Goal: Information Seeking & Learning: Learn about a topic

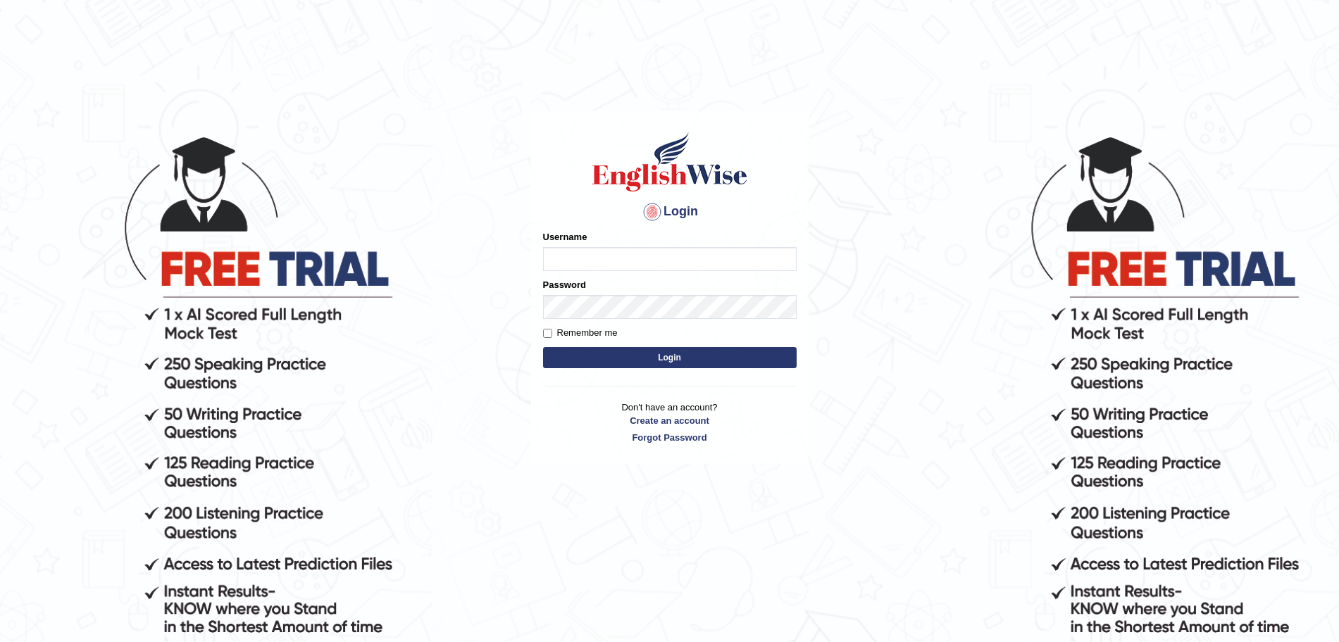
type input "j"
type input "Jaehun"
click at [543, 347] on button "Login" at bounding box center [669, 357] width 253 height 21
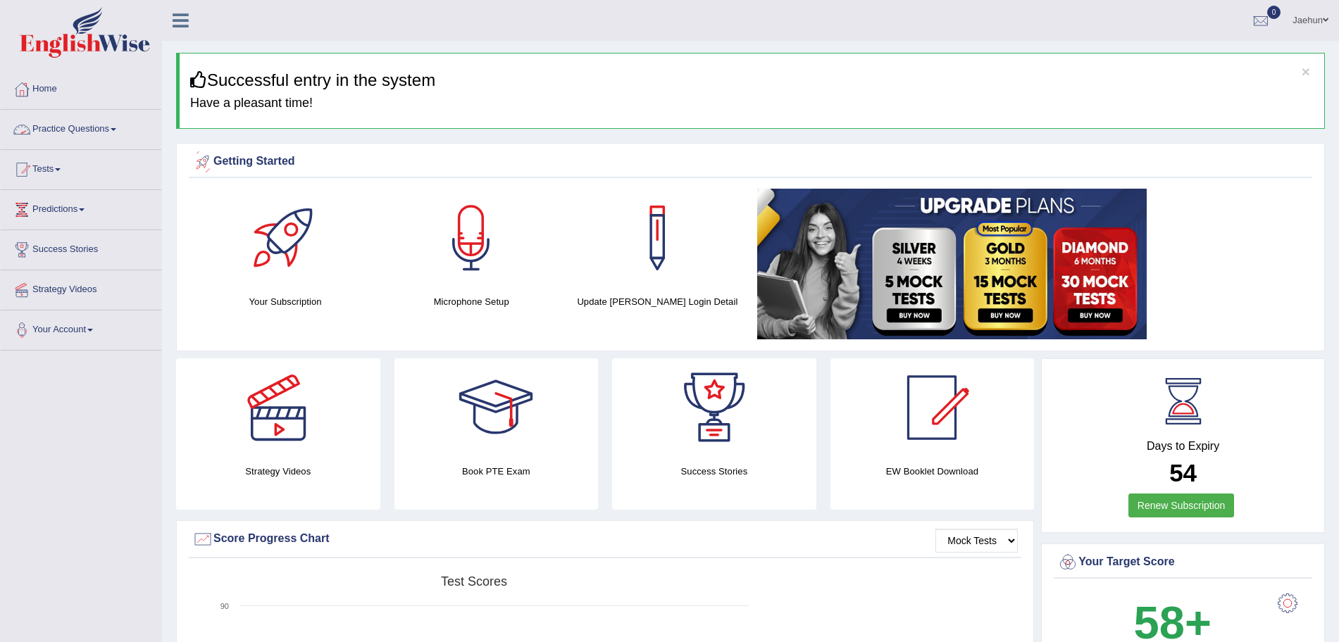
click at [134, 132] on link "Practice Questions" at bounding box center [81, 127] width 161 height 35
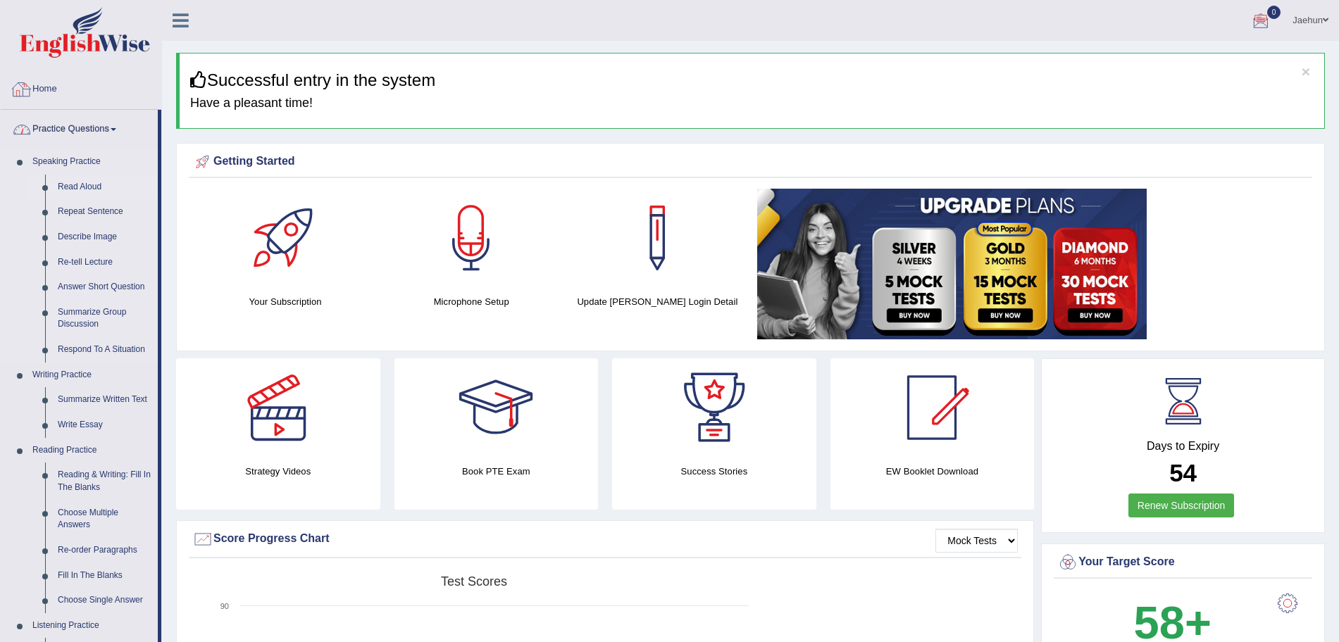
click at [86, 184] on link "Read Aloud" at bounding box center [104, 187] width 106 height 25
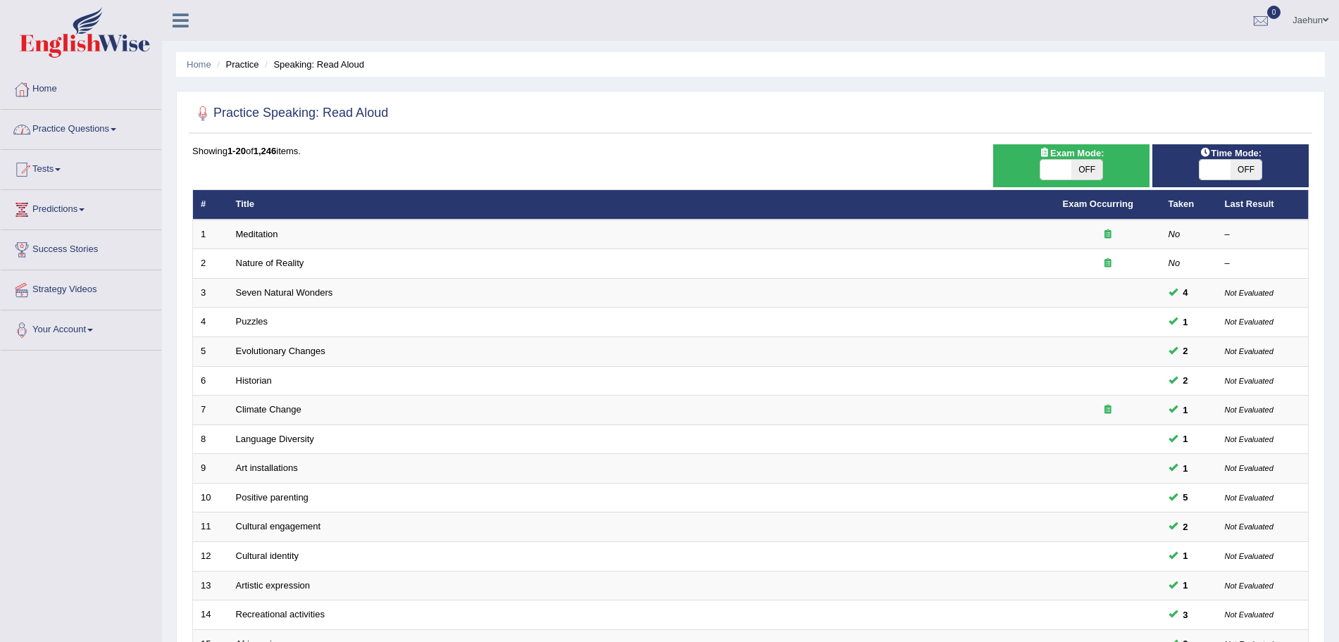
click at [1246, 160] on span "OFF" at bounding box center [1245, 170] width 31 height 20
checkbox input "true"
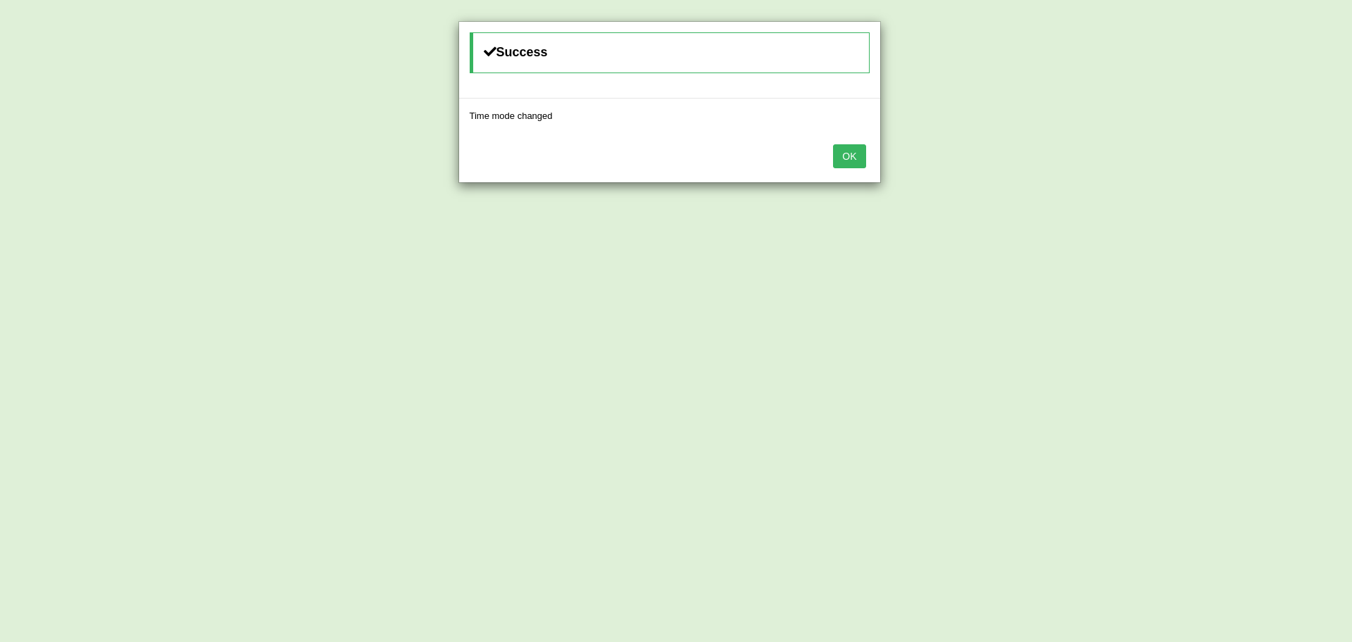
click at [853, 154] on button "OK" at bounding box center [849, 156] width 32 height 24
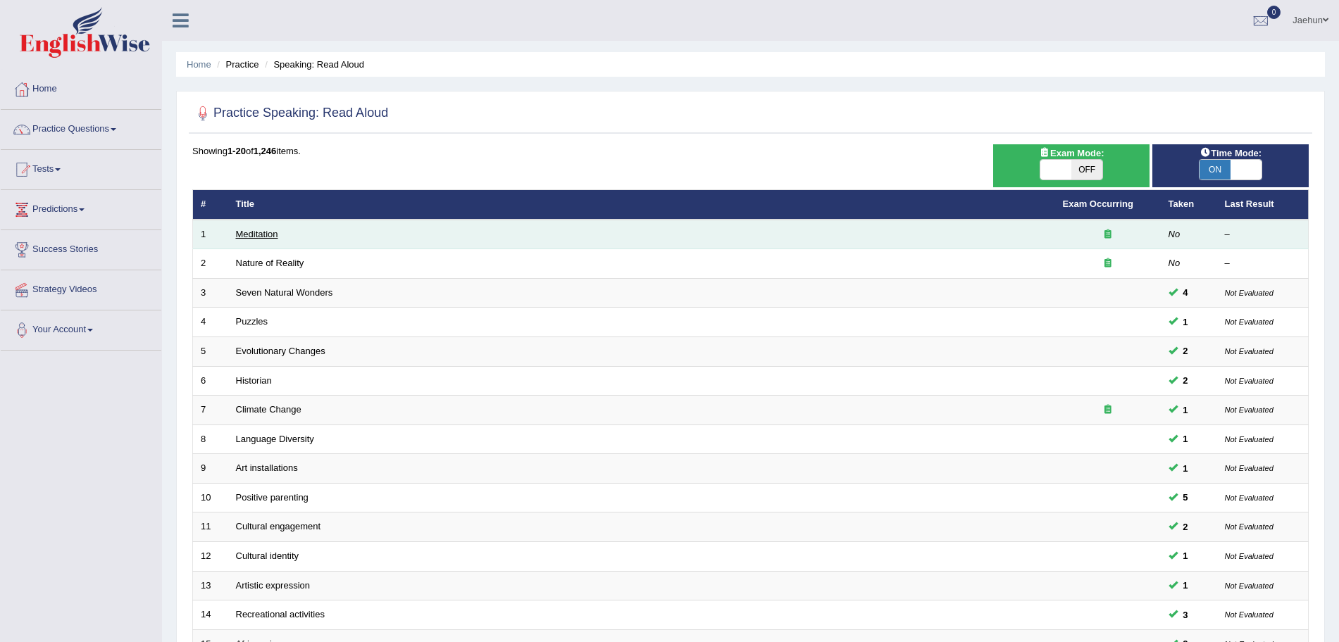
click at [274, 231] on link "Meditation" at bounding box center [257, 234] width 42 height 11
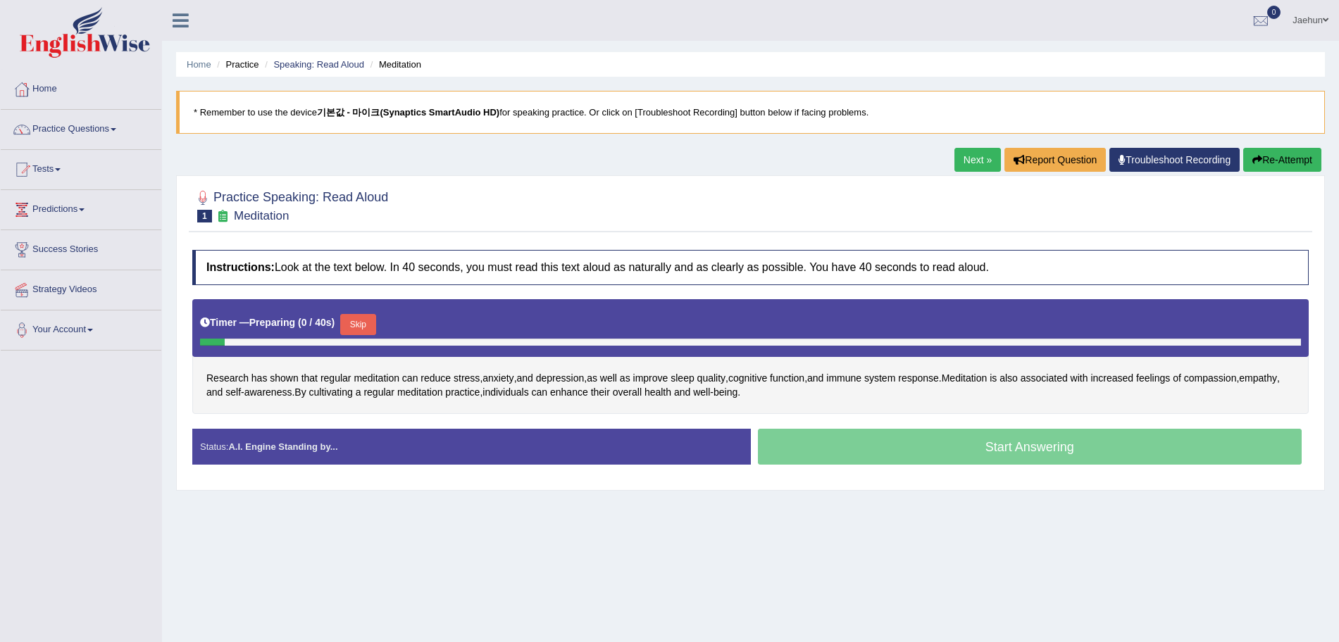
click at [274, 231] on div "Practice Speaking: Read Aloud 1 Meditation" at bounding box center [750, 207] width 1123 height 49
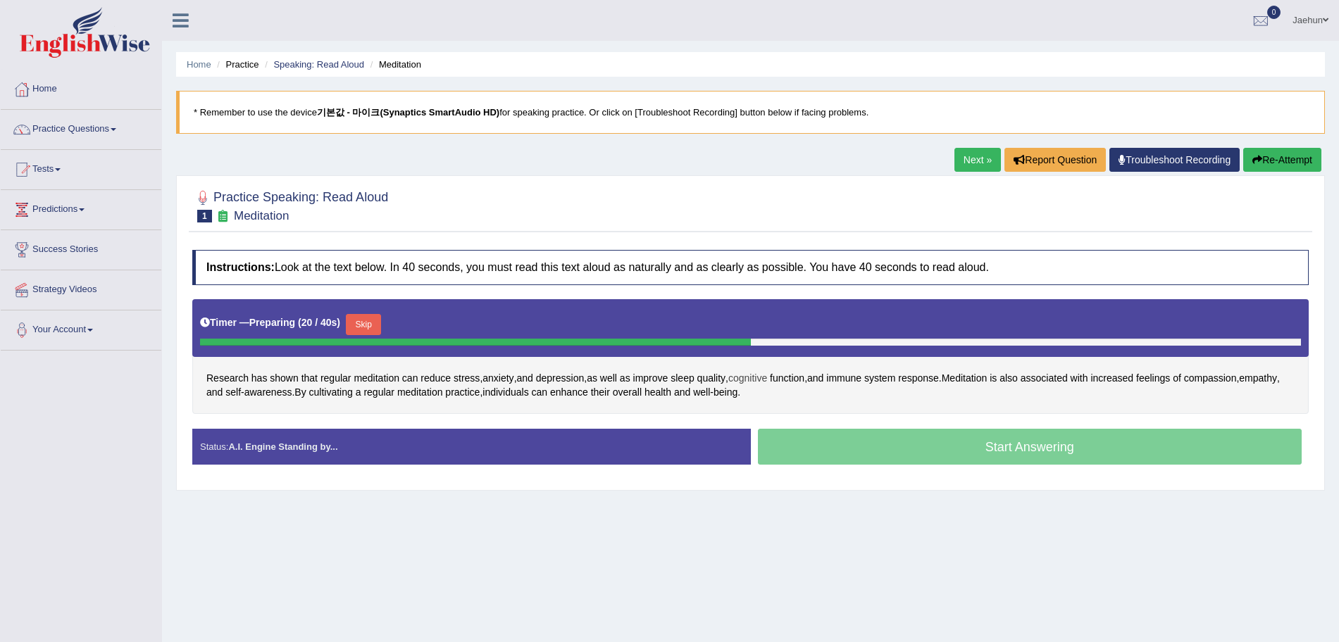
click at [746, 380] on span "cognitive" at bounding box center [747, 378] width 39 height 15
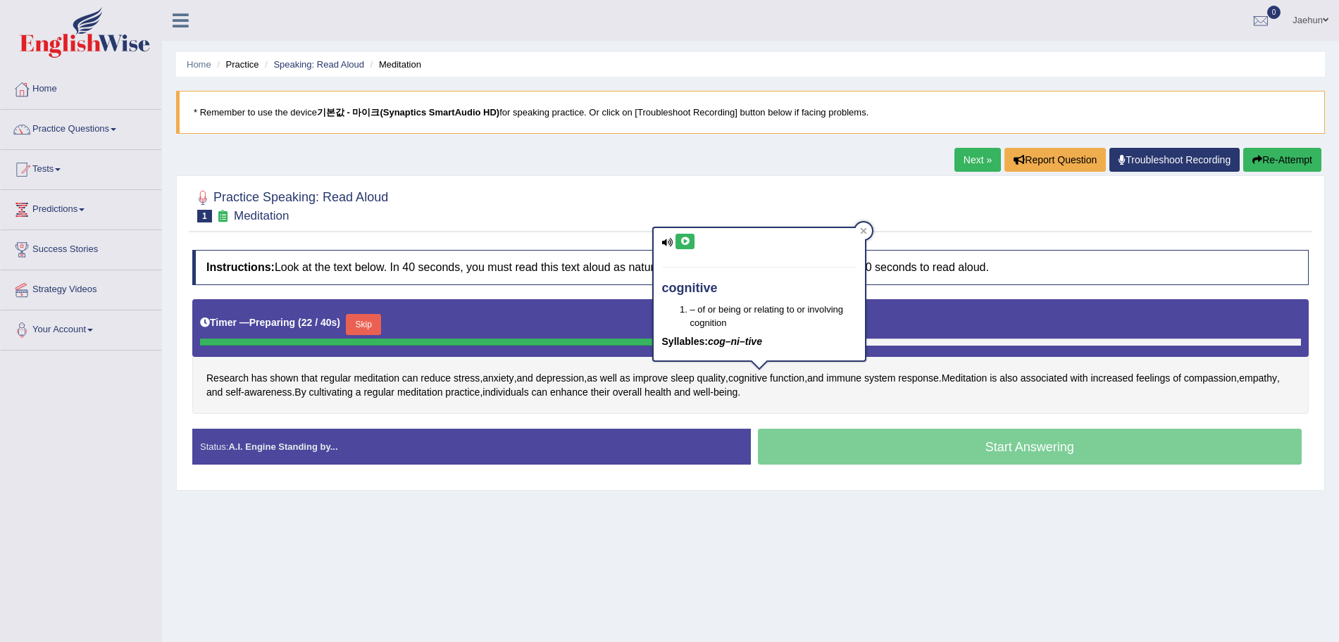
click at [683, 241] on icon at bounding box center [684, 241] width 11 height 8
click at [866, 224] on div at bounding box center [863, 231] width 17 height 17
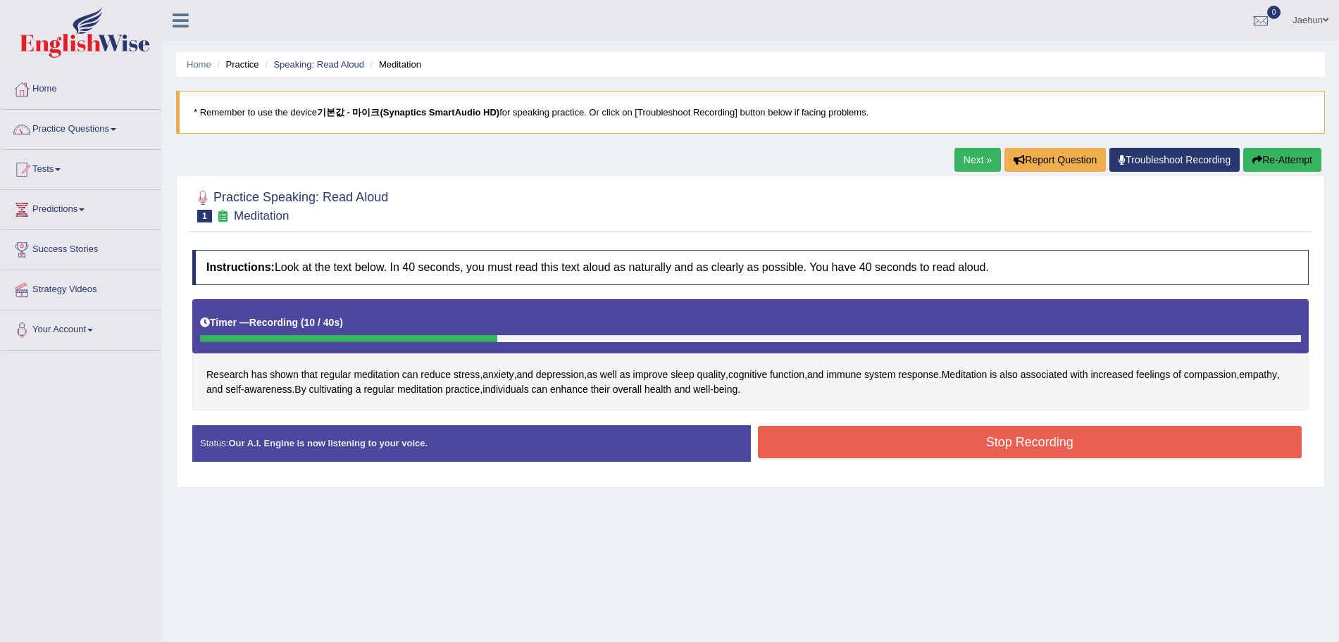
click at [1266, 166] on button "Re-Attempt" at bounding box center [1282, 160] width 78 height 24
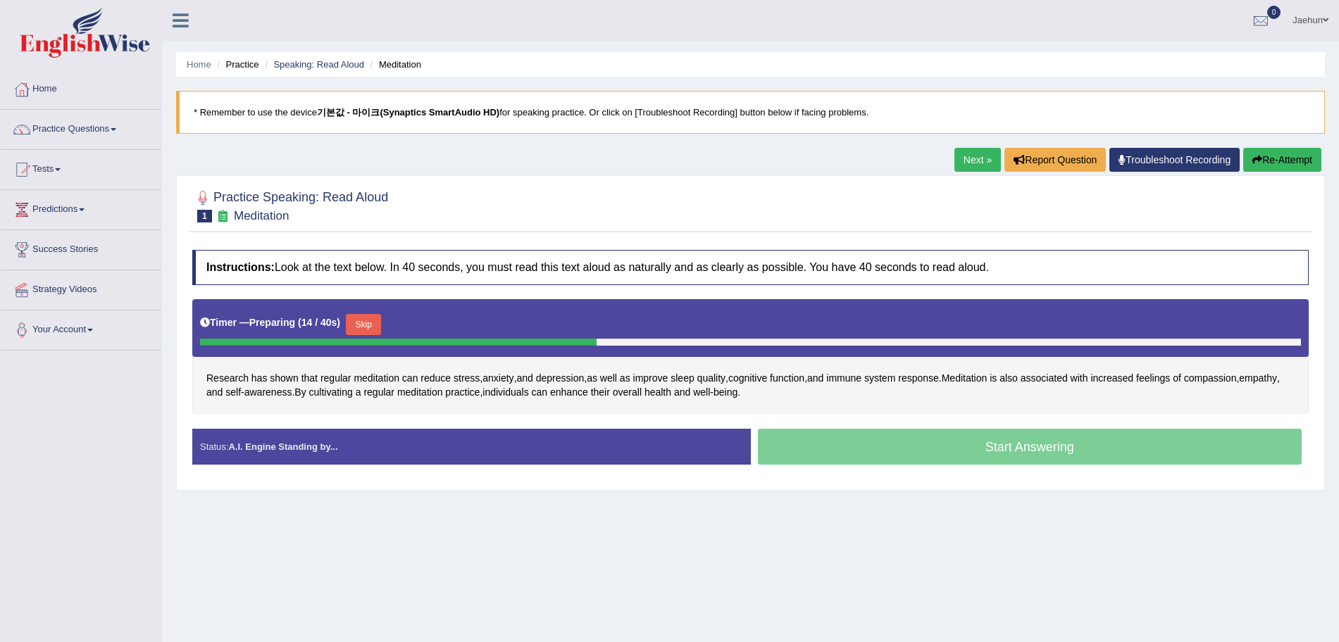
click at [375, 321] on button "Skip" at bounding box center [363, 324] width 35 height 21
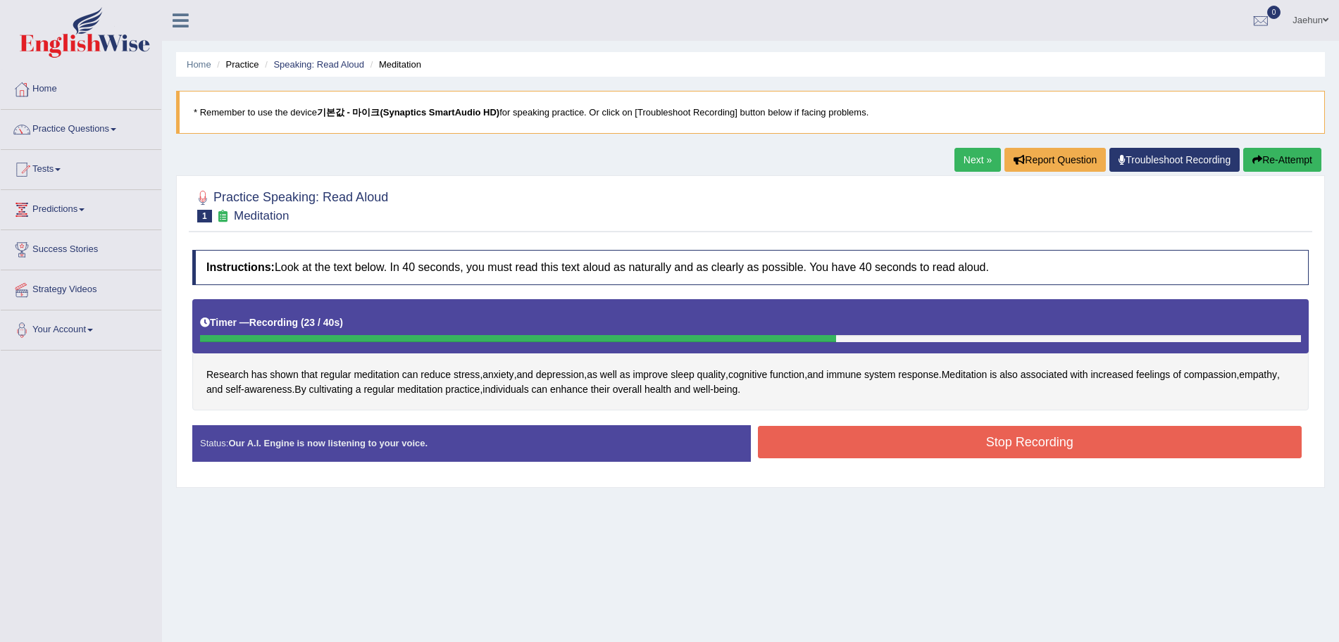
click at [958, 433] on button "Stop Recording" at bounding box center [1030, 442] width 544 height 32
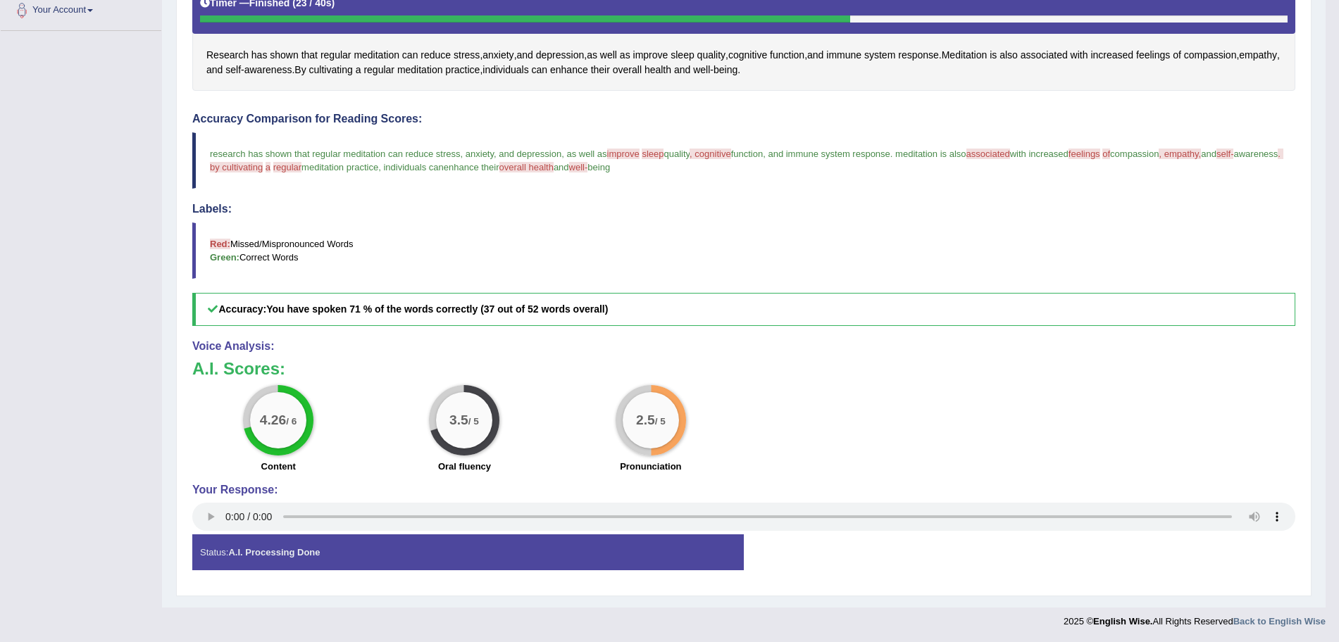
scroll to position [238, 0]
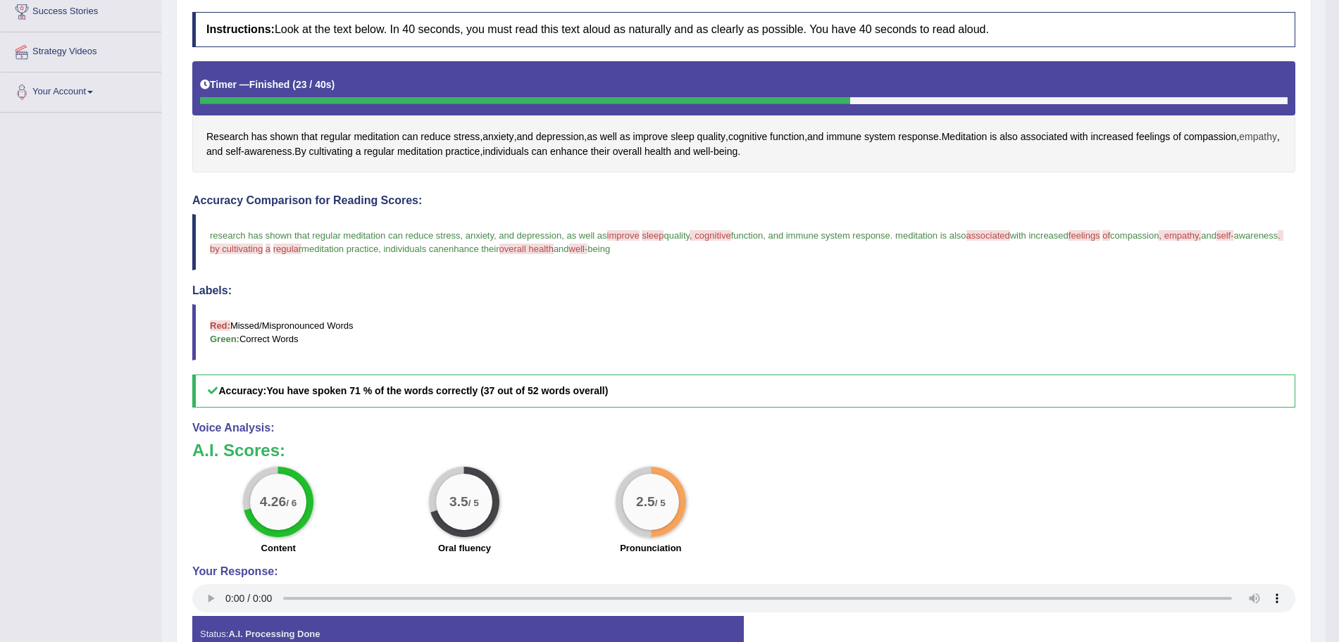
click at [1239, 144] on span "empathy" at bounding box center [1258, 137] width 38 height 15
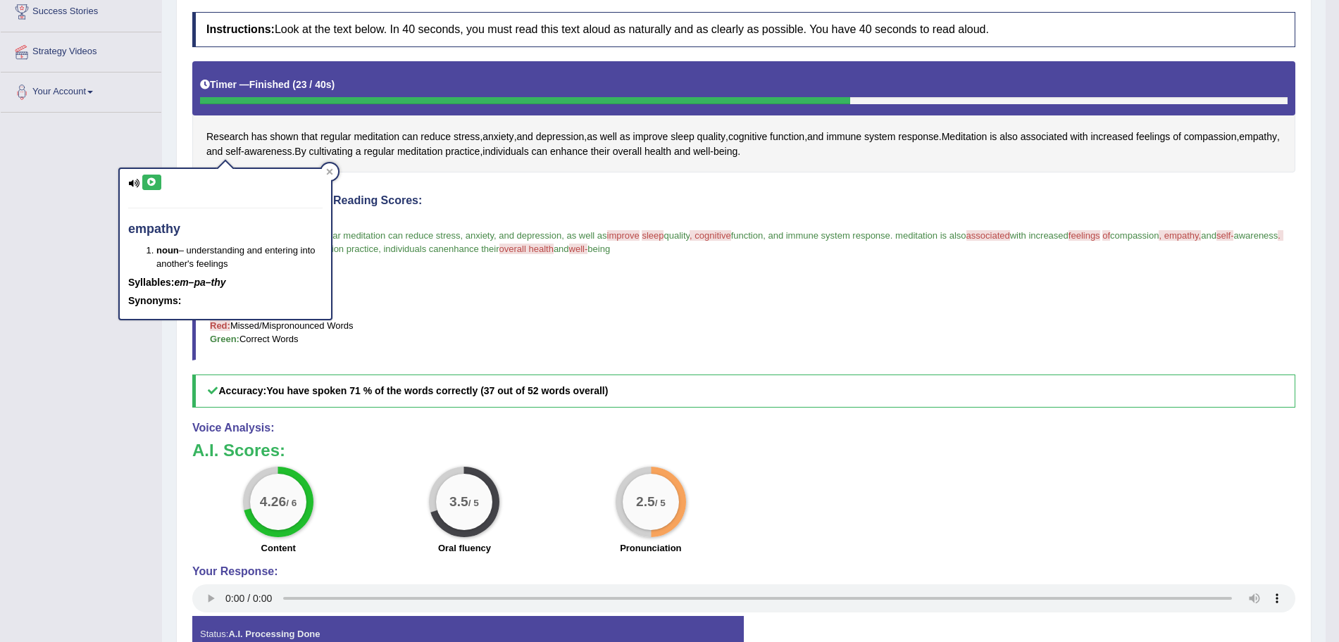
click at [148, 182] on icon at bounding box center [151, 182] width 11 height 8
click at [332, 168] on div at bounding box center [329, 171] width 17 height 17
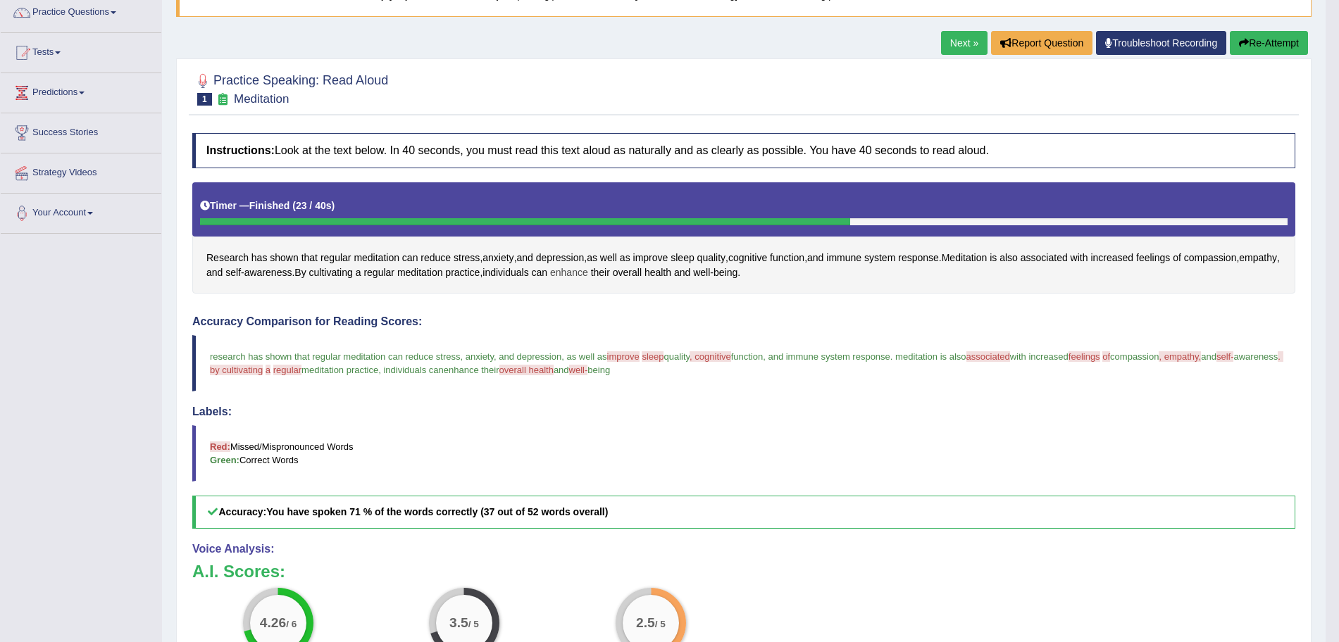
scroll to position [118, 0]
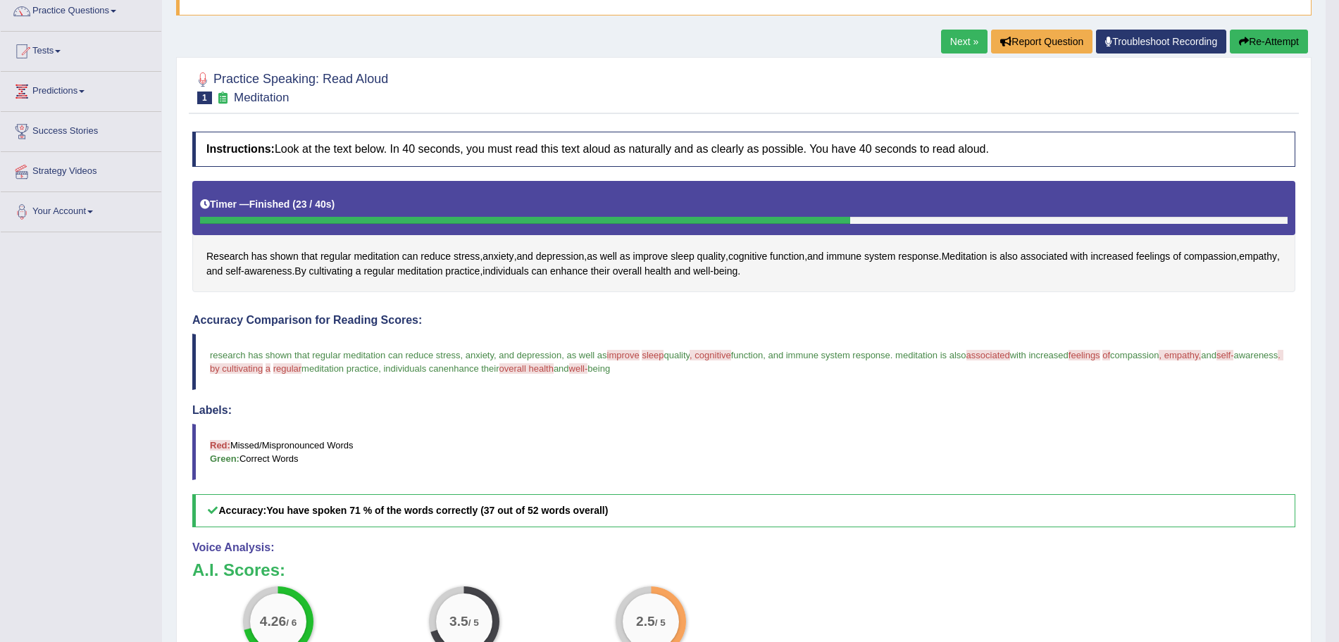
click at [1253, 40] on button "Re-Attempt" at bounding box center [1268, 42] width 78 height 24
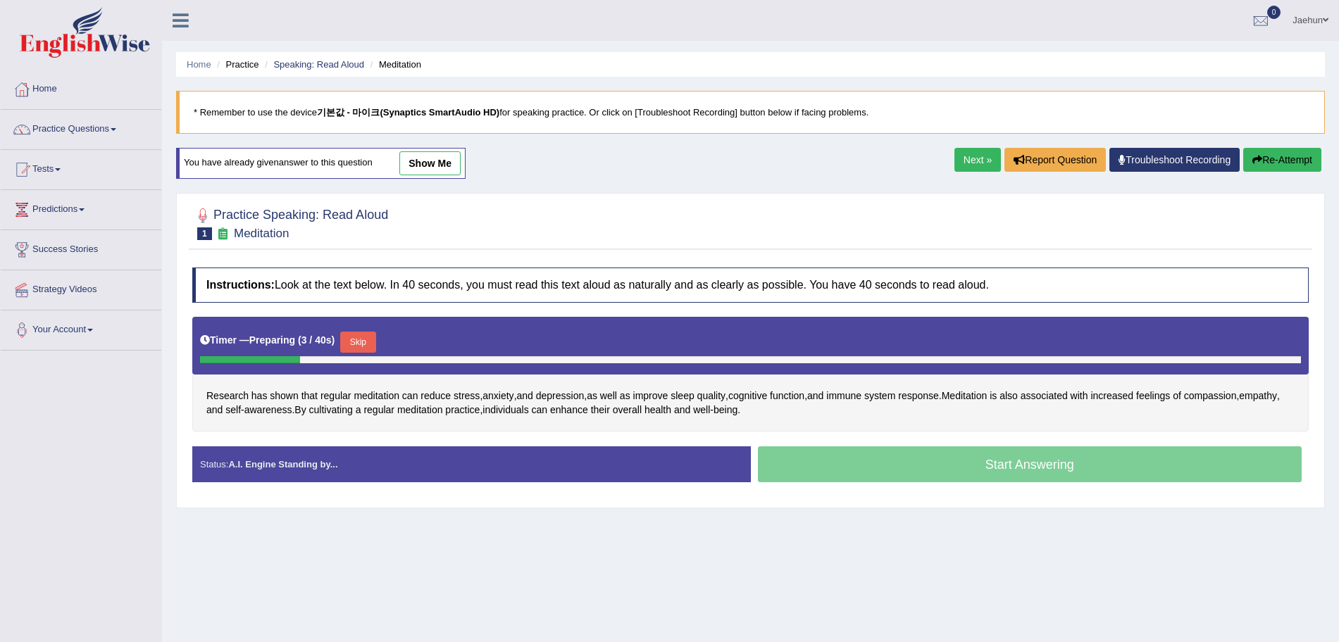
scroll to position [97, 0]
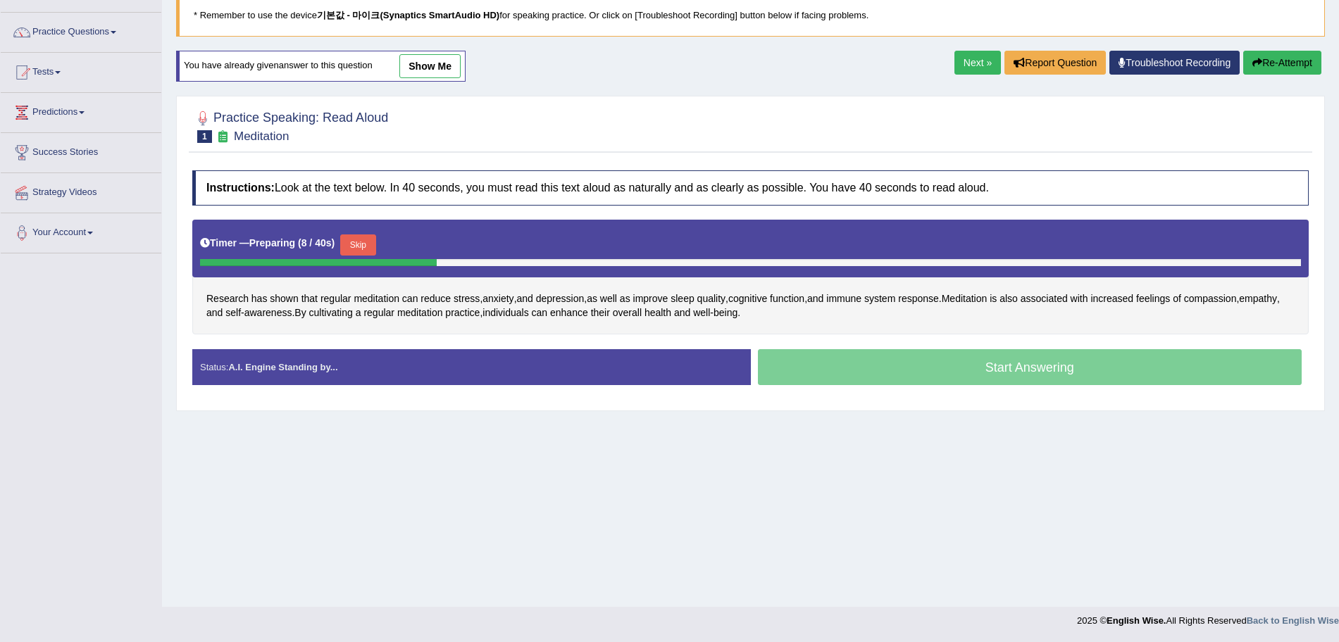
click at [375, 239] on button "Skip" at bounding box center [357, 244] width 35 height 21
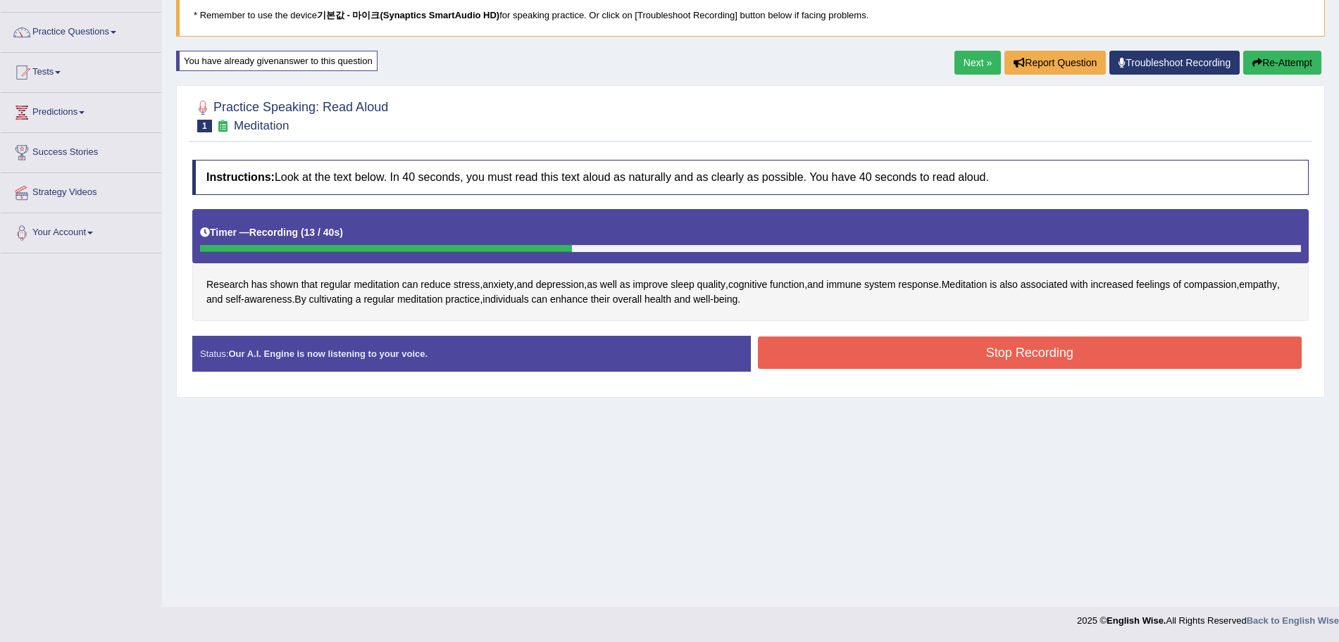
click at [1293, 67] on button "Re-Attempt" at bounding box center [1282, 63] width 78 height 24
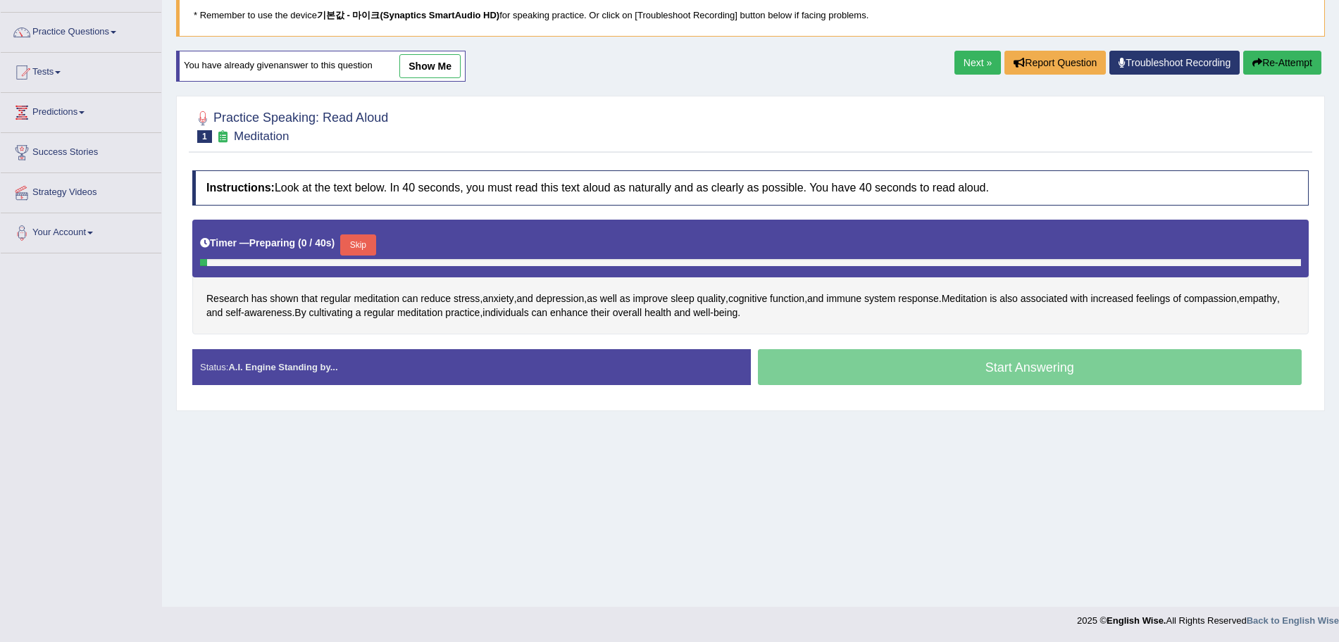
scroll to position [97, 0]
click at [372, 247] on button "Skip" at bounding box center [357, 244] width 35 height 21
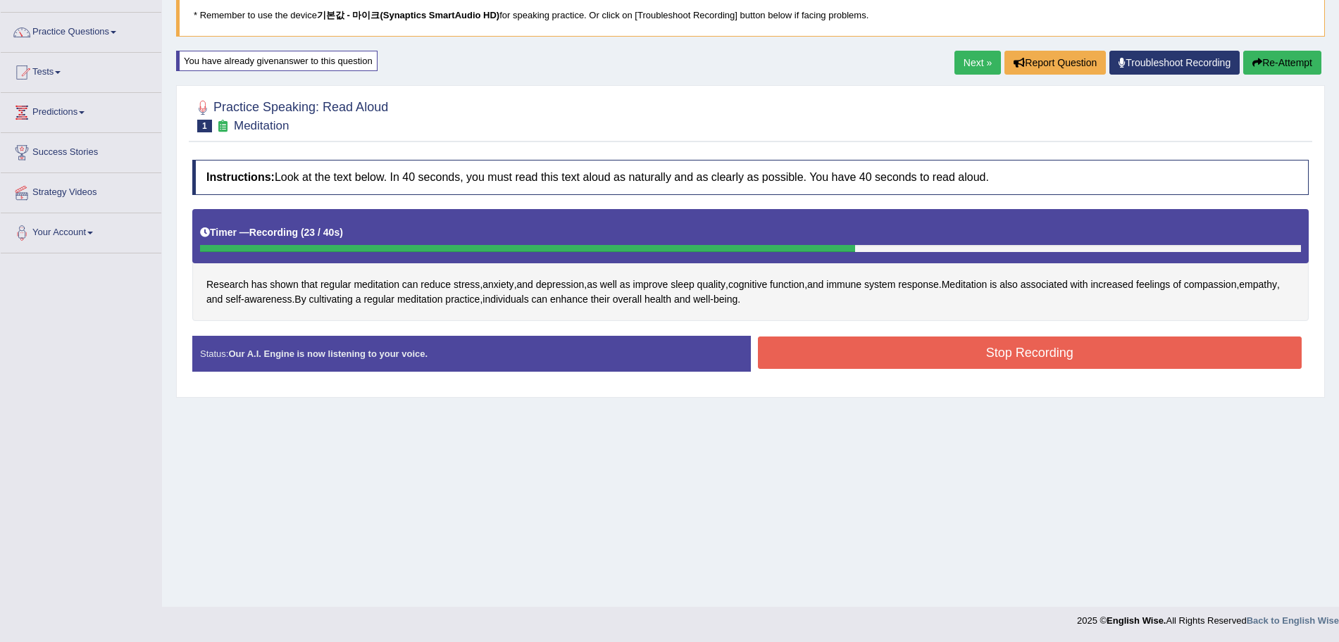
click at [967, 348] on button "Stop Recording" at bounding box center [1030, 353] width 544 height 32
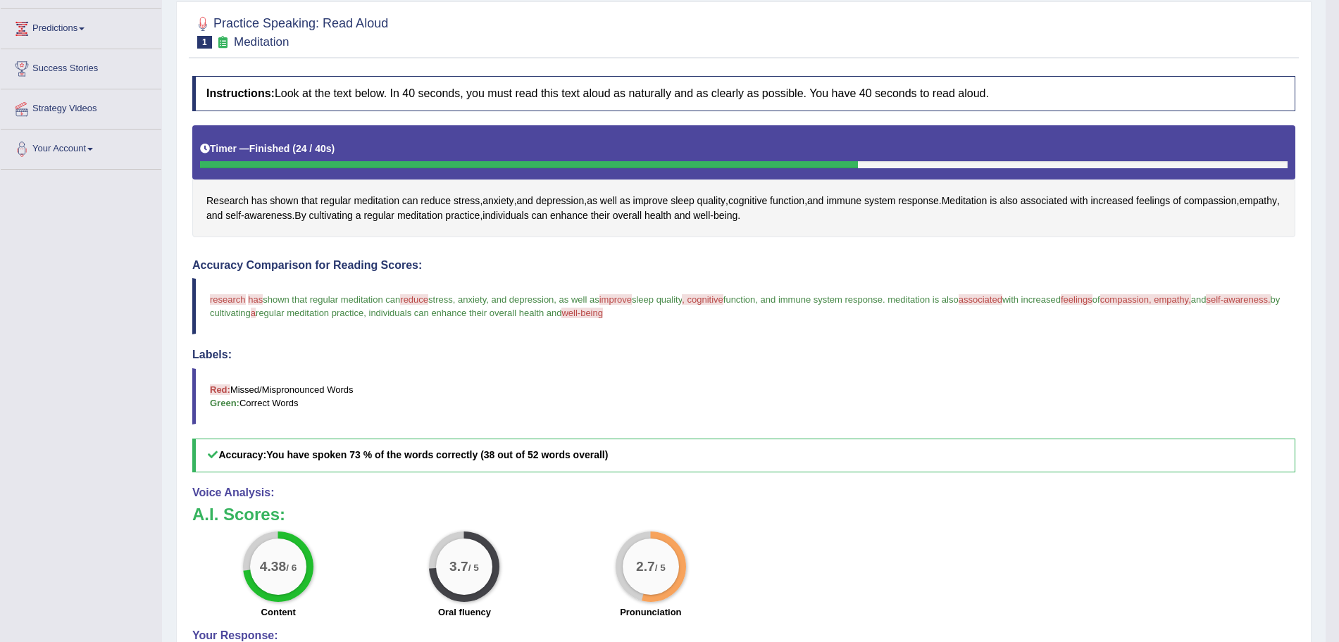
scroll to position [180, 0]
click at [1040, 198] on span "associated" at bounding box center [1043, 201] width 47 height 15
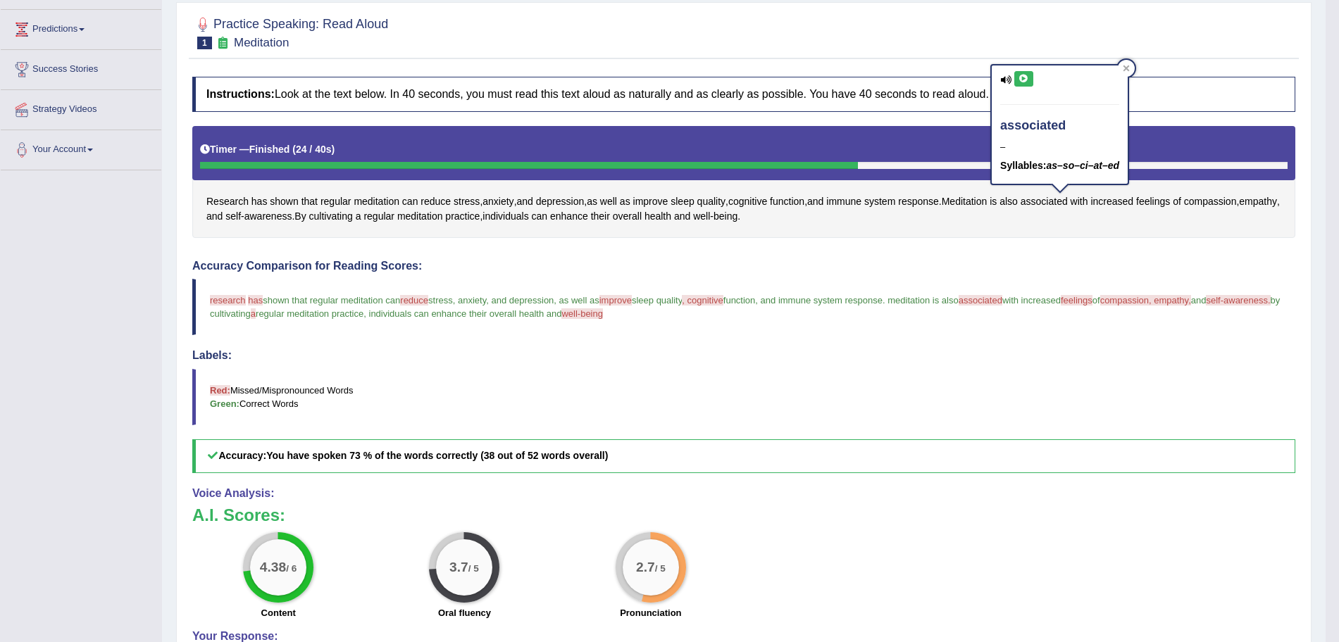
click at [1015, 78] on button at bounding box center [1023, 78] width 19 height 15
click at [1126, 70] on icon at bounding box center [1126, 68] width 6 height 6
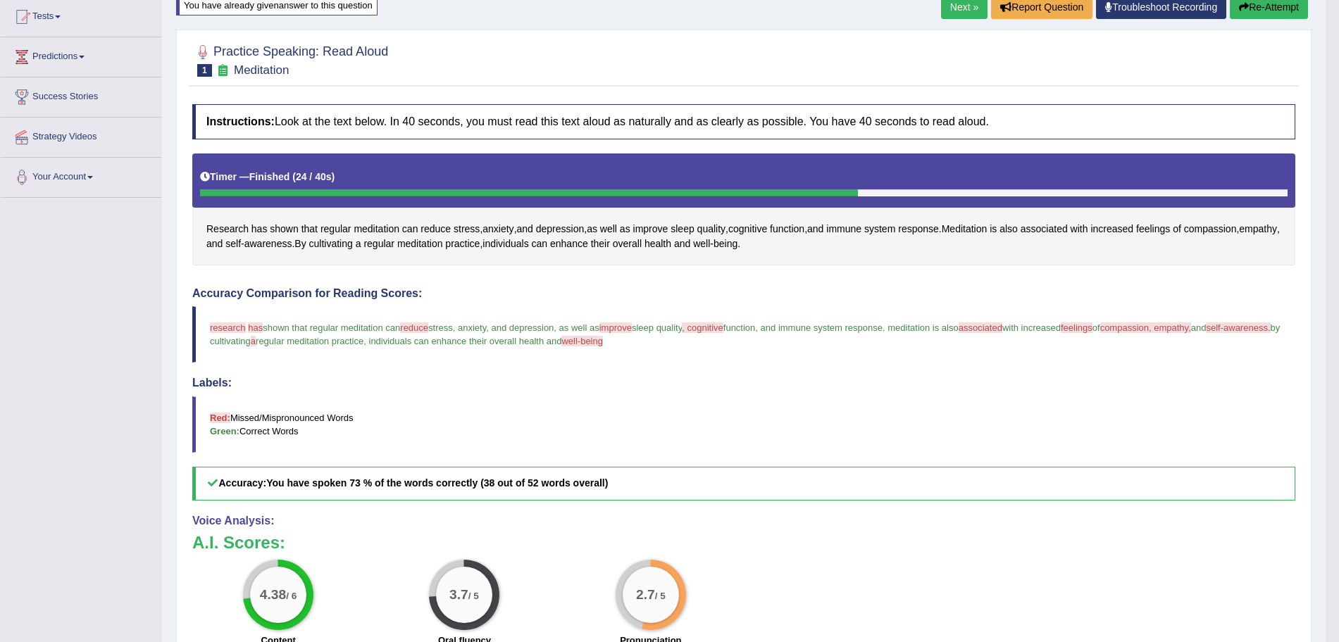
scroll to position [152, 0]
click at [1253, 15] on button "Re-Attempt" at bounding box center [1268, 8] width 78 height 24
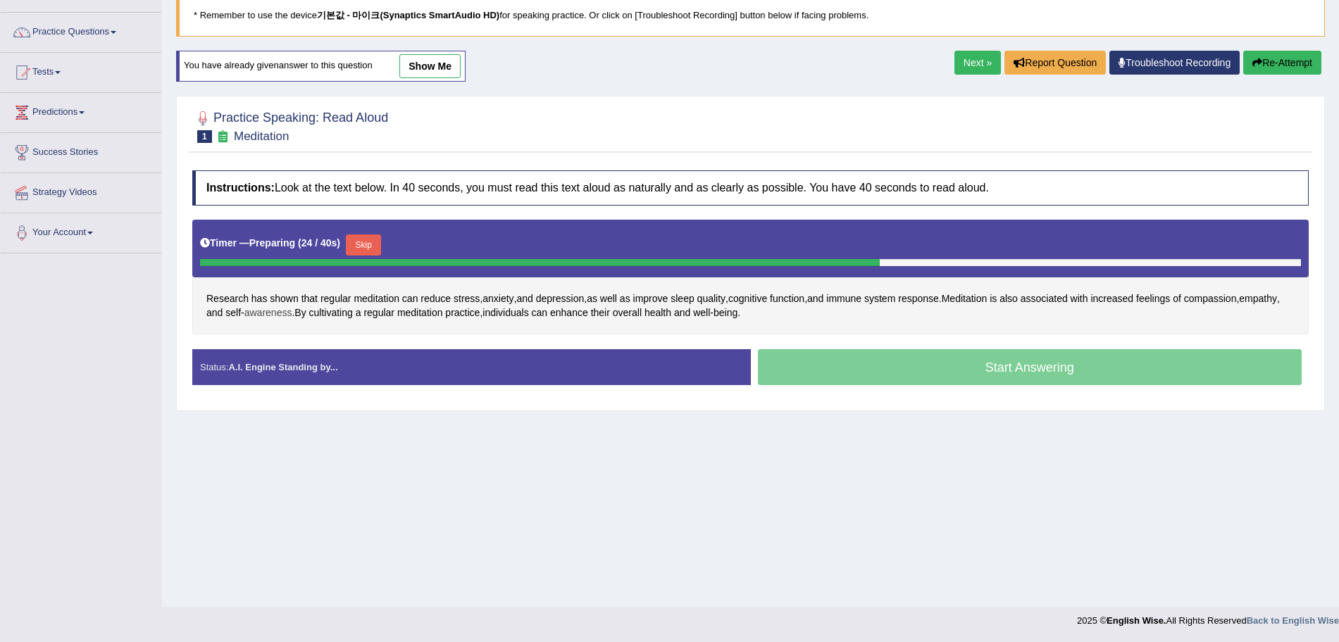
click at [292, 315] on span "awareness" at bounding box center [268, 313] width 48 height 15
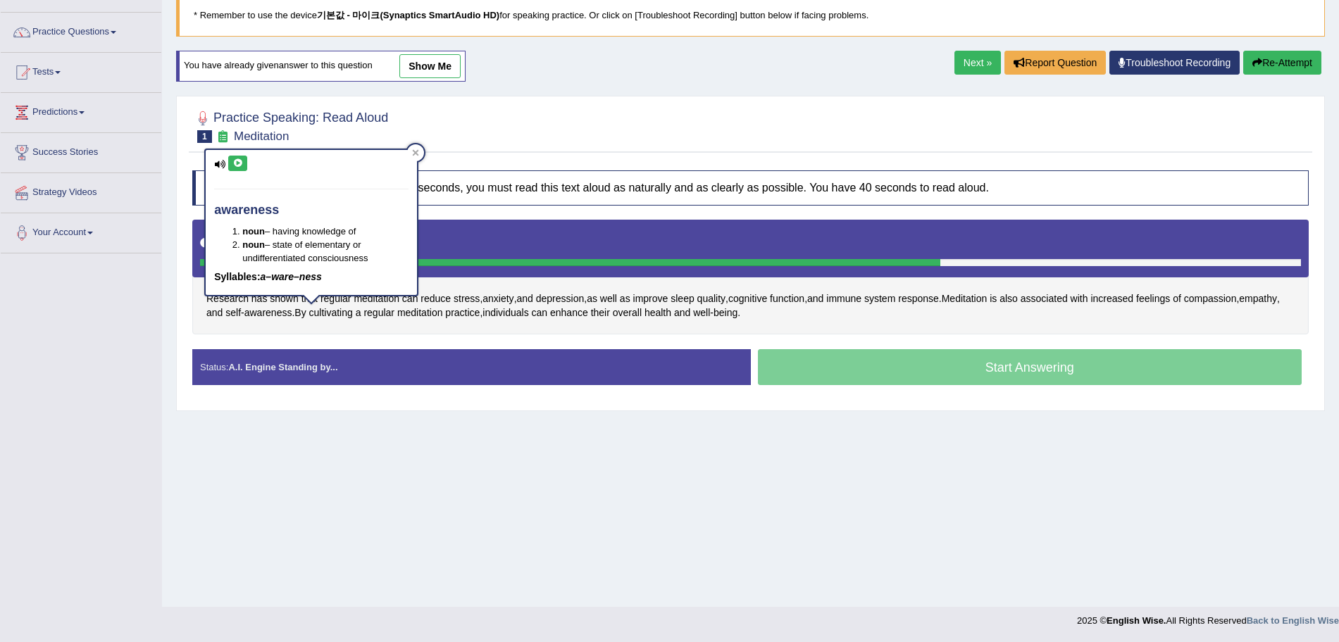
click at [239, 159] on icon at bounding box center [237, 163] width 11 height 8
click at [416, 153] on icon at bounding box center [416, 152] width 6 height 6
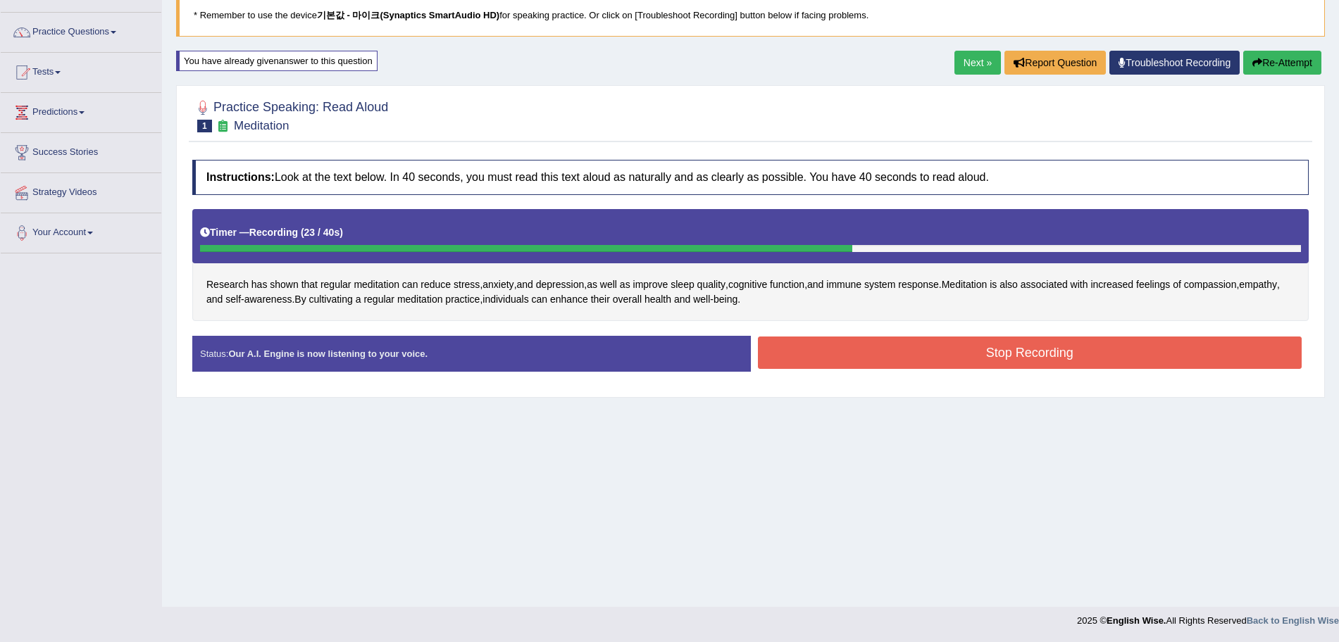
click at [890, 344] on button "Stop Recording" at bounding box center [1030, 353] width 544 height 32
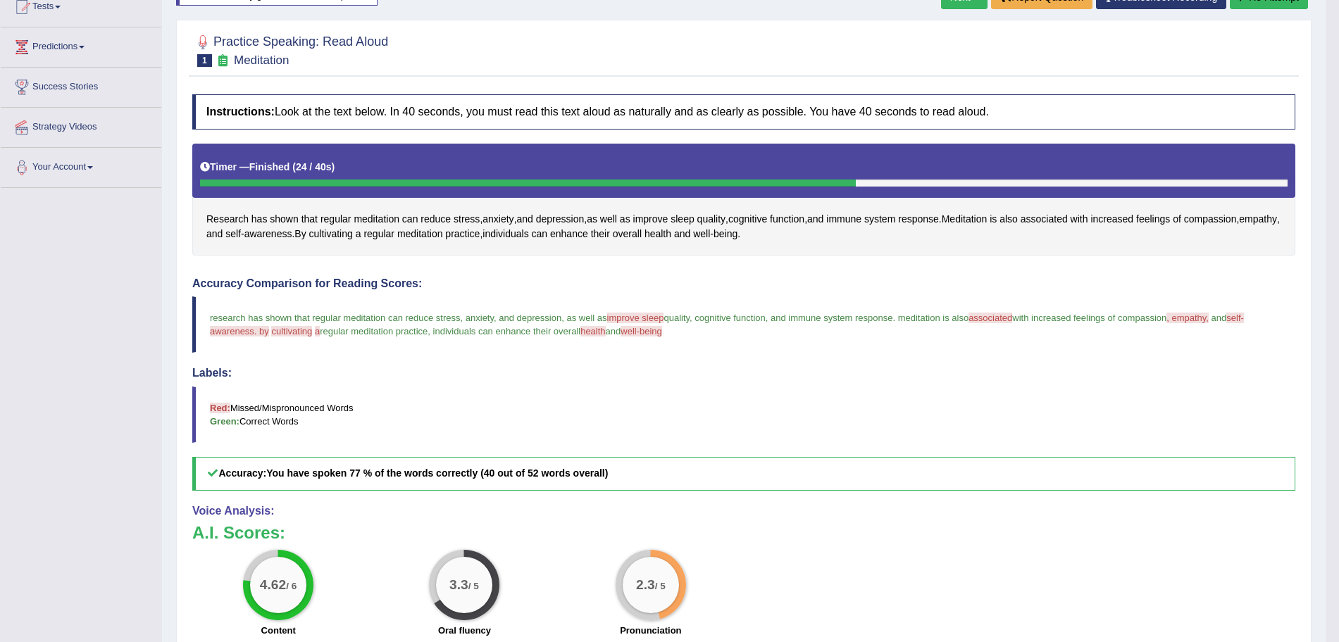
scroll to position [161, 0]
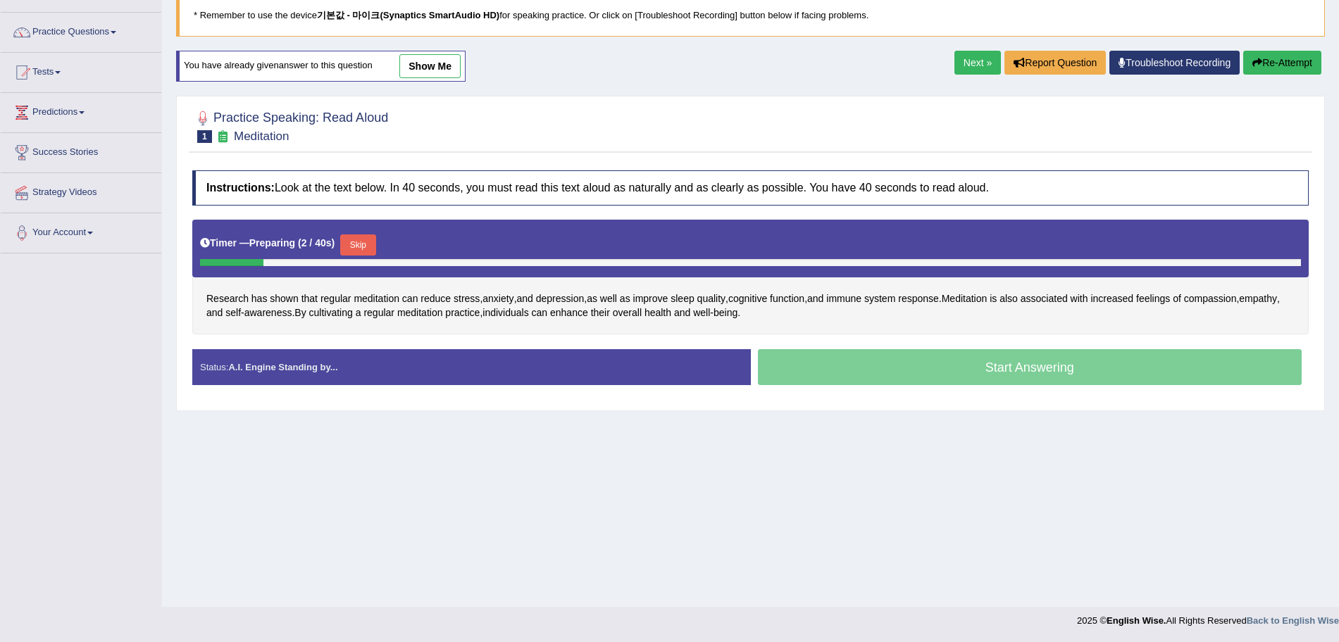
click at [375, 240] on button "Skip" at bounding box center [357, 244] width 35 height 21
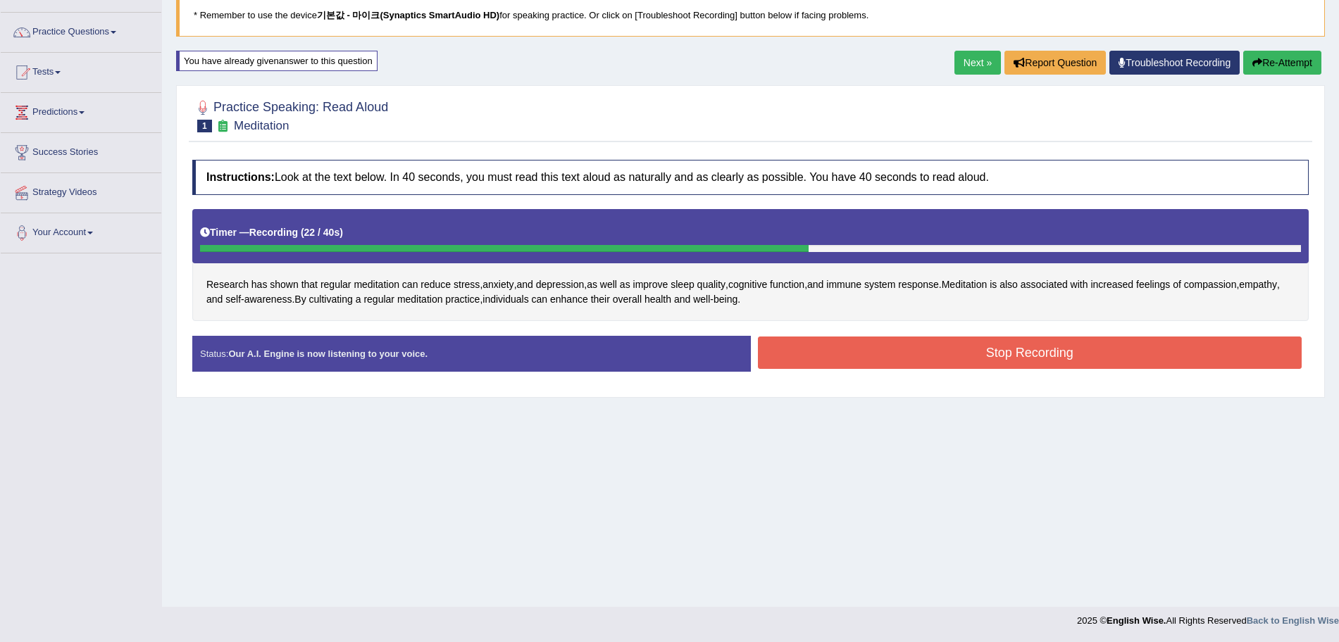
click at [1041, 357] on button "Stop Recording" at bounding box center [1030, 353] width 544 height 32
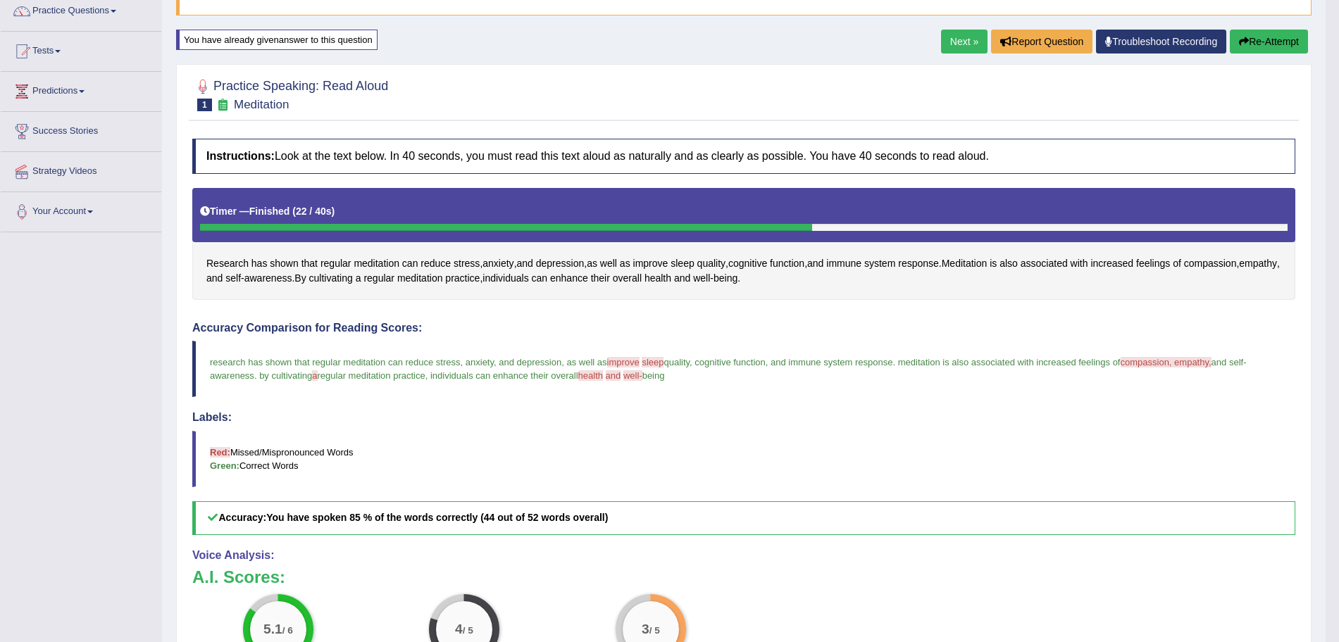
scroll to position [118, 0]
click at [963, 42] on link "Next »" at bounding box center [964, 42] width 46 height 24
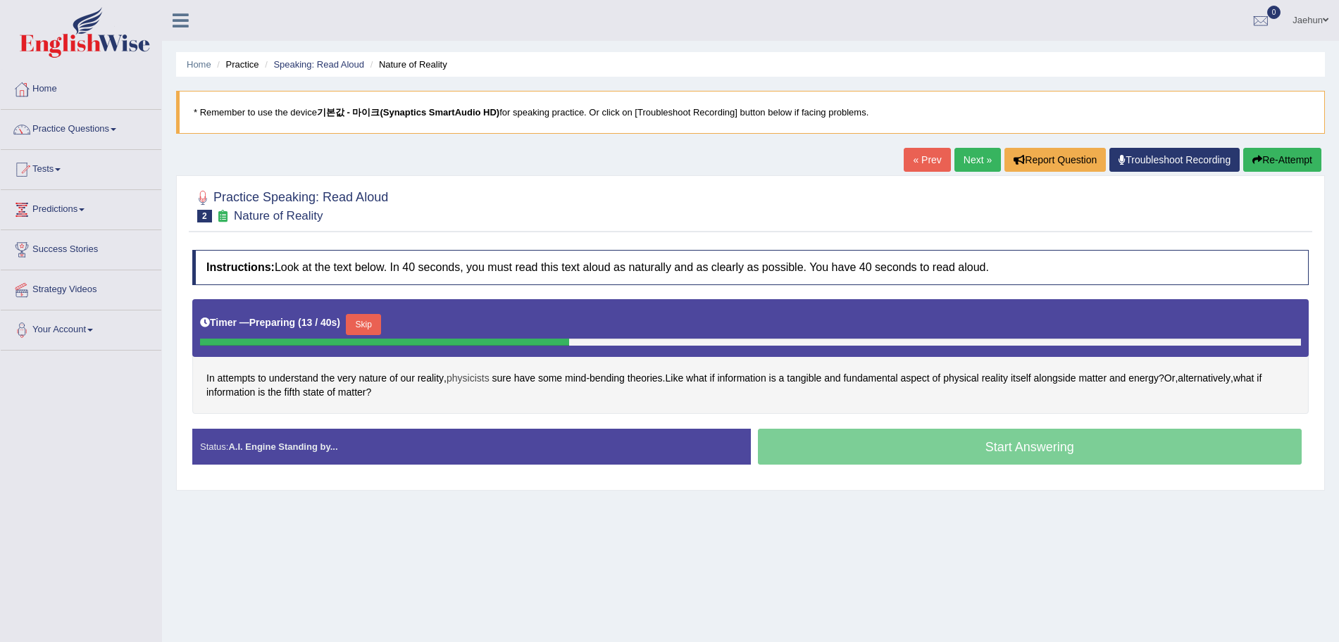
click at [484, 382] on span "physicists" at bounding box center [467, 378] width 43 height 15
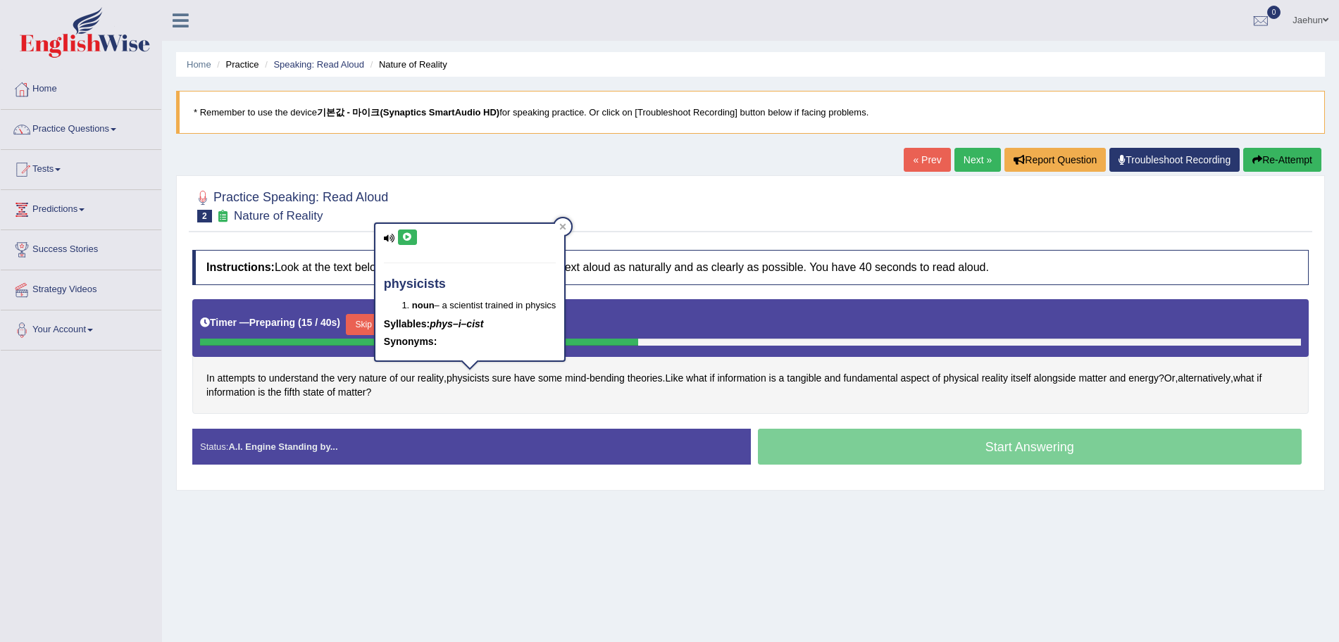
click at [409, 240] on icon at bounding box center [407, 237] width 11 height 8
click at [571, 225] on div at bounding box center [562, 226] width 17 height 17
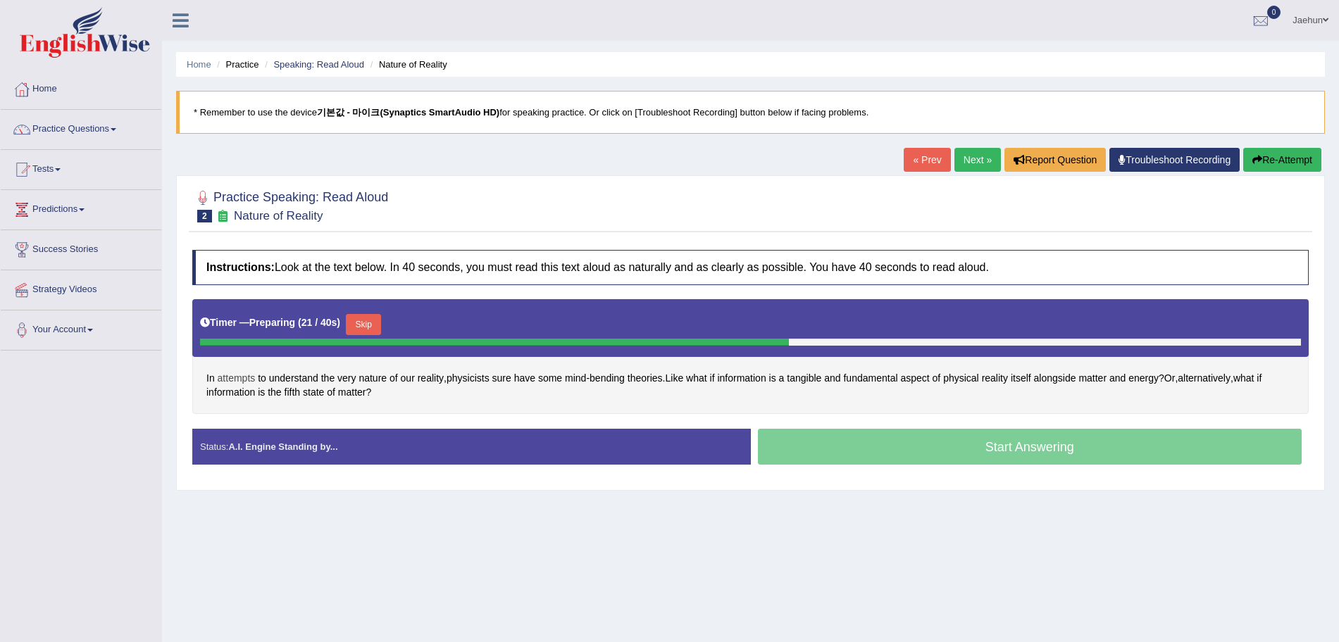
click at [252, 378] on span "attempts" at bounding box center [237, 378] width 38 height 15
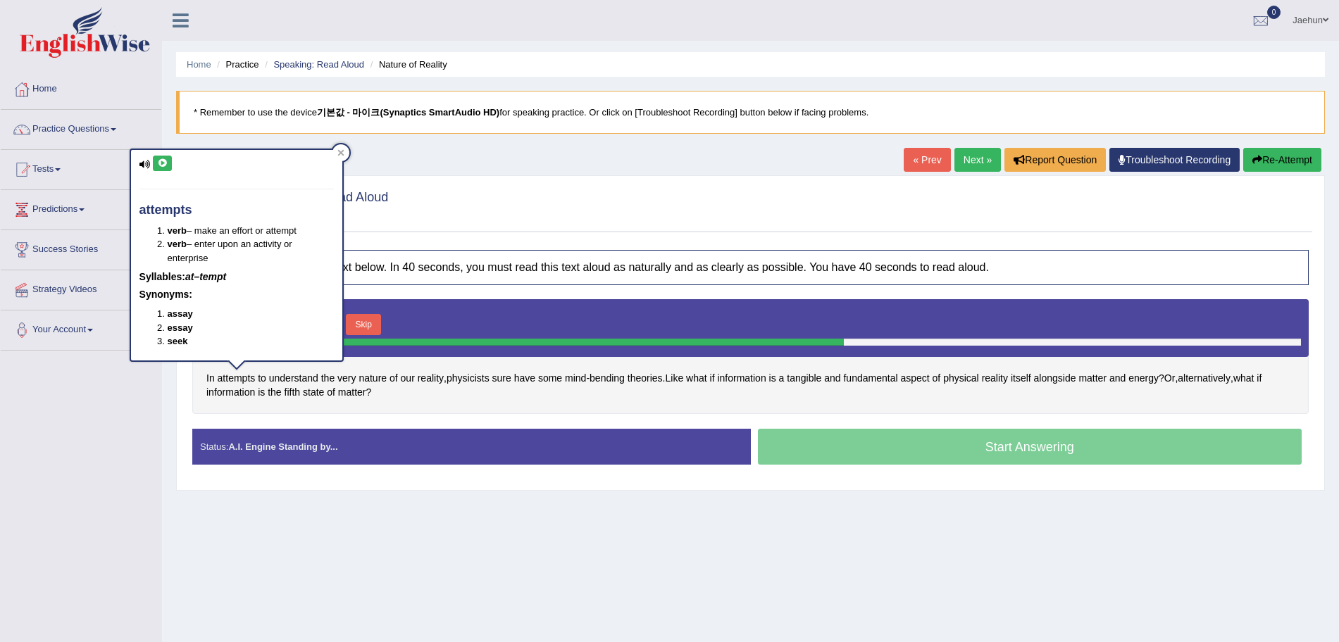
click at [162, 173] on div "attempts verb – make an effort or attempt verb – enter upon an activity or ente…" at bounding box center [236, 255] width 211 height 211
click at [163, 164] on icon at bounding box center [162, 163] width 11 height 8
click at [339, 150] on icon at bounding box center [340, 152] width 6 height 6
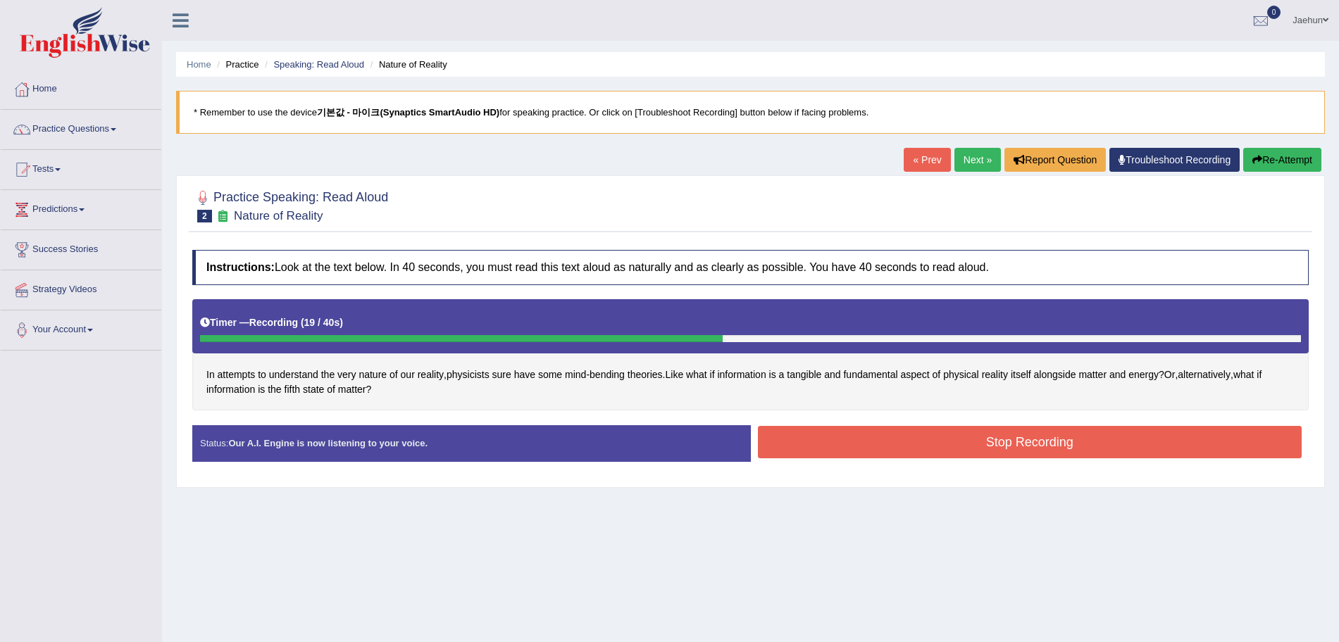
click at [1094, 437] on button "Stop Recording" at bounding box center [1030, 442] width 544 height 32
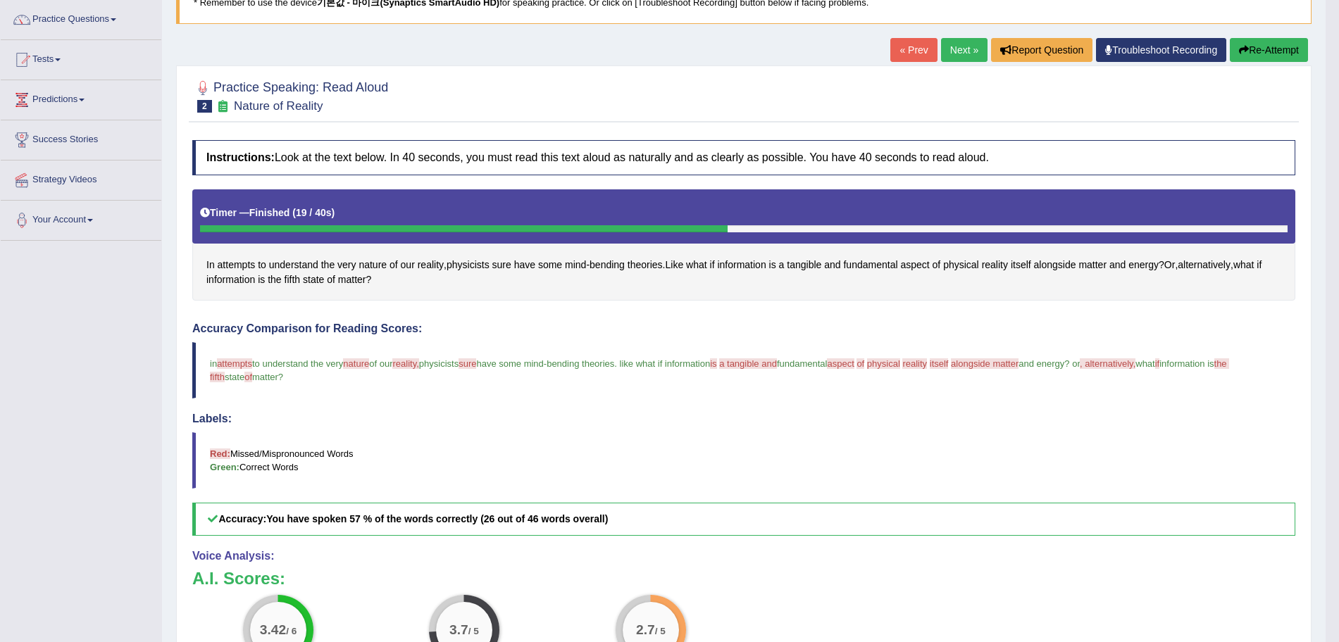
scroll to position [109, 0]
click at [810, 265] on span "tangible" at bounding box center [804, 265] width 35 height 15
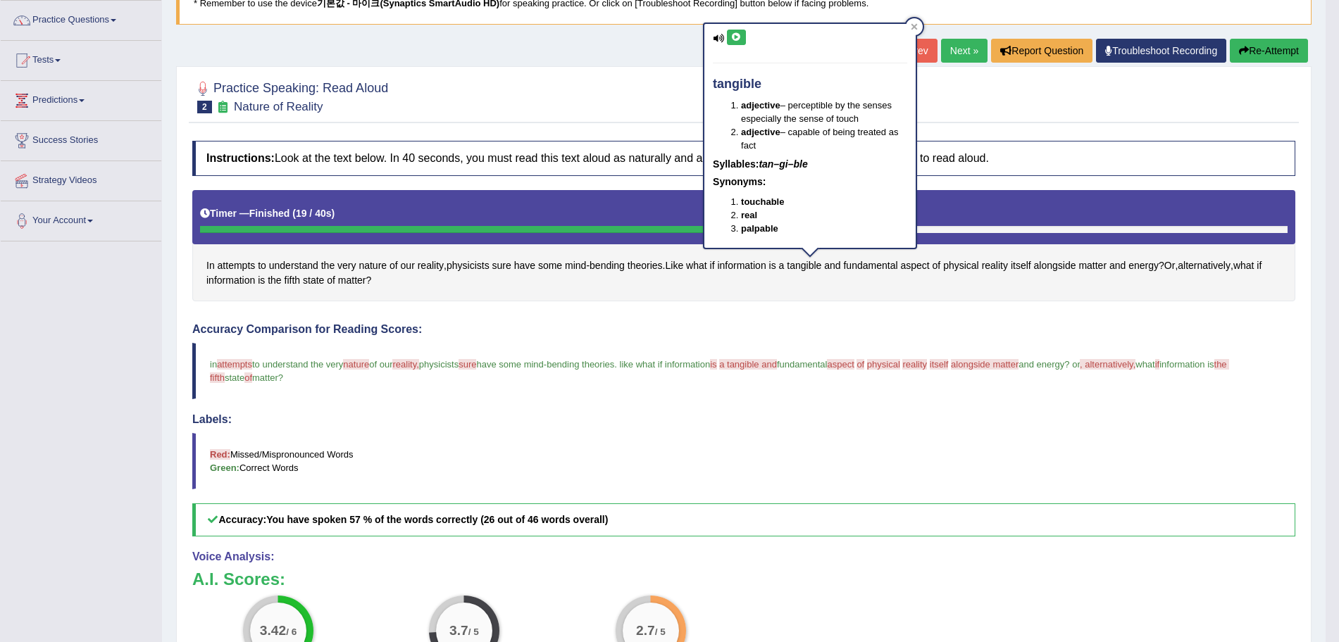
click at [729, 37] on button at bounding box center [736, 37] width 19 height 15
click at [777, 280] on div "In attempts to understand the very nature of our reality , physicists sure have…" at bounding box center [743, 246] width 1103 height 112
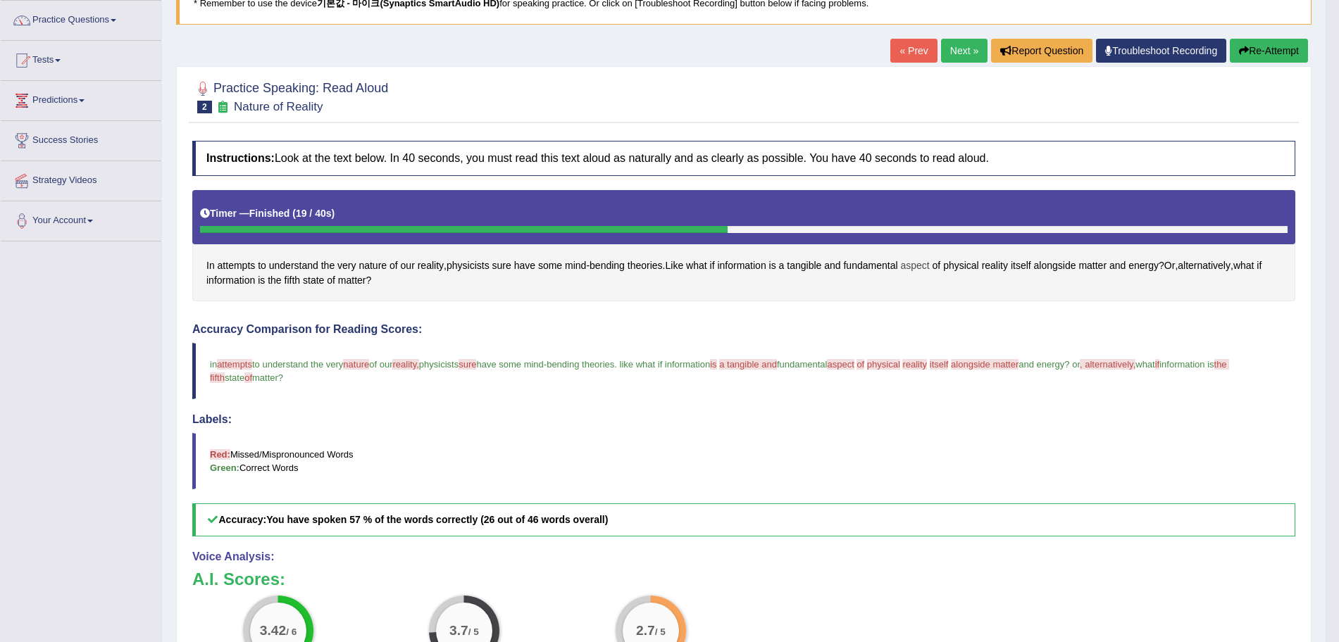
click at [929, 272] on span "aspect" at bounding box center [914, 265] width 29 height 15
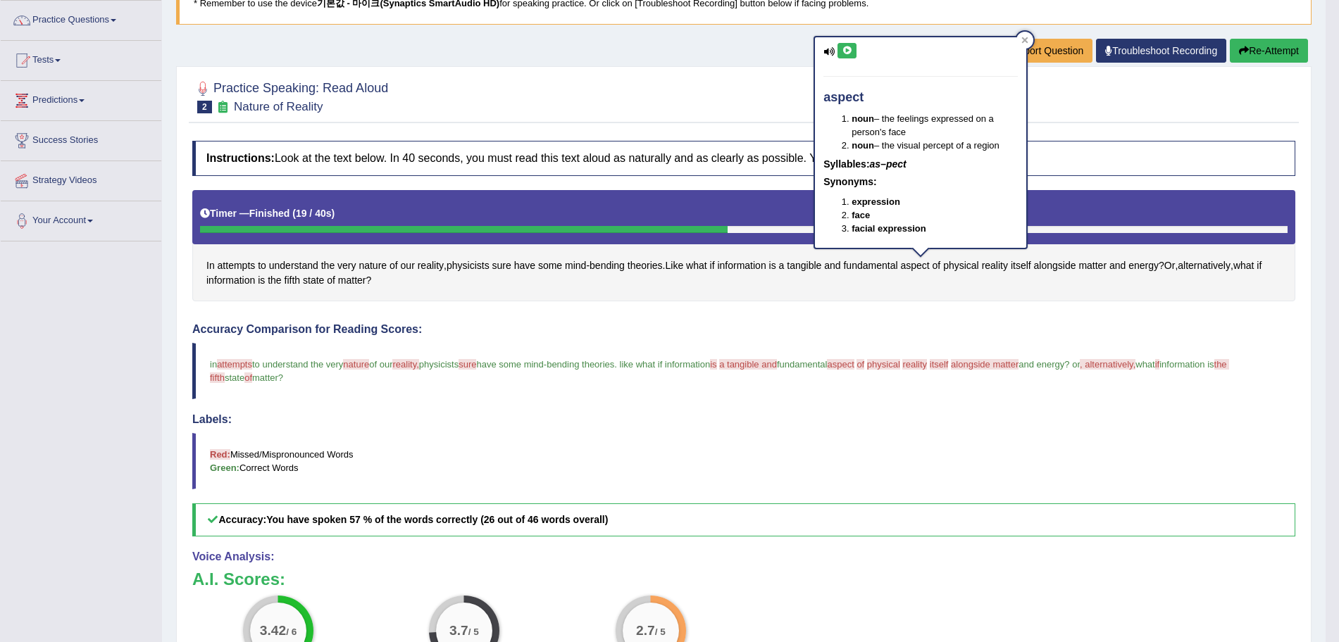
click at [844, 47] on icon at bounding box center [846, 50] width 11 height 8
click at [863, 306] on div "Instructions: Look at the text below. In 40 seconds, you must read this text al…" at bounding box center [744, 466] width 1110 height 665
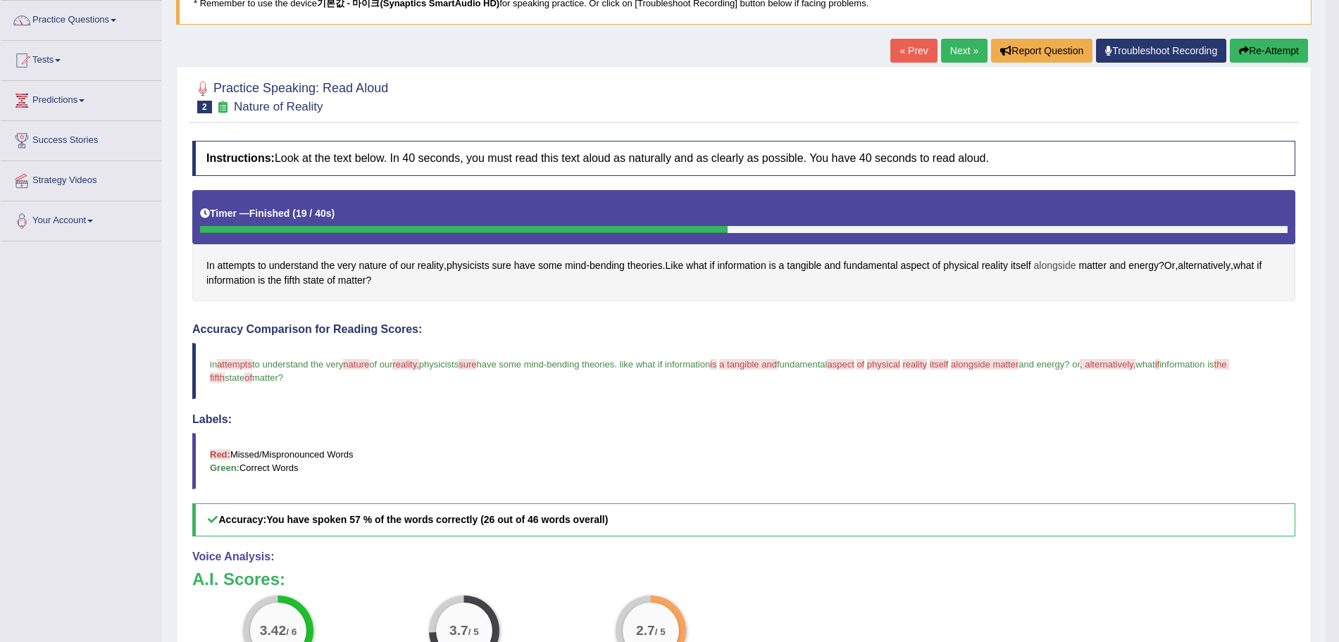
click at [1046, 267] on span "alongside" at bounding box center [1055, 265] width 42 height 15
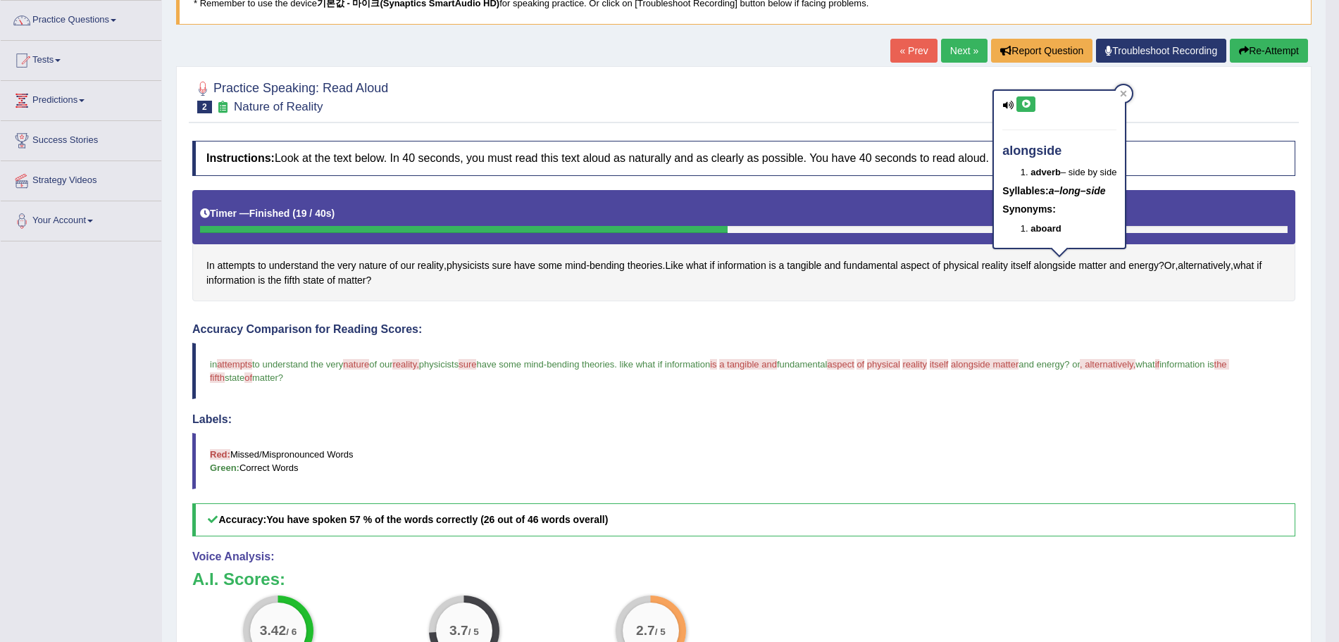
click at [1084, 292] on div "In attempts to understand the very nature of our reality , physicists sure have…" at bounding box center [743, 246] width 1103 height 112
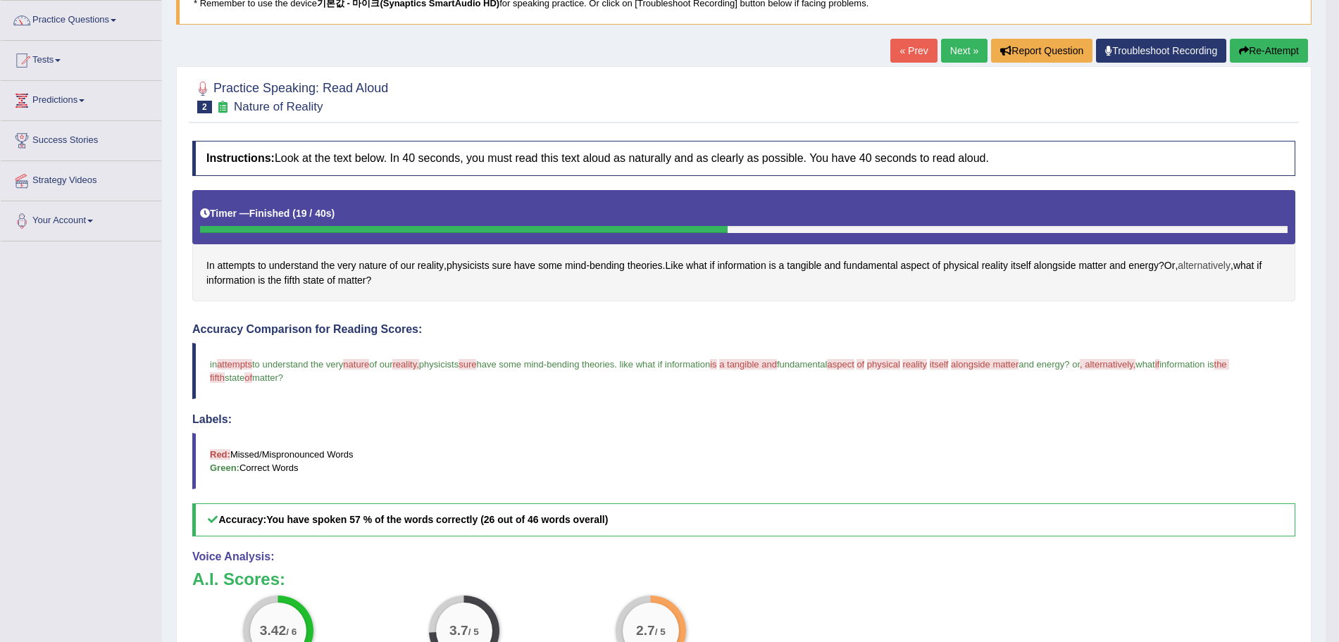
click at [1226, 265] on span "alternatively" at bounding box center [1203, 265] width 53 height 15
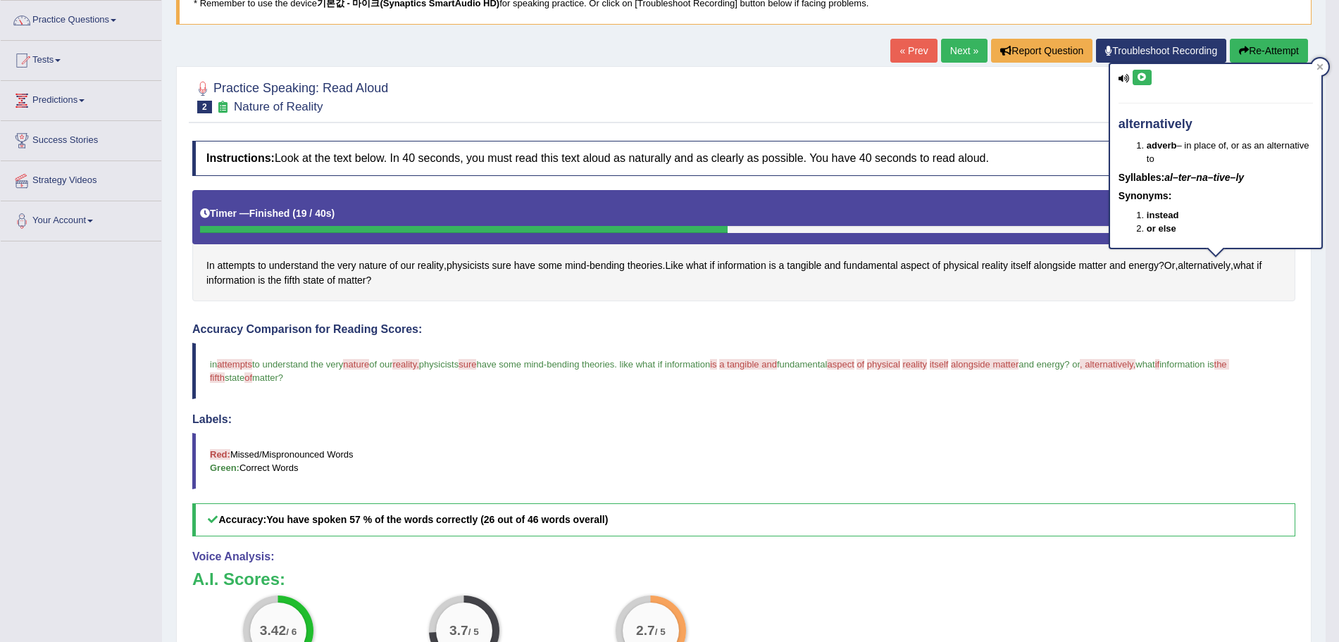
click at [1134, 82] on button at bounding box center [1141, 77] width 19 height 15
click at [886, 213] on div "Timer — Finished ( 19 / 40s )" at bounding box center [743, 213] width 1087 height 25
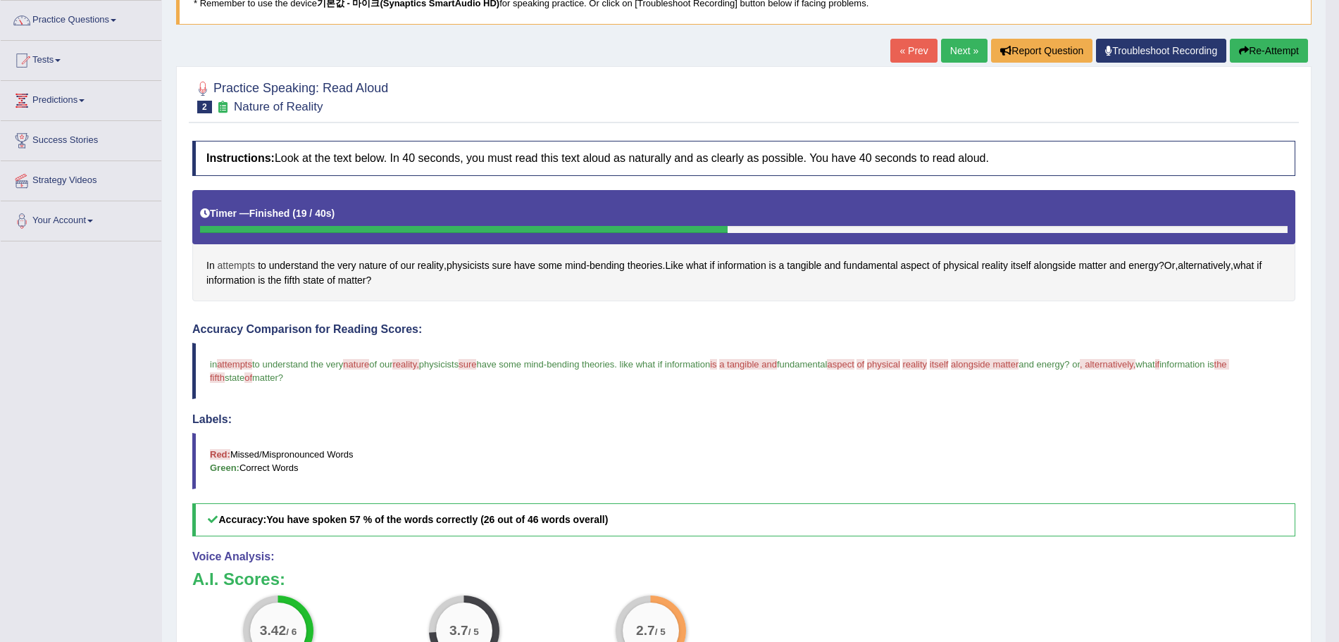
click at [252, 267] on span "attempts" at bounding box center [237, 265] width 38 height 15
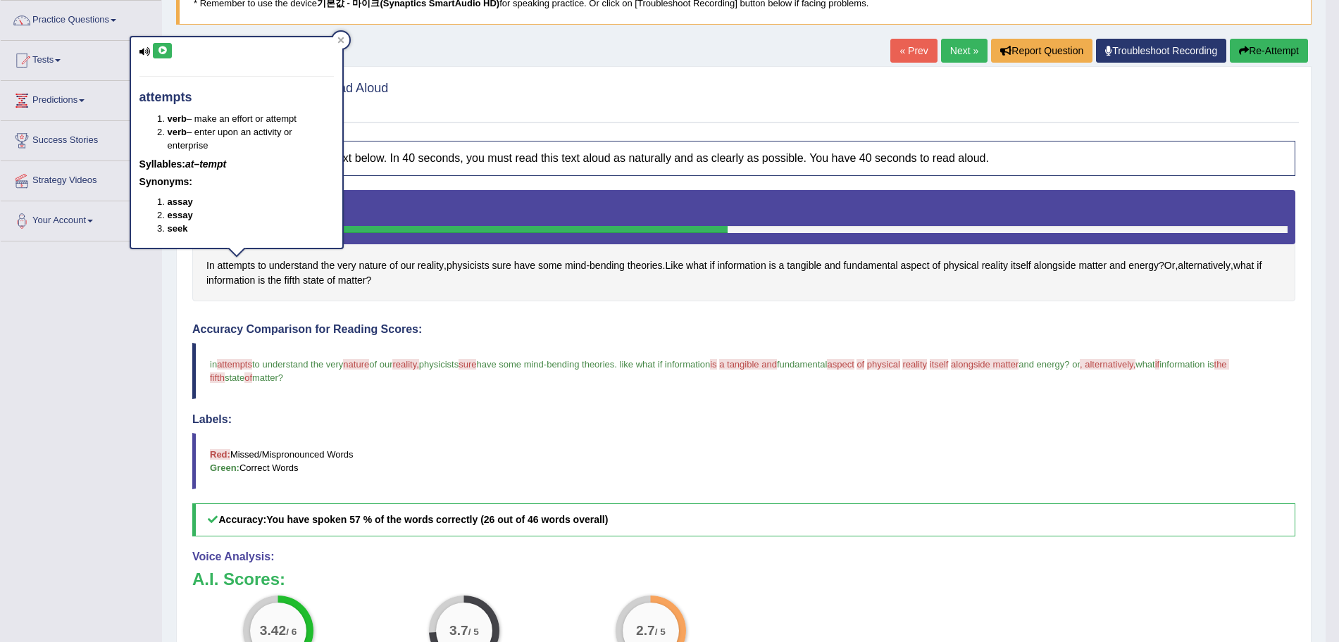
click at [174, 80] on div "attempts verb – make an effort or attempt verb – enter upon an activity or ente…" at bounding box center [236, 142] width 211 height 211
click at [152, 46] on div "attempts verb – make an effort or attempt verb – enter upon an activity or ente…" at bounding box center [236, 142] width 211 height 211
click at [161, 46] on icon at bounding box center [162, 50] width 11 height 8
click at [340, 38] on icon at bounding box center [340, 40] width 7 height 7
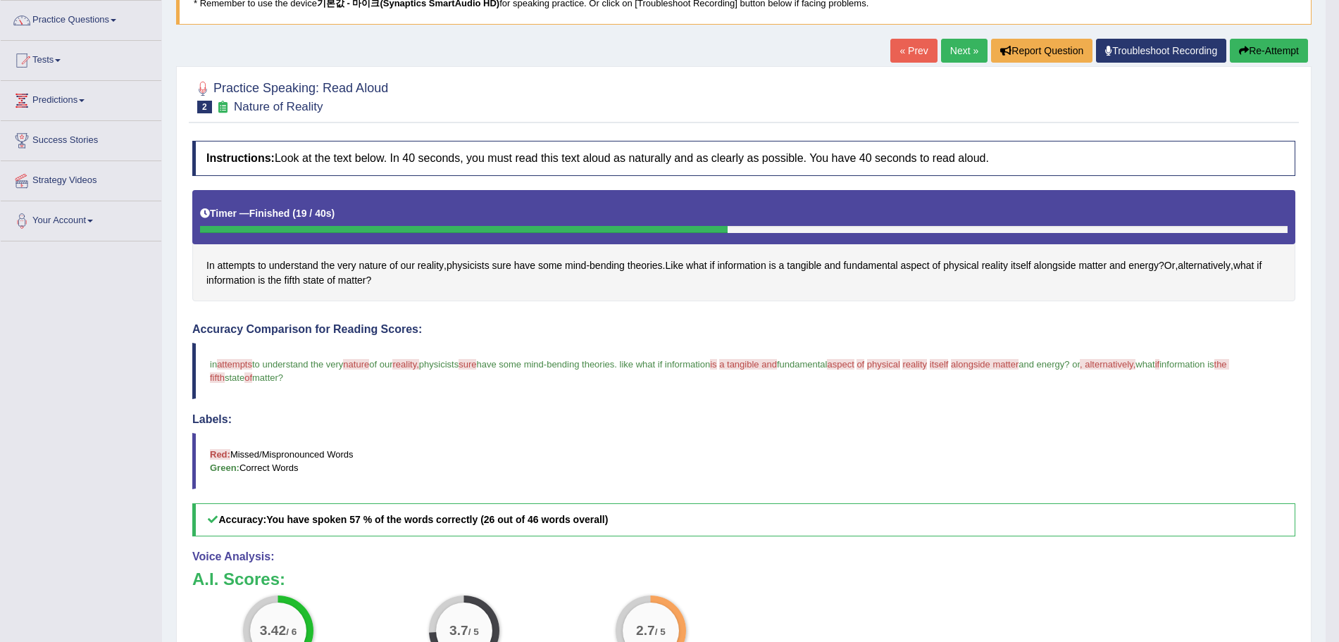
click at [1288, 49] on button "Re-Attempt" at bounding box center [1268, 51] width 78 height 24
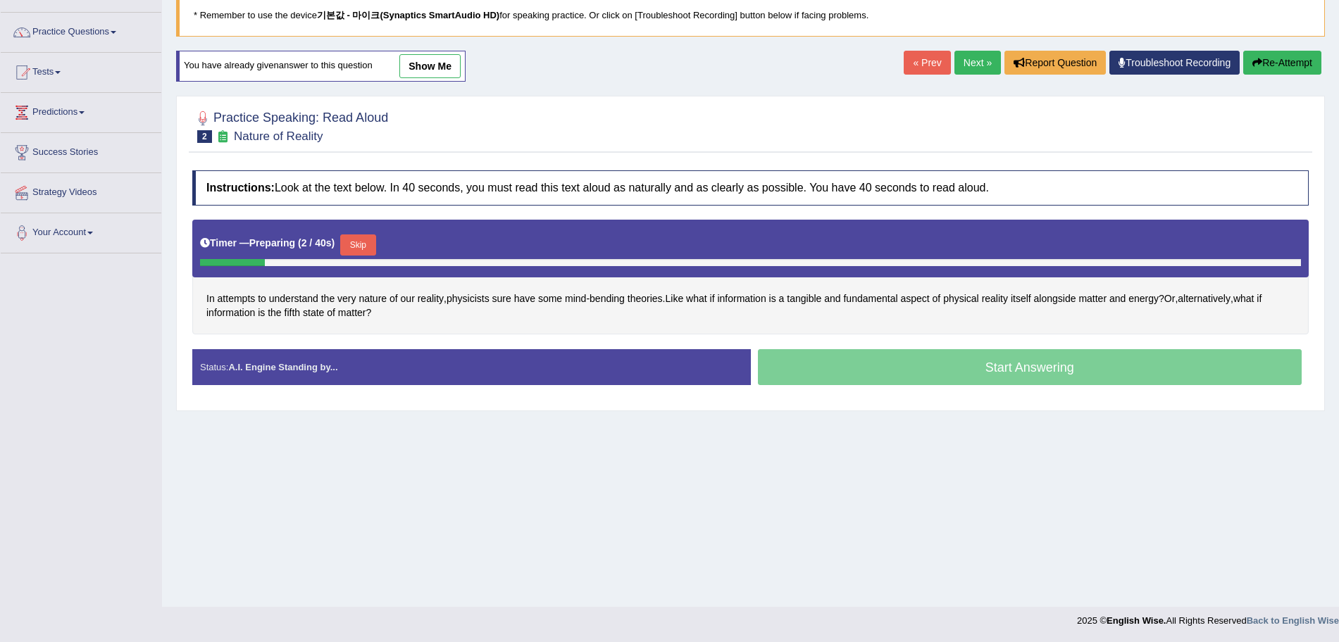
click at [368, 241] on button "Skip" at bounding box center [357, 244] width 35 height 21
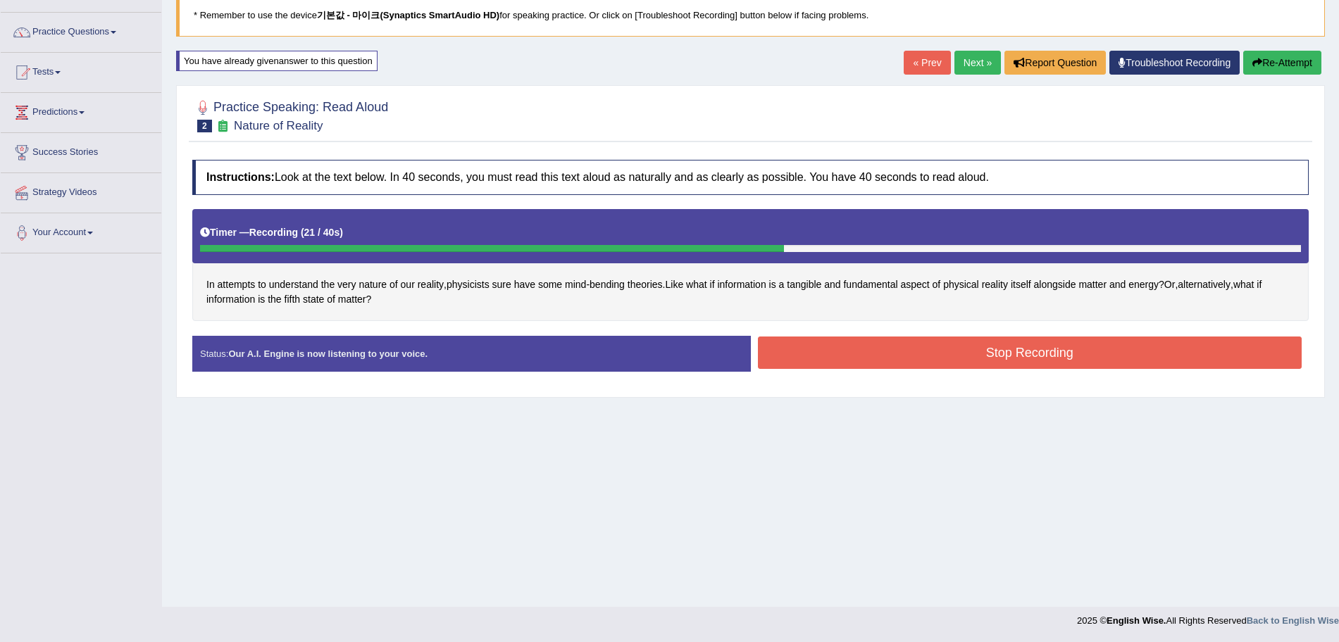
click at [1070, 358] on button "Stop Recording" at bounding box center [1030, 353] width 544 height 32
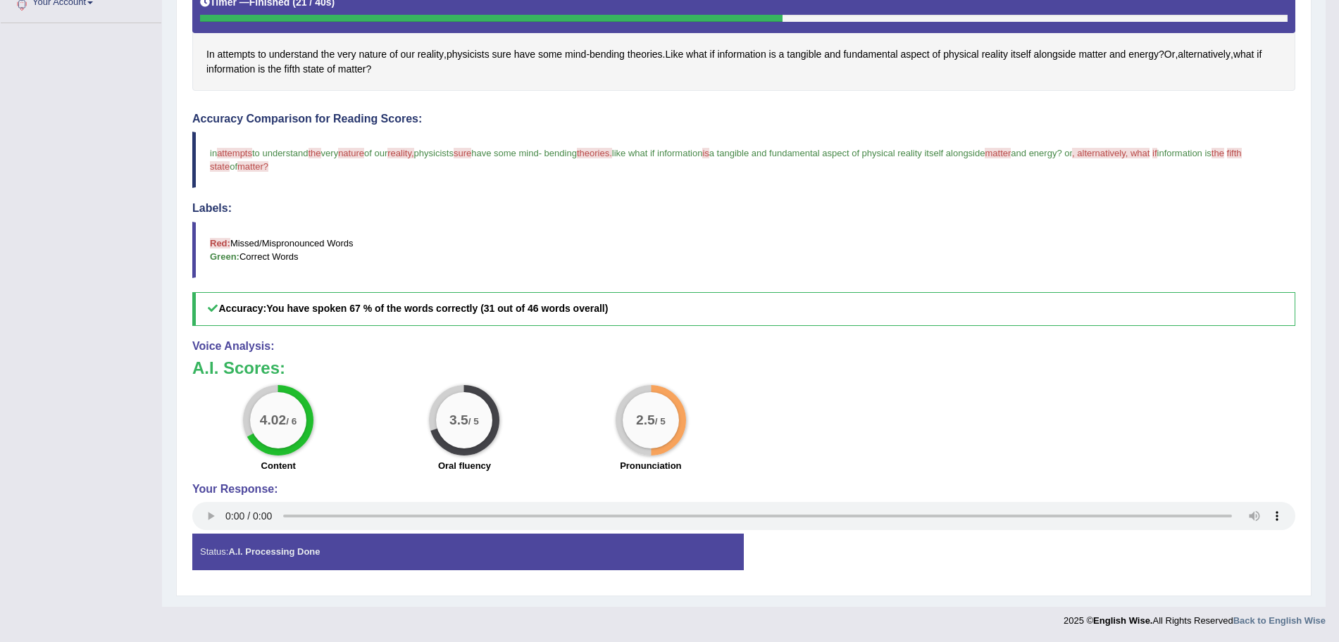
scroll to position [173, 0]
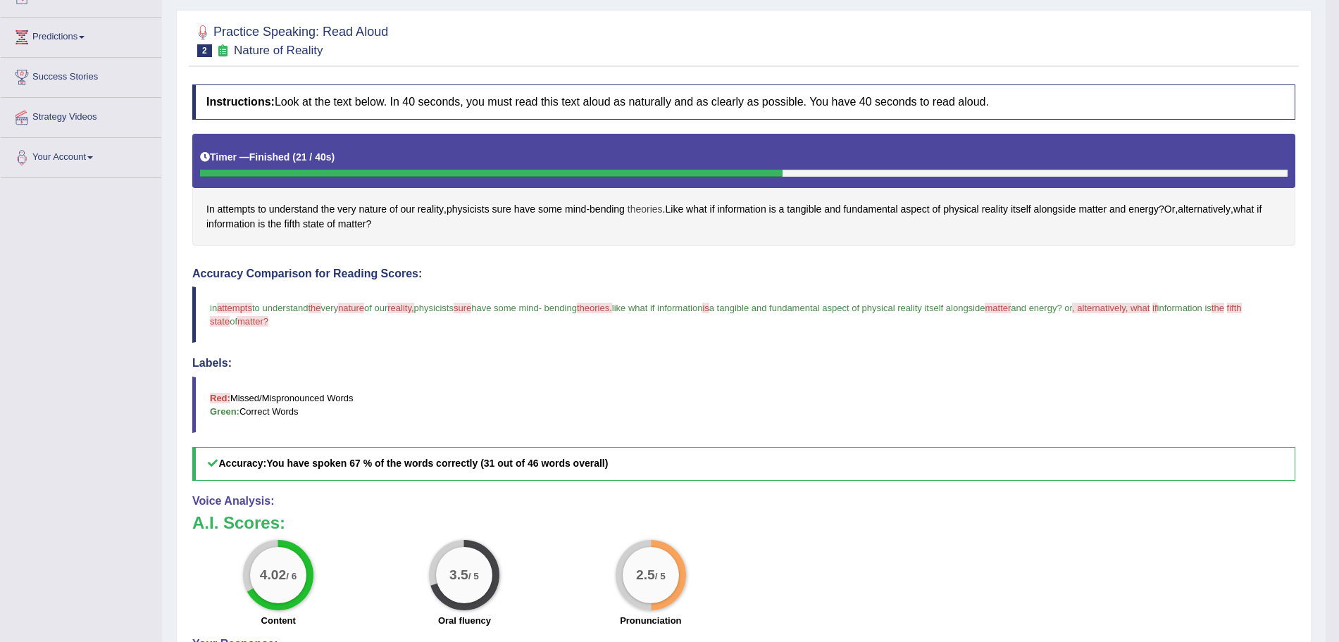
click at [641, 212] on span "theories" at bounding box center [644, 209] width 35 height 15
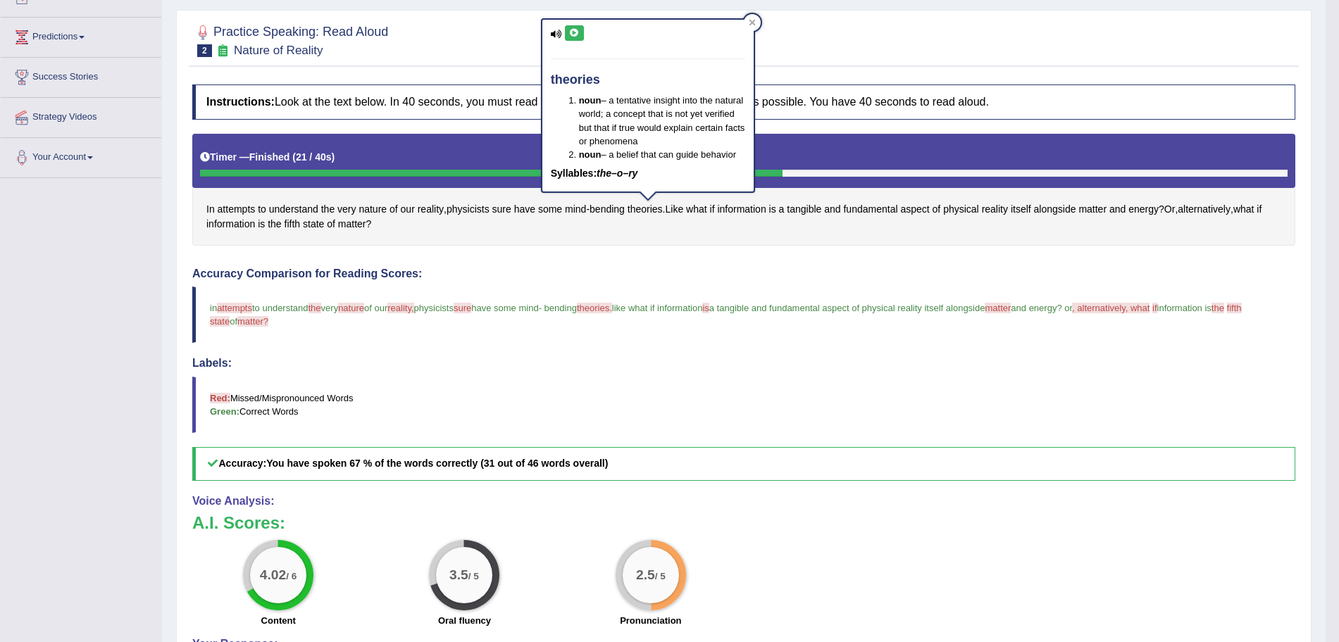
click at [575, 29] on icon at bounding box center [574, 33] width 11 height 8
click at [758, 22] on div at bounding box center [752, 22] width 17 height 17
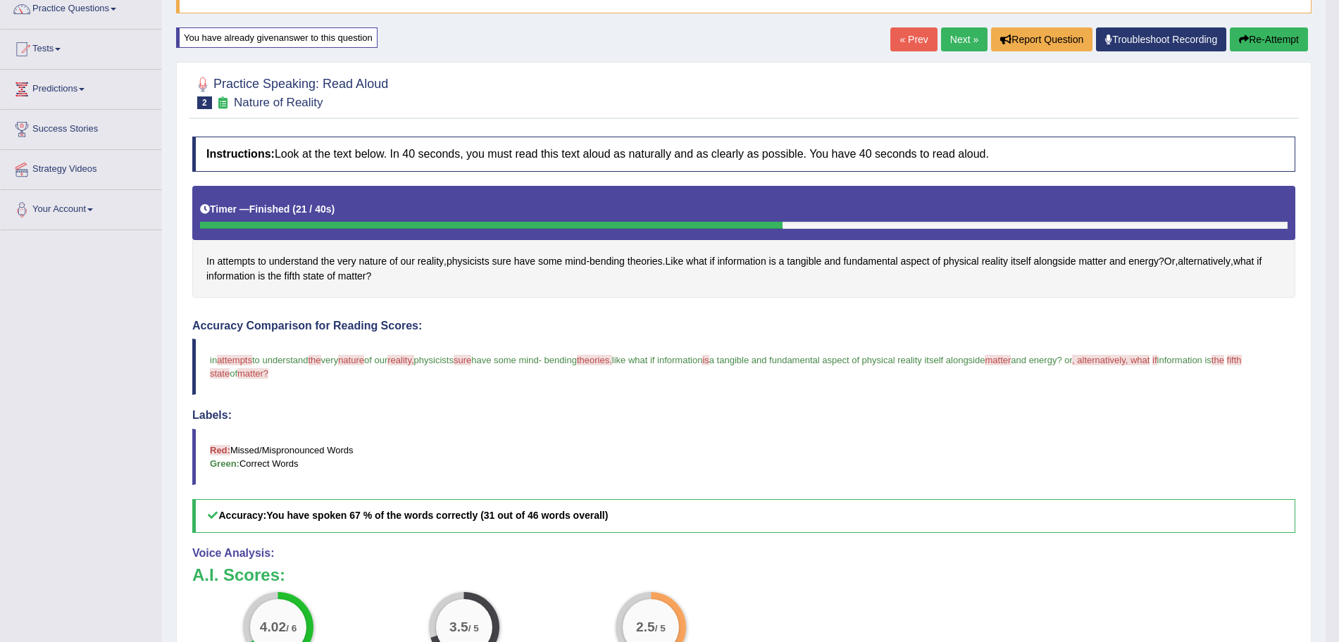
scroll to position [120, 0]
click at [238, 258] on span "attempts" at bounding box center [237, 262] width 38 height 15
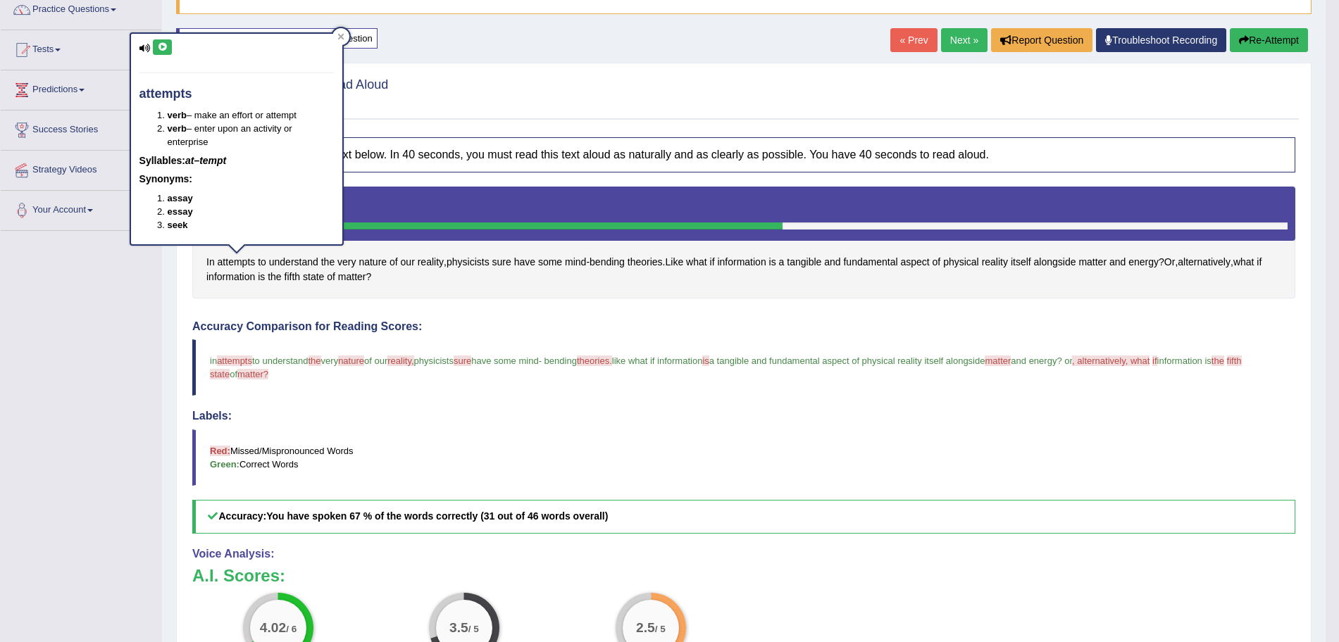
click at [157, 49] on icon at bounding box center [162, 47] width 11 height 8
click at [345, 35] on div at bounding box center [340, 36] width 17 height 17
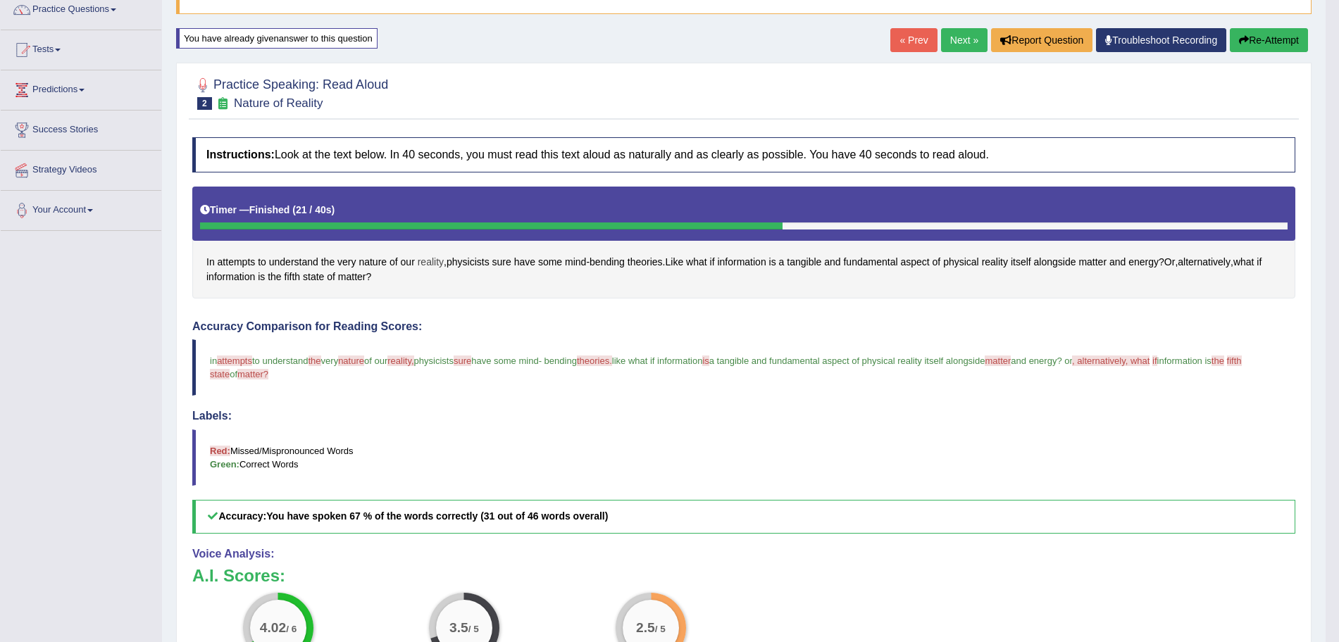
click at [429, 261] on span "reality" at bounding box center [431, 262] width 26 height 15
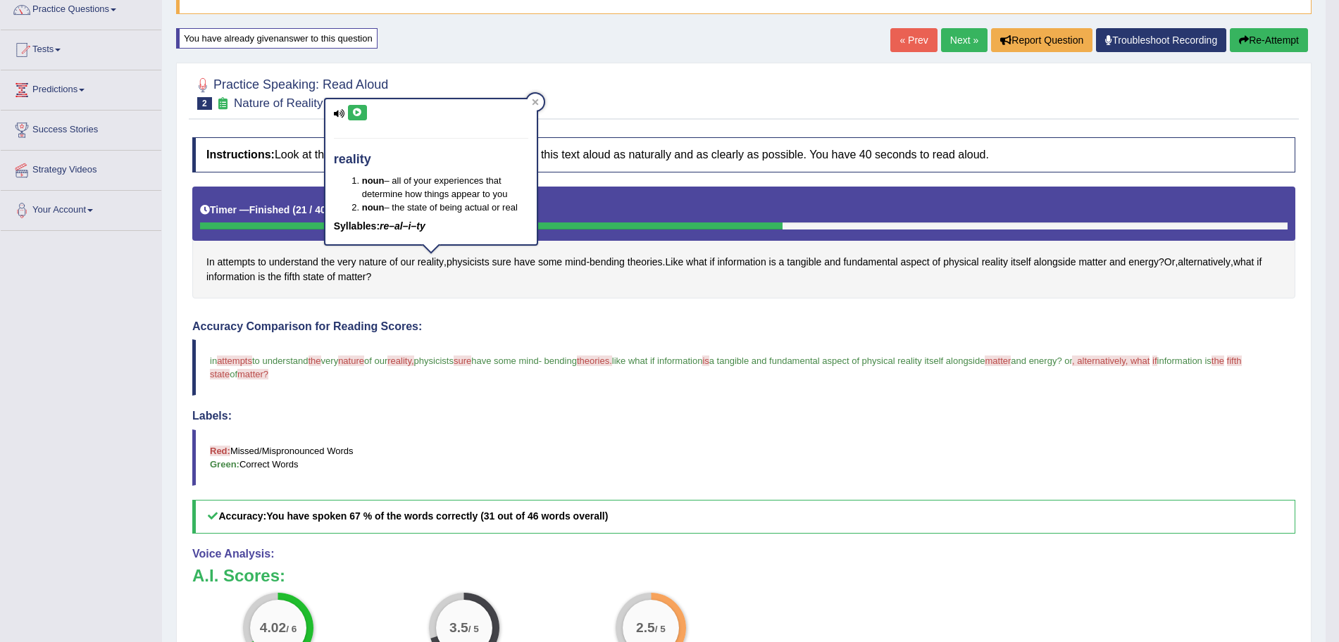
click at [356, 113] on icon at bounding box center [357, 112] width 11 height 8
click at [534, 99] on icon at bounding box center [535, 102] width 7 height 7
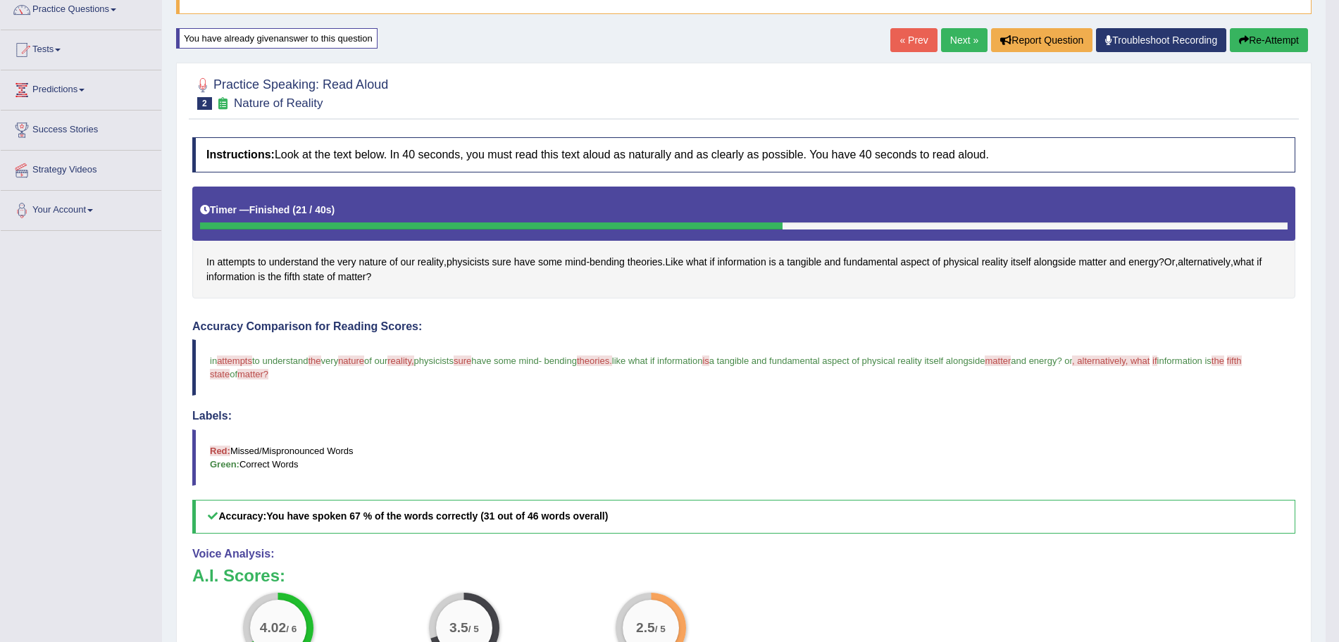
click at [1270, 39] on button "Re-Attempt" at bounding box center [1268, 40] width 78 height 24
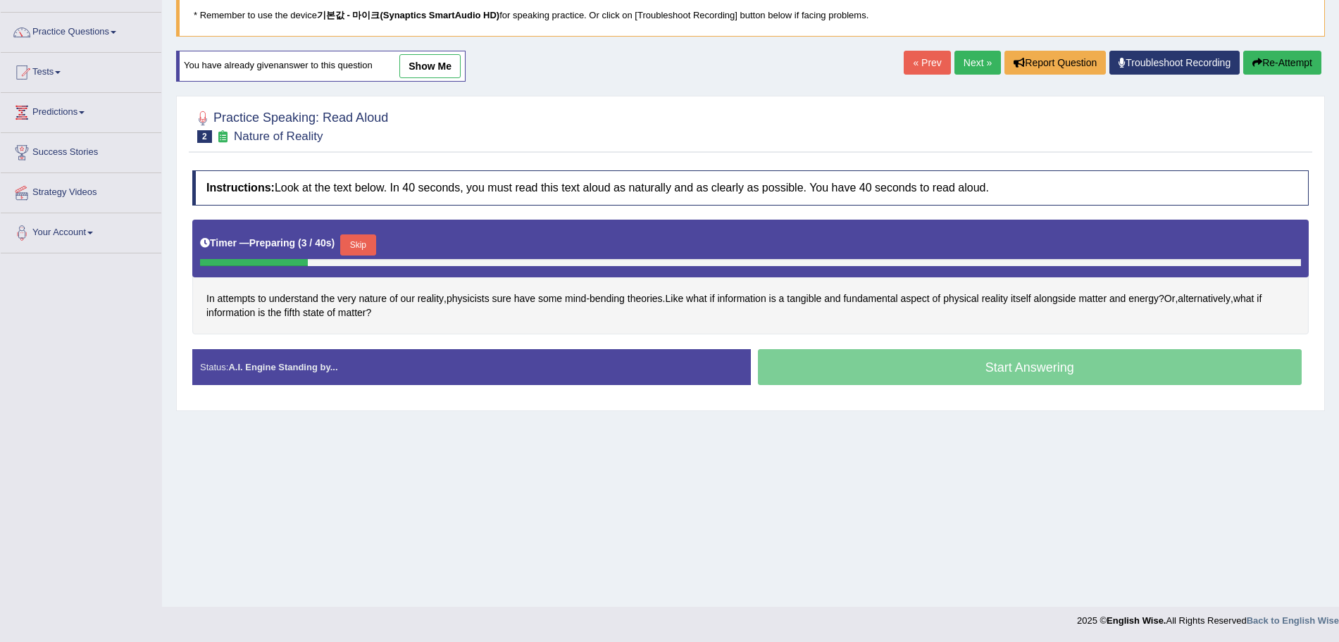
click at [353, 238] on button "Skip" at bounding box center [357, 244] width 35 height 21
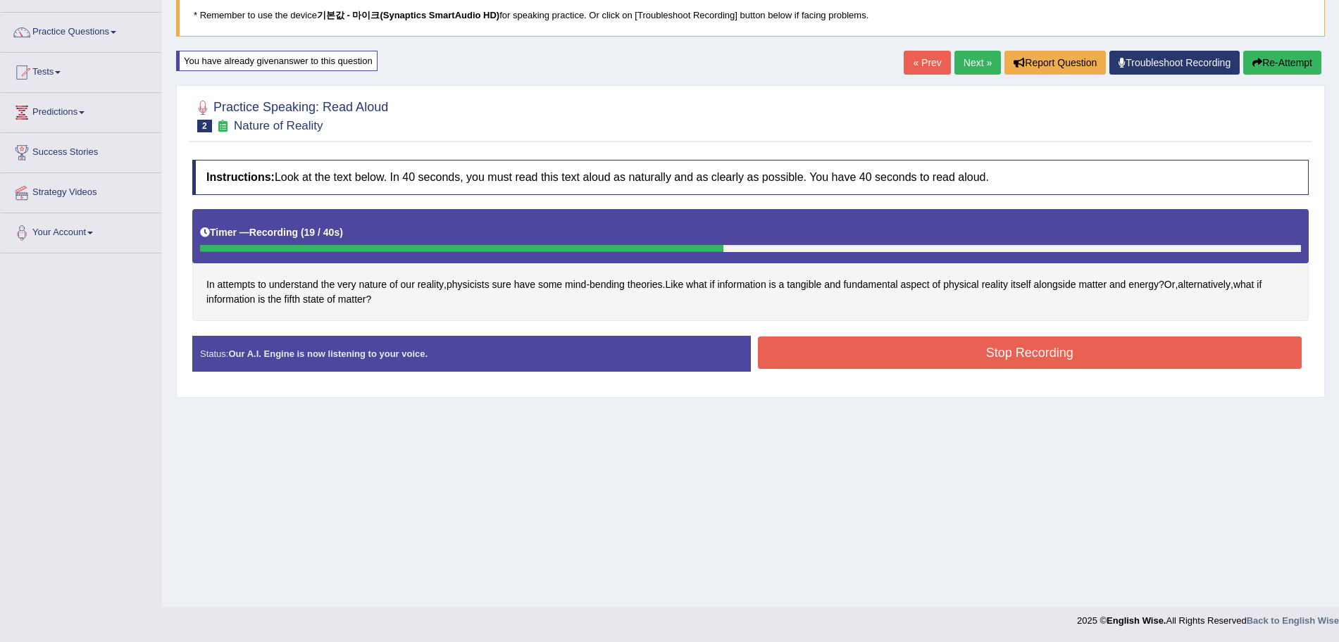
click at [1027, 342] on button "Stop Recording" at bounding box center [1030, 353] width 544 height 32
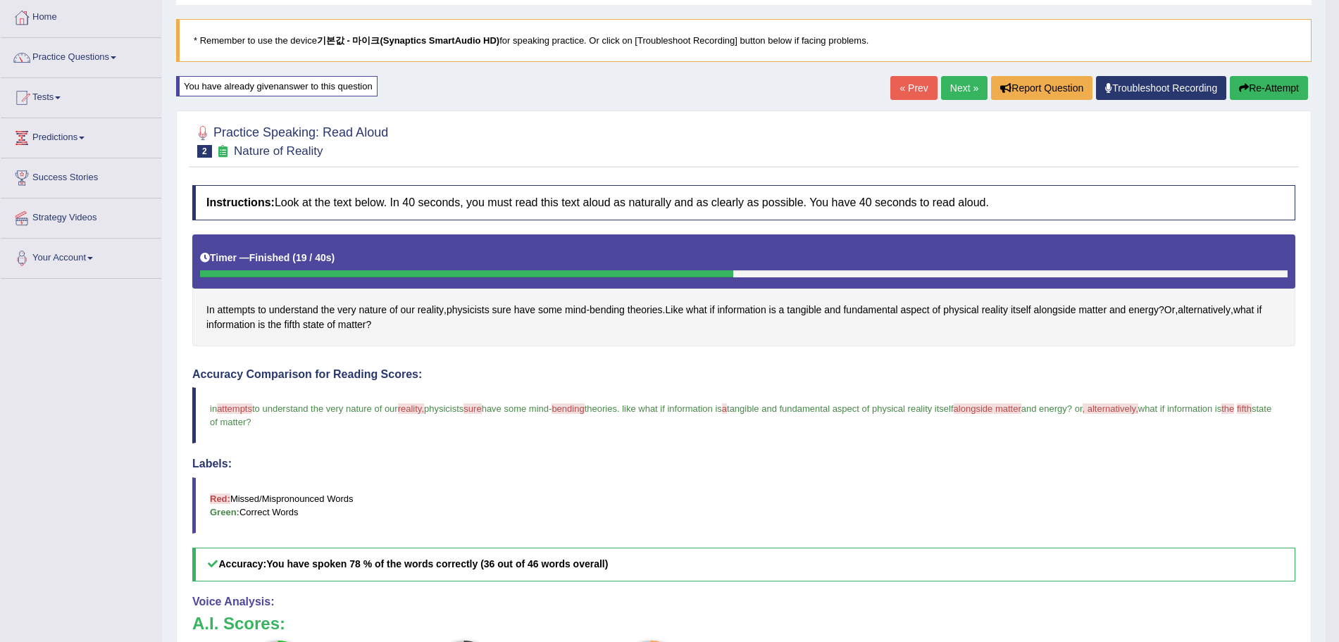
scroll to position [71, 0]
click at [948, 87] on link "Next »" at bounding box center [964, 89] width 46 height 24
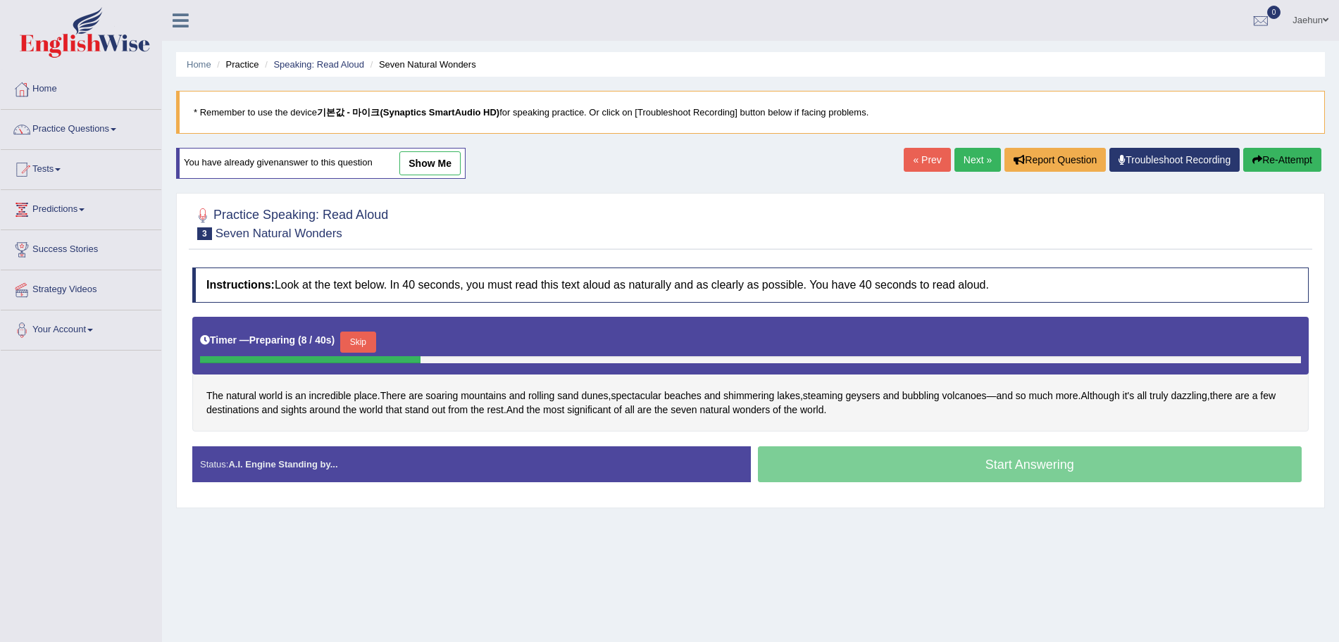
scroll to position [25, 0]
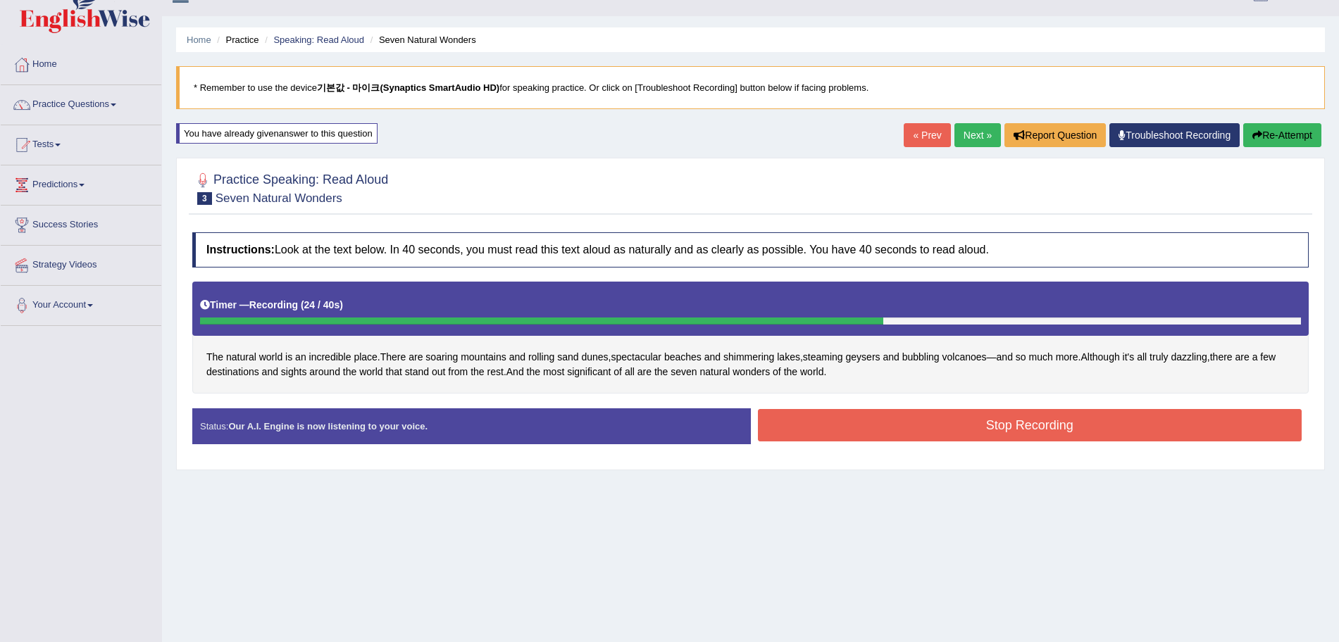
click at [1091, 418] on button "Stop Recording" at bounding box center [1030, 425] width 544 height 32
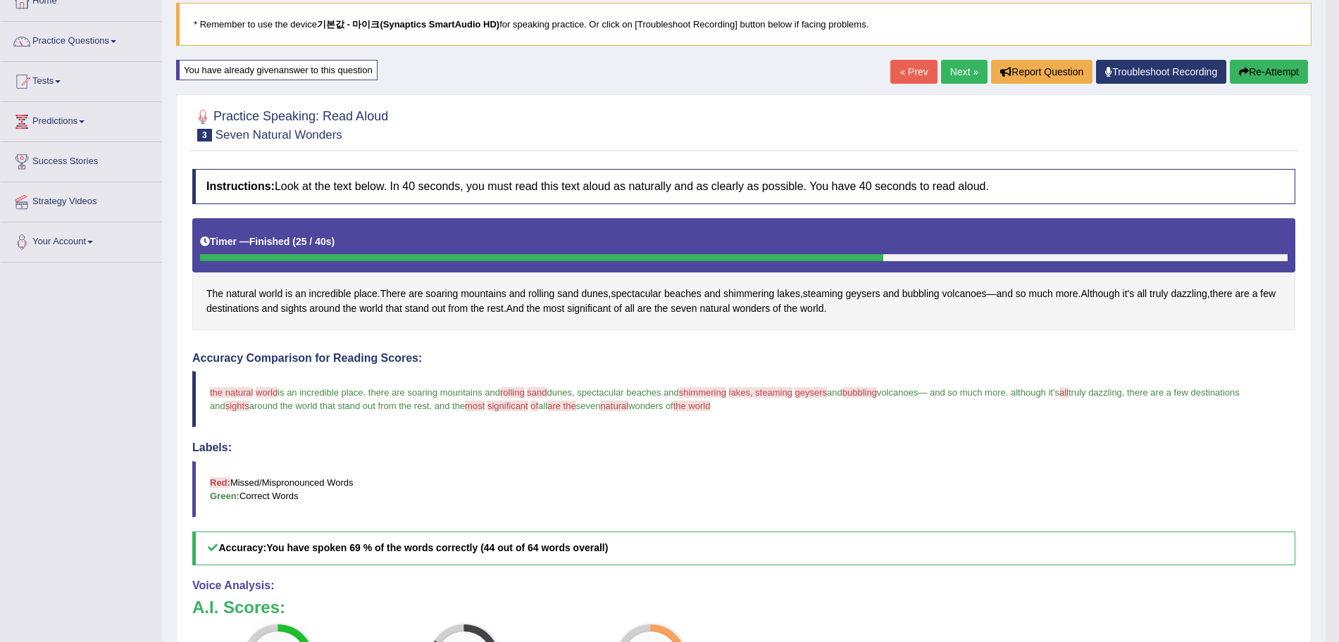
scroll to position [87, 0]
click at [251, 289] on span "natural" at bounding box center [241, 294] width 30 height 15
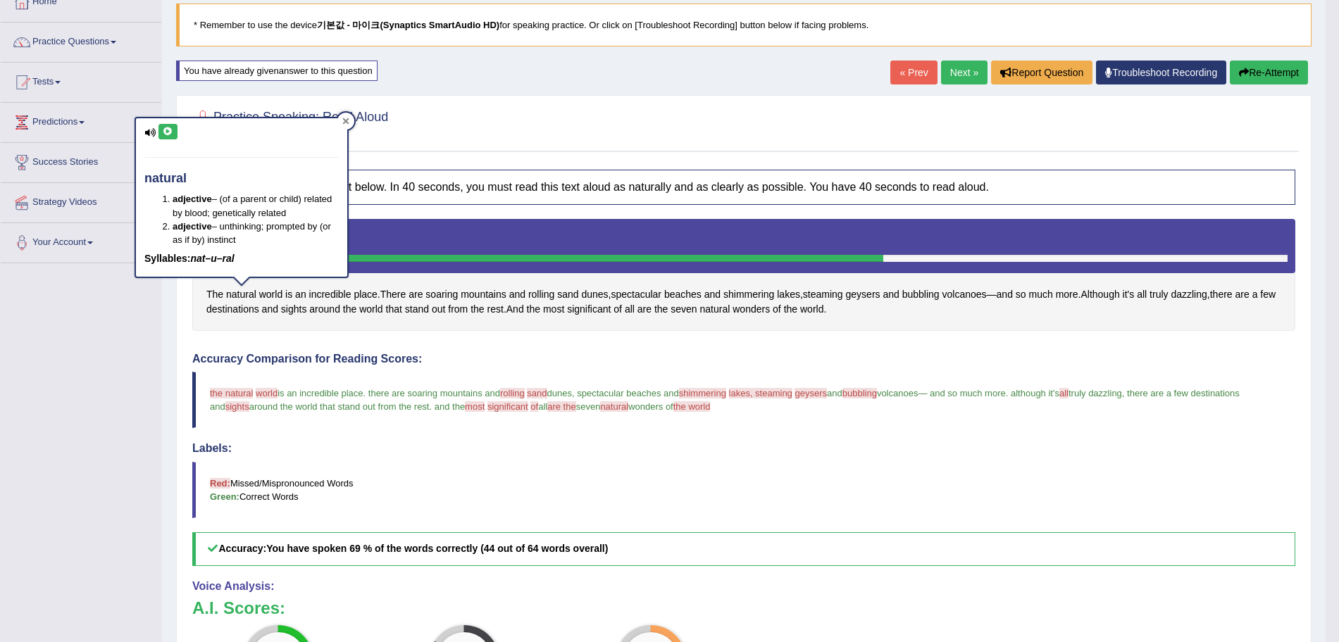
click at [344, 118] on icon at bounding box center [345, 121] width 7 height 7
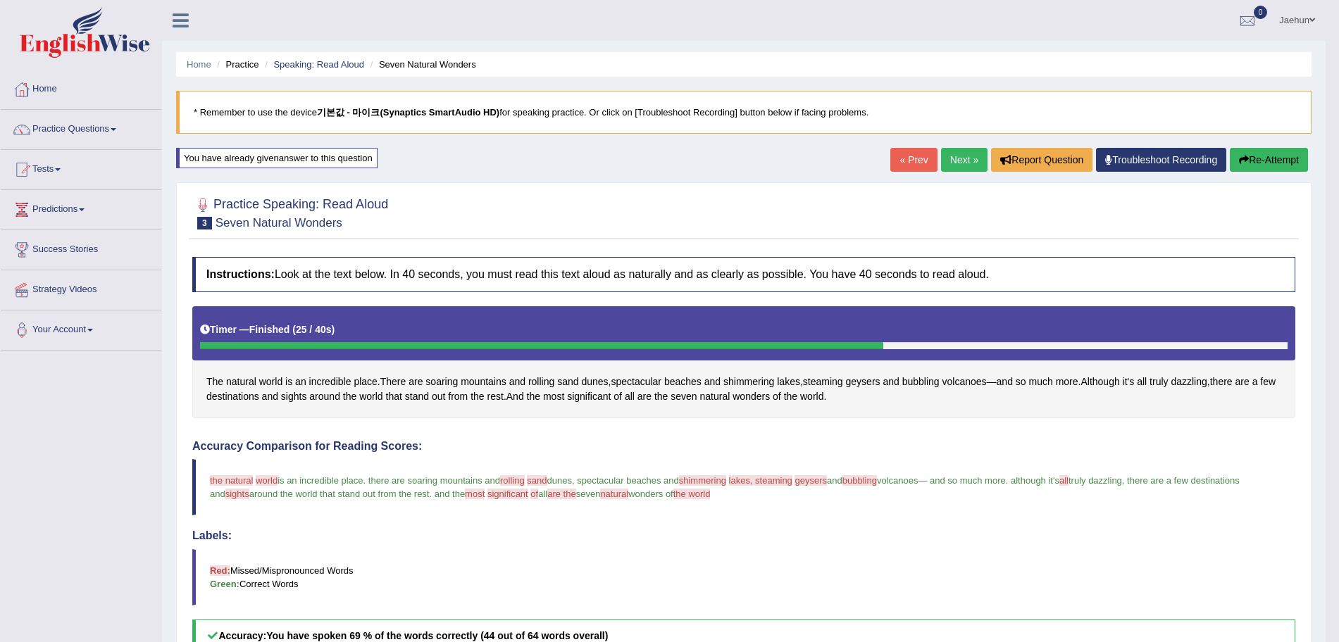
scroll to position [1, 0]
click at [123, 120] on link "Practice Questions" at bounding box center [81, 126] width 161 height 35
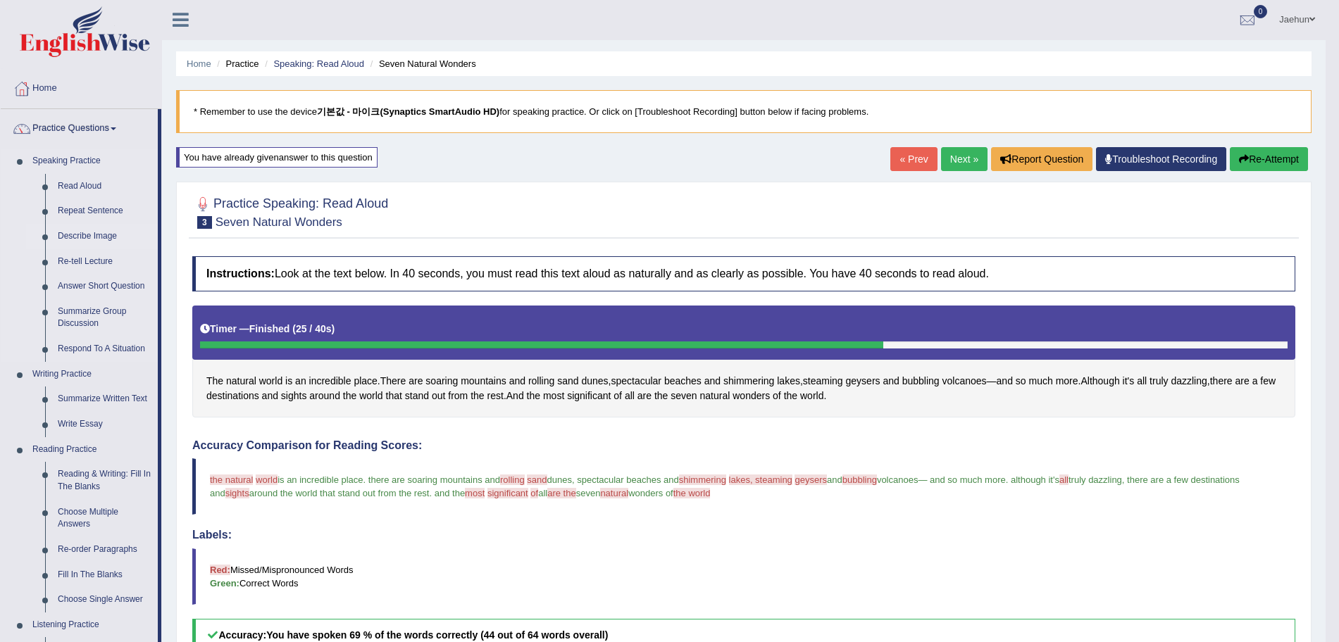
click at [92, 232] on link "Describe Image" at bounding box center [104, 236] width 106 height 25
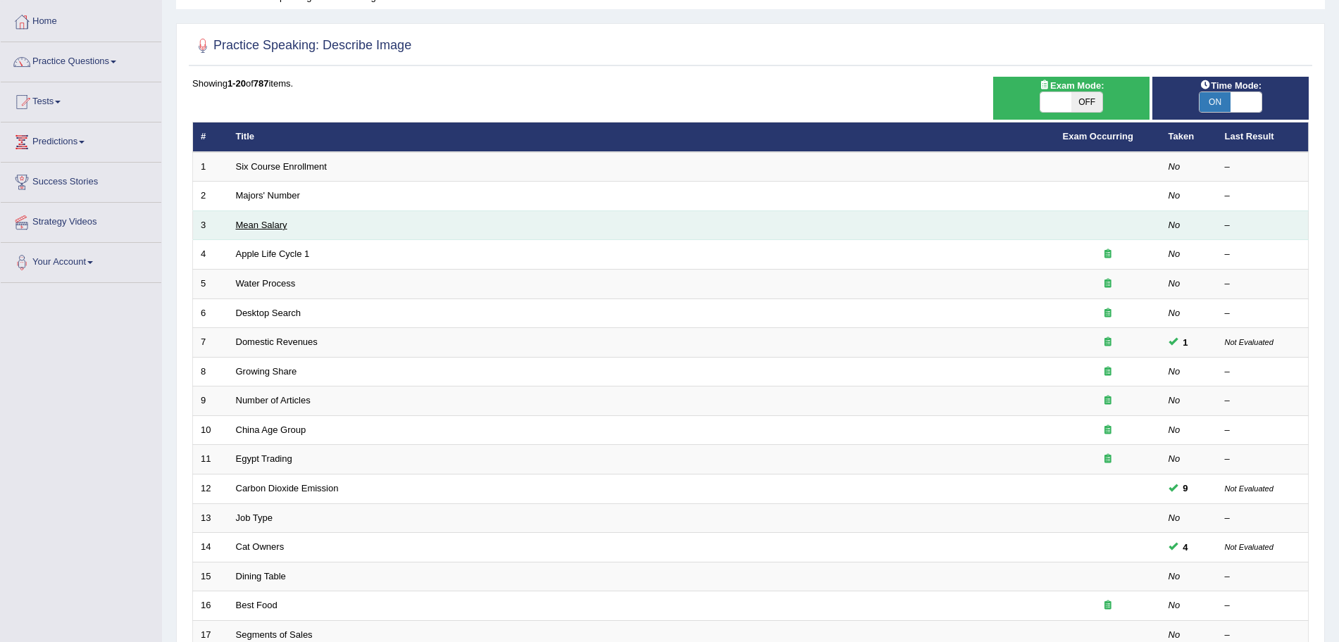
scroll to position [69, 0]
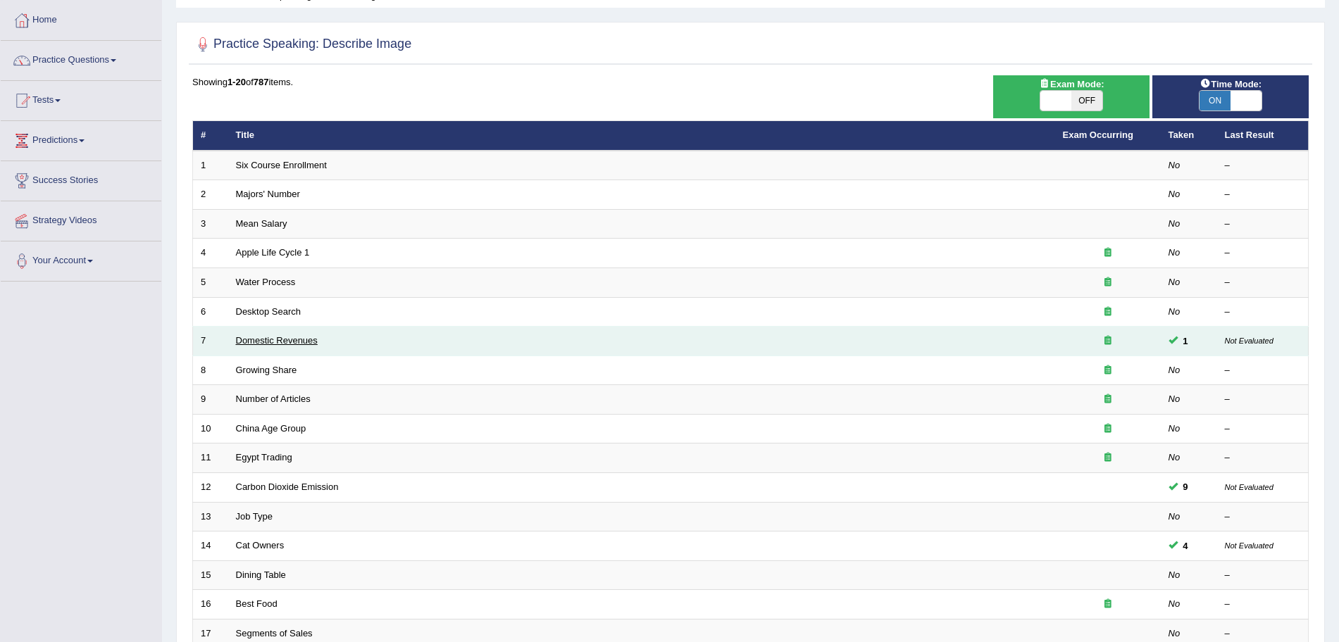
click at [270, 337] on link "Domestic Revenues" at bounding box center [277, 340] width 82 height 11
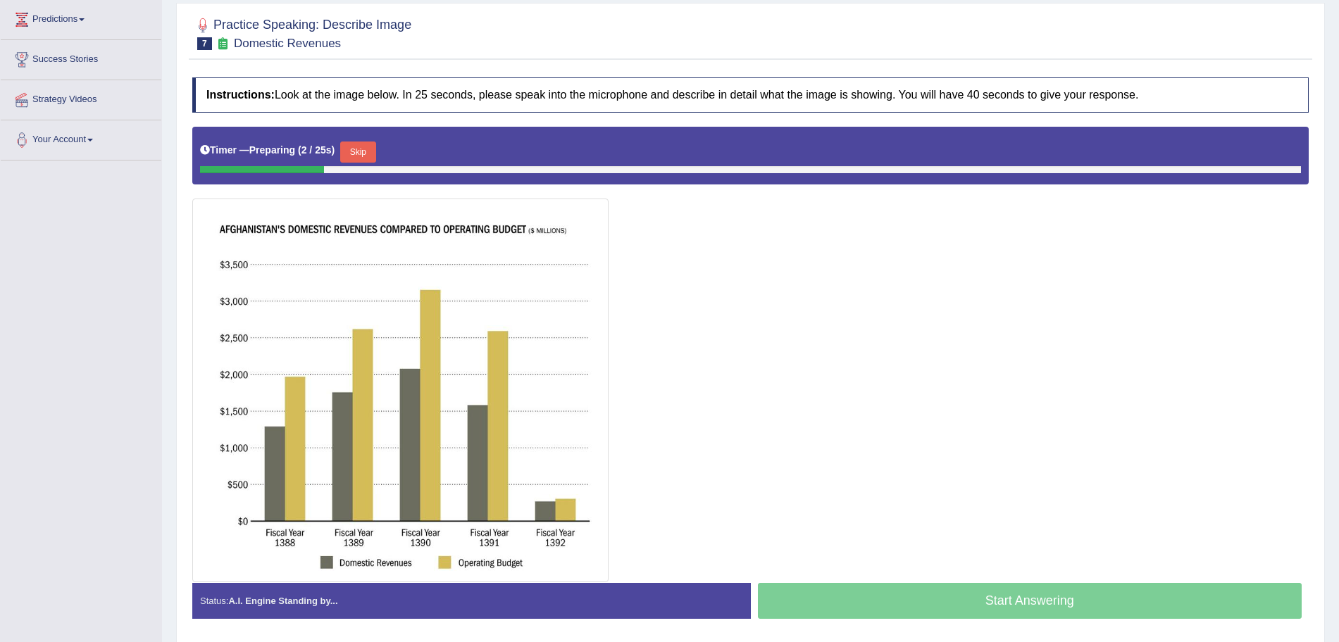
scroll to position [204, 0]
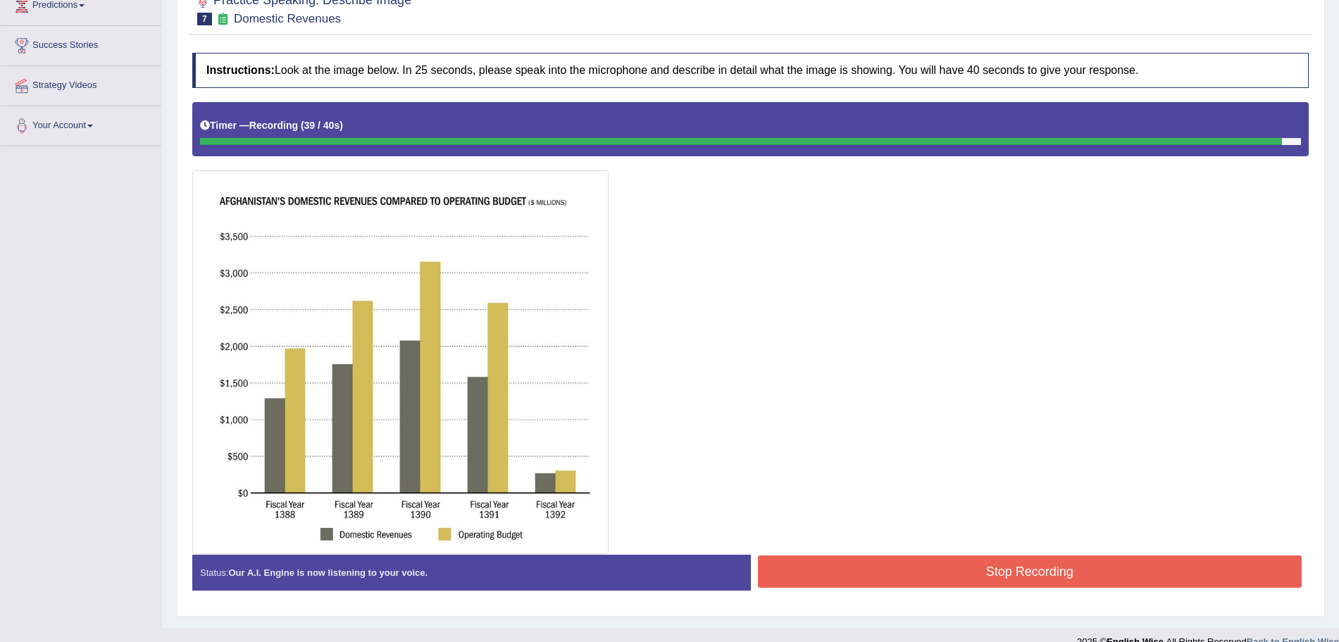
click at [991, 575] on button "Stop Recording" at bounding box center [1030, 572] width 544 height 32
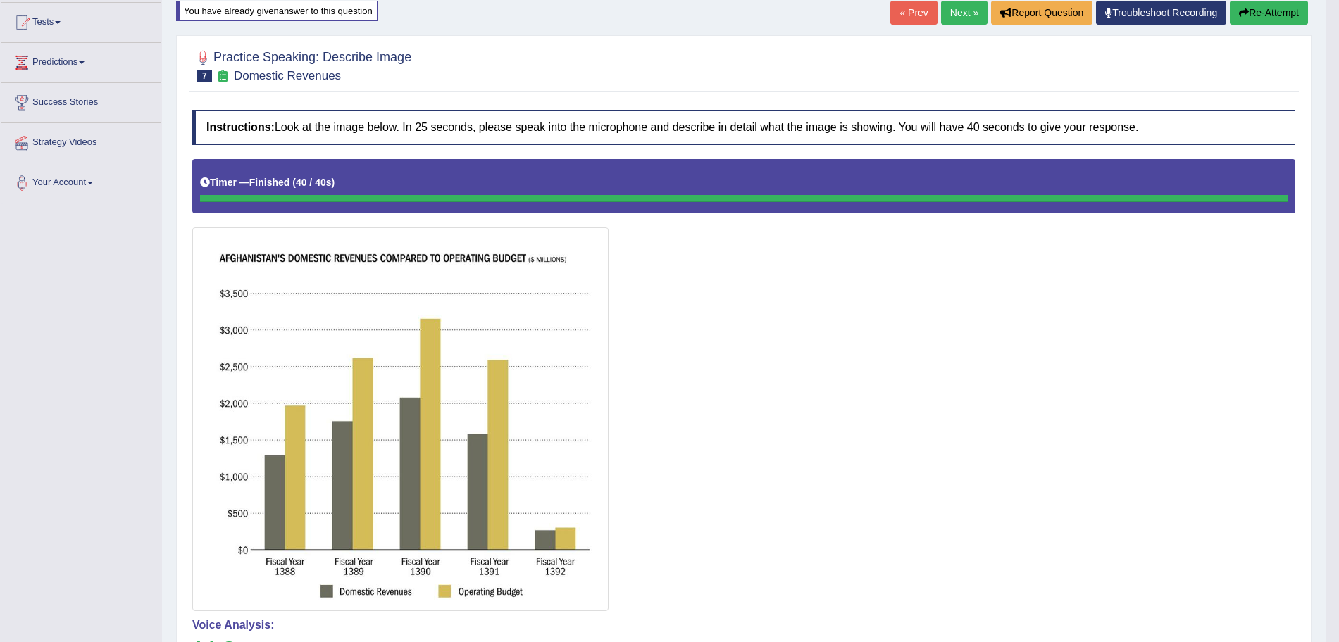
scroll to position [0, 0]
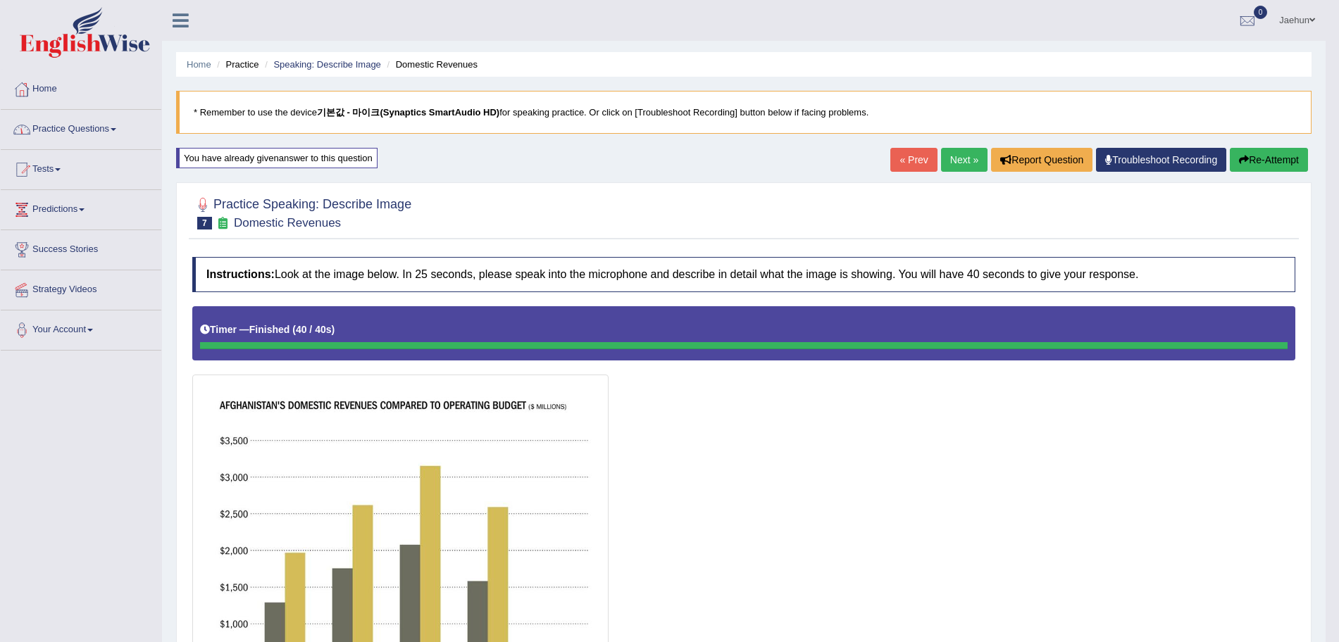
click at [84, 126] on link "Practice Questions" at bounding box center [81, 127] width 161 height 35
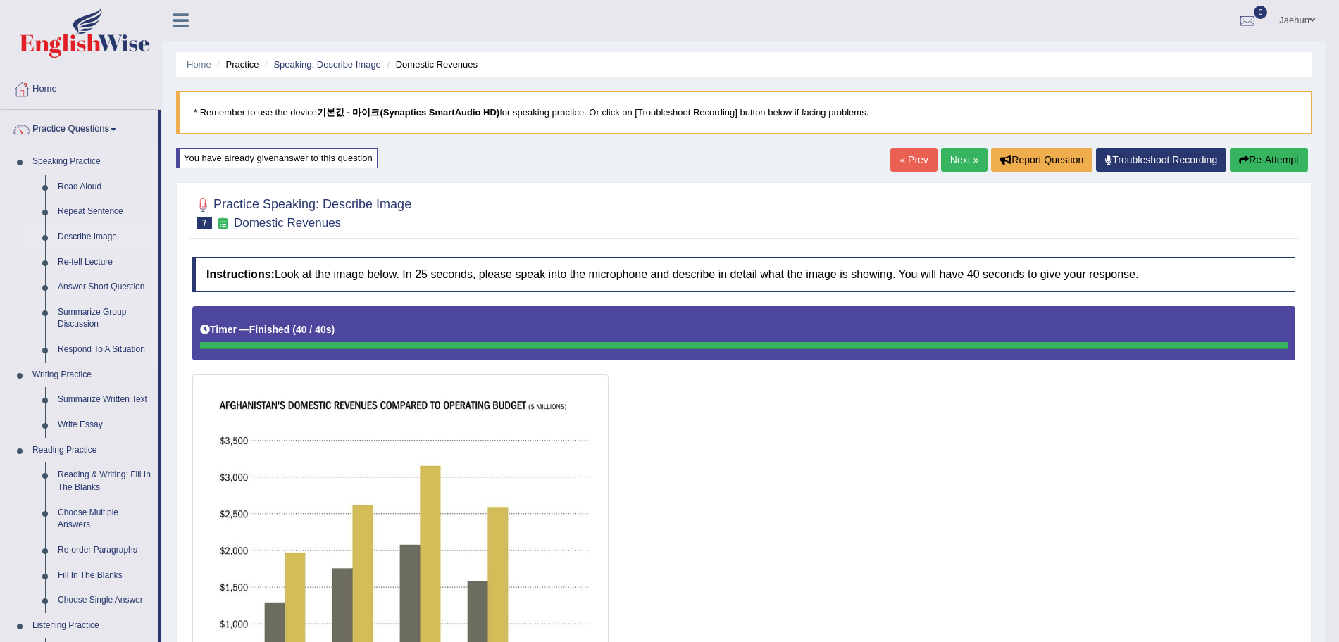
click at [101, 234] on link "Describe Image" at bounding box center [104, 237] width 106 height 25
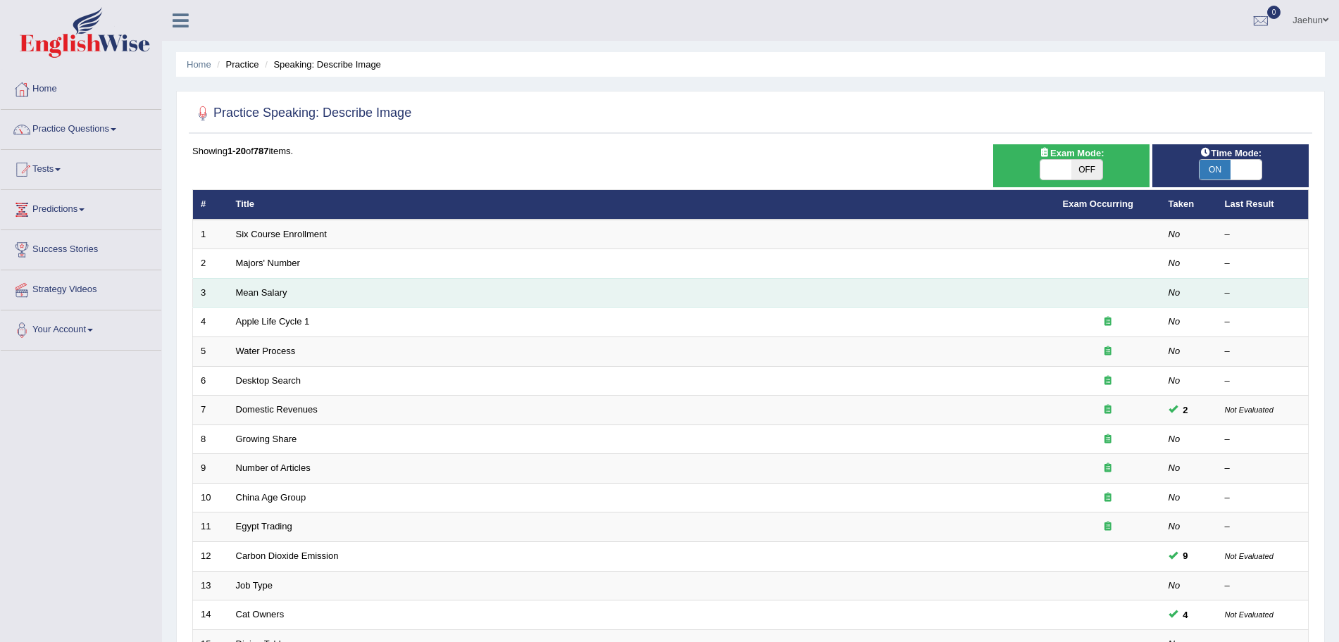
scroll to position [151, 0]
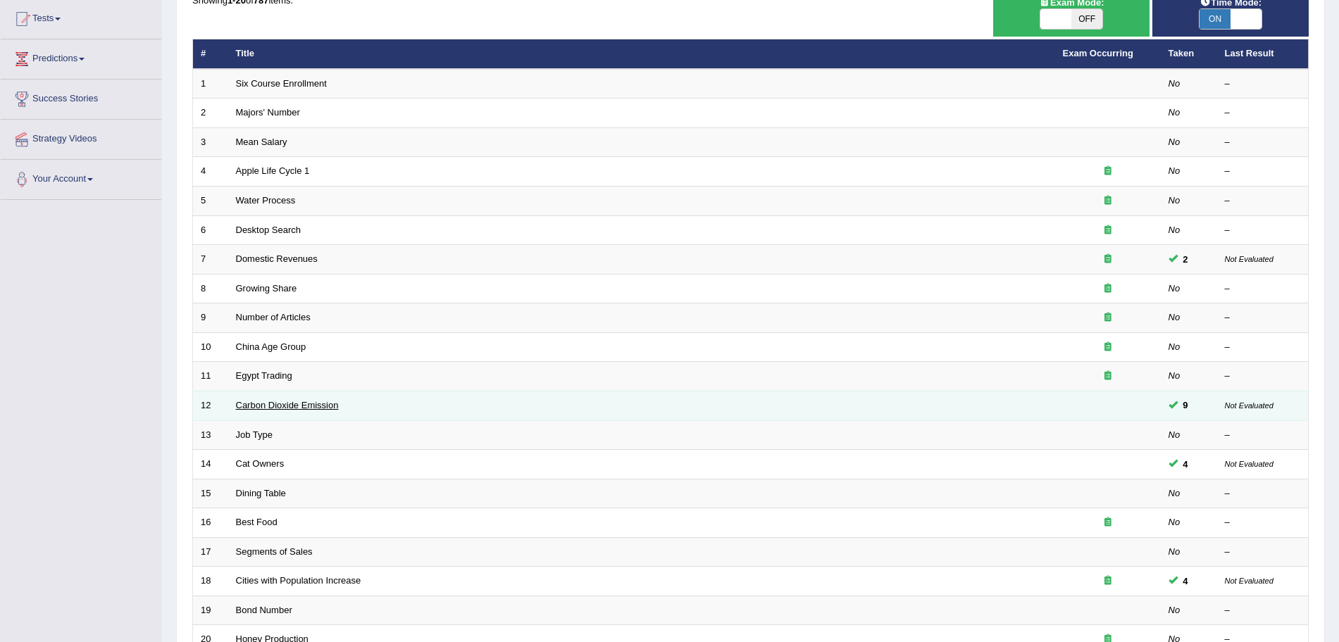
click at [315, 408] on link "Carbon Dioxide Emission" at bounding box center [287, 405] width 103 height 11
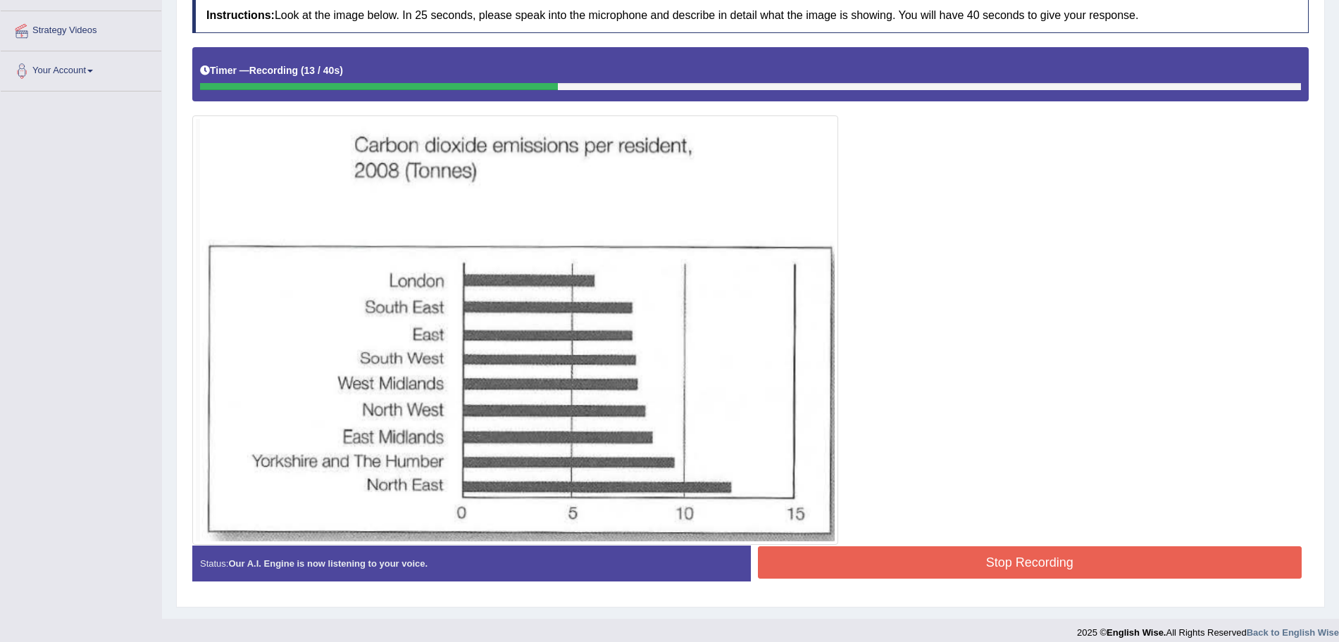
scroll to position [106, 0]
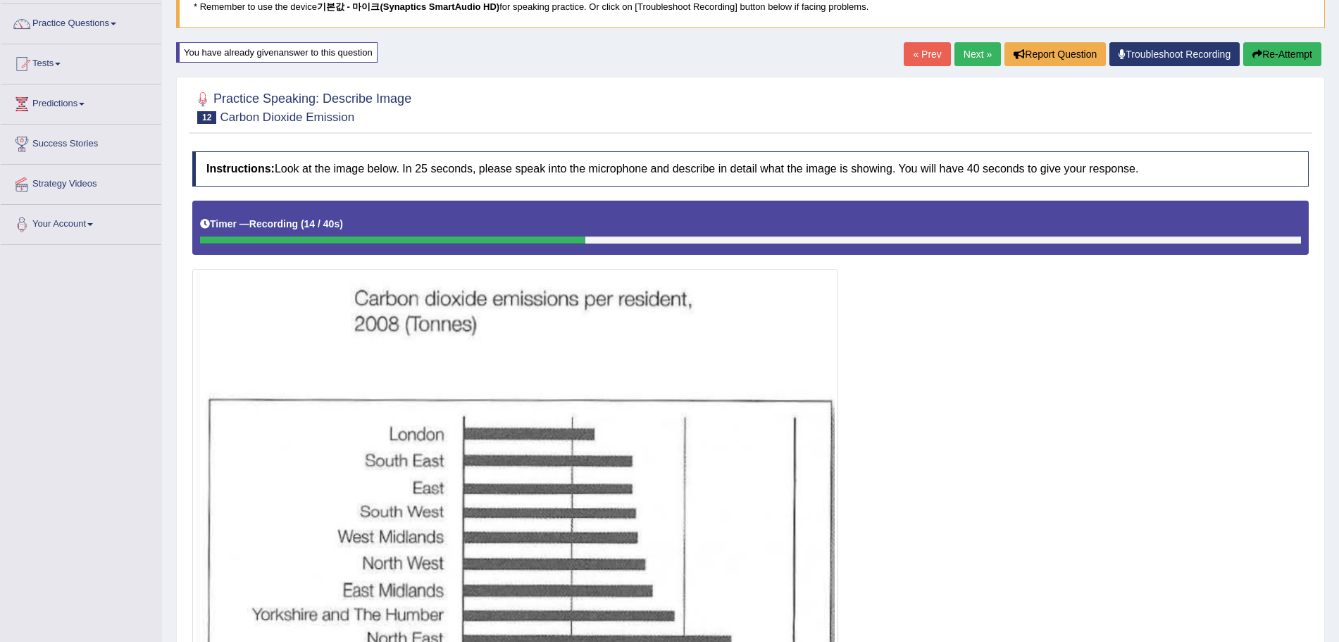
click at [1305, 54] on button "Re-Attempt" at bounding box center [1282, 54] width 78 height 24
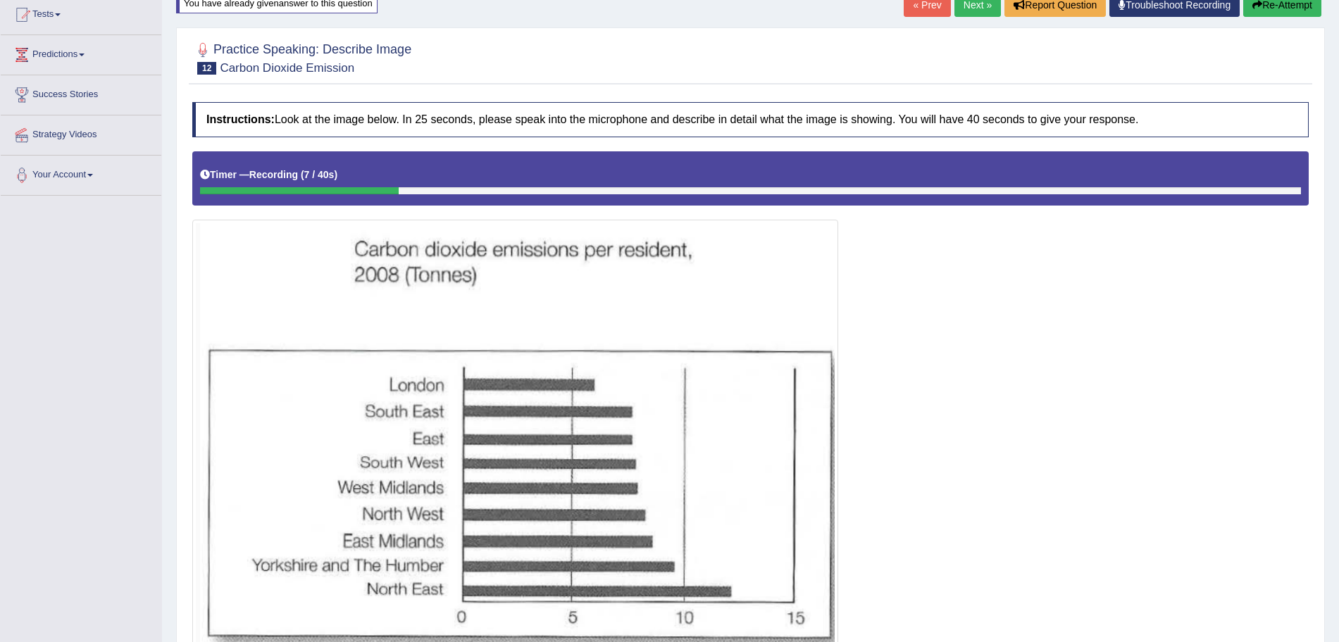
scroll to position [140, 0]
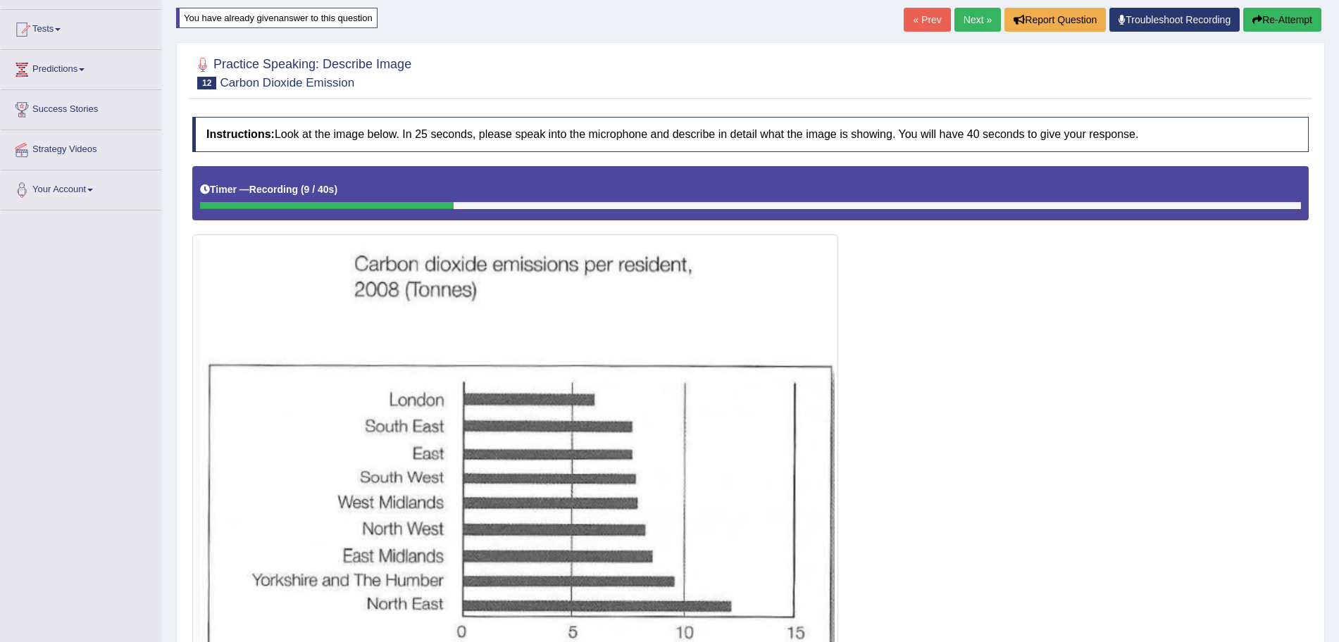
click at [1279, 14] on button "Re-Attempt" at bounding box center [1282, 20] width 78 height 24
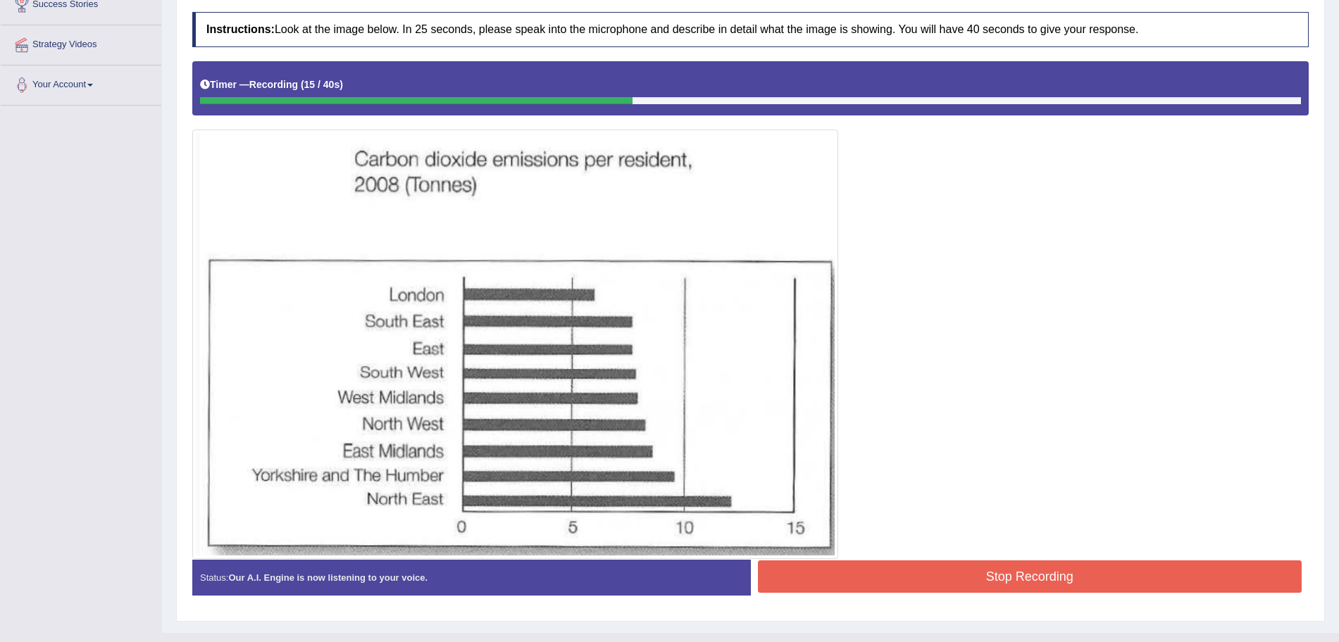
scroll to position [125, 0]
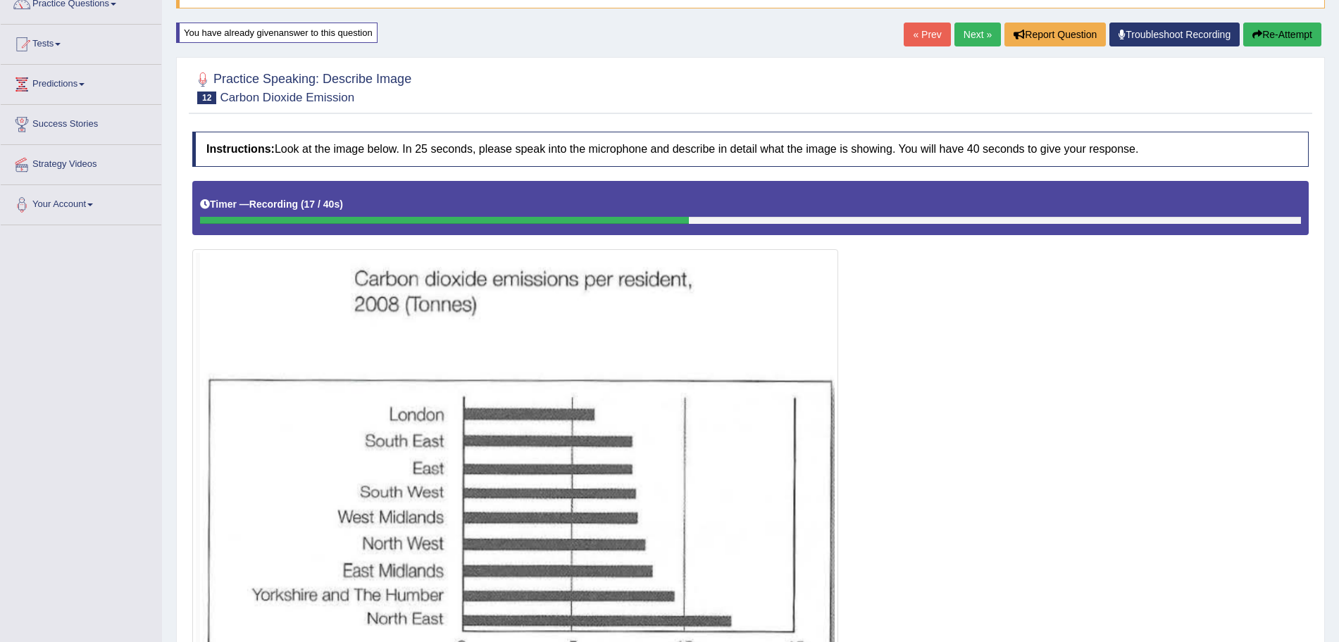
click at [1266, 38] on button "Re-Attempt" at bounding box center [1282, 35] width 78 height 24
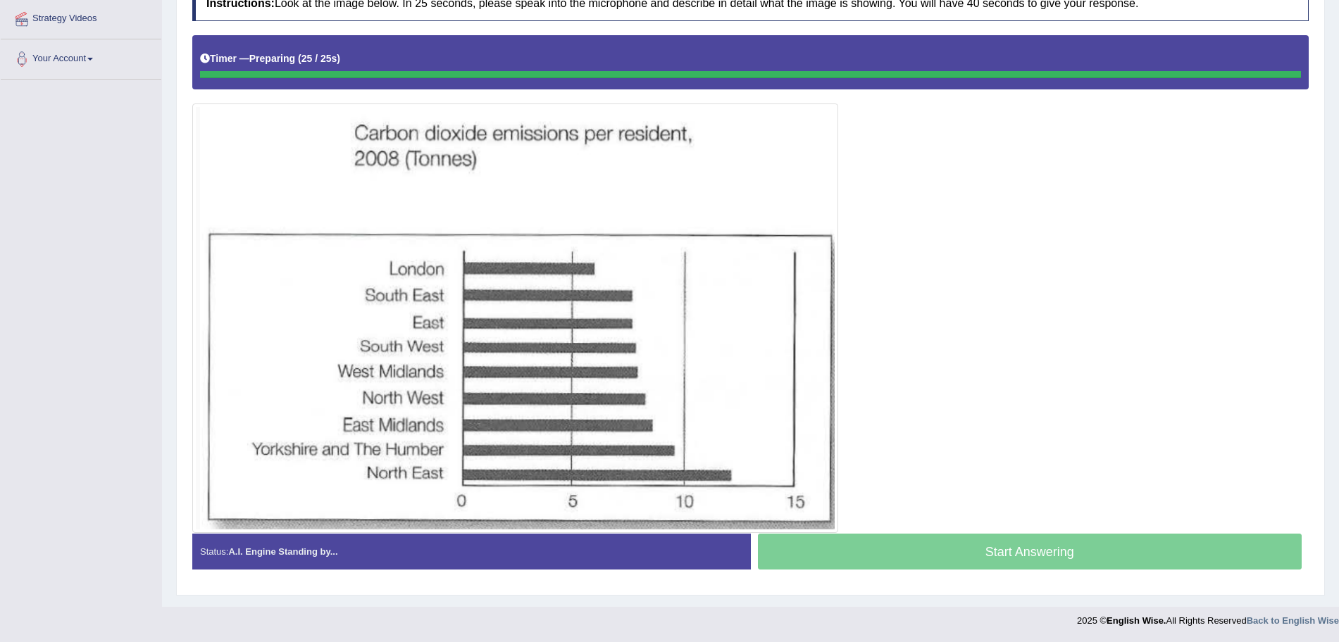
scroll to position [271, 0]
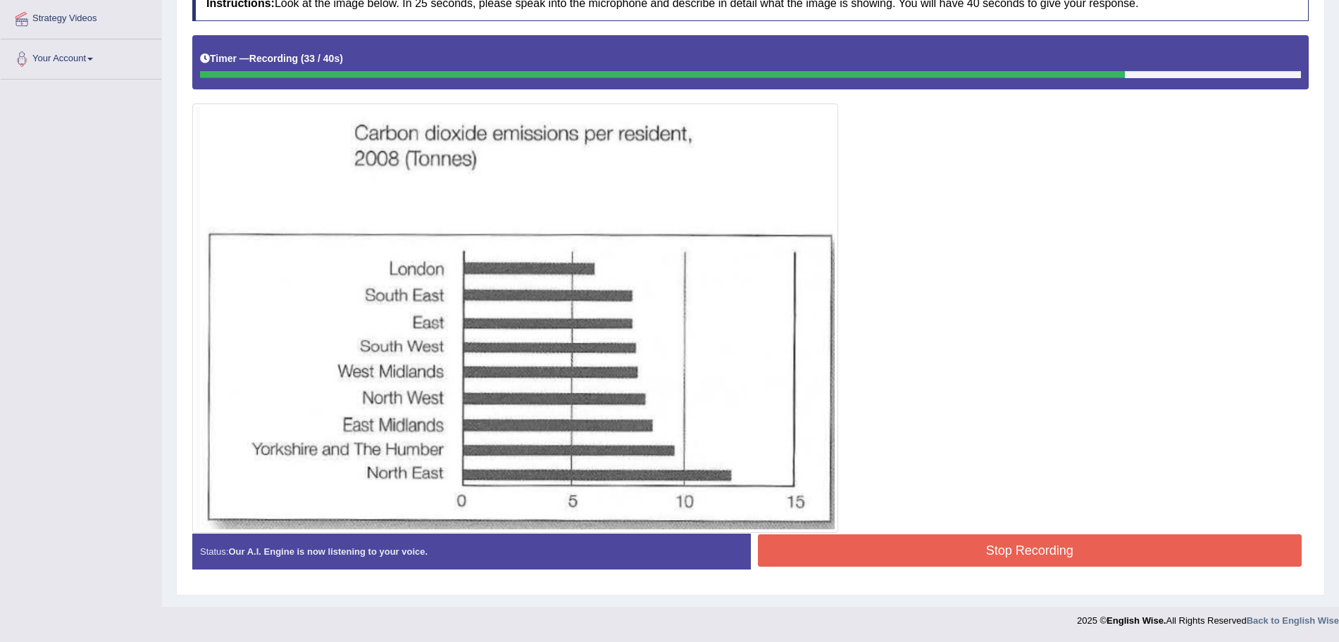
click at [911, 537] on button "Stop Recording" at bounding box center [1030, 550] width 544 height 32
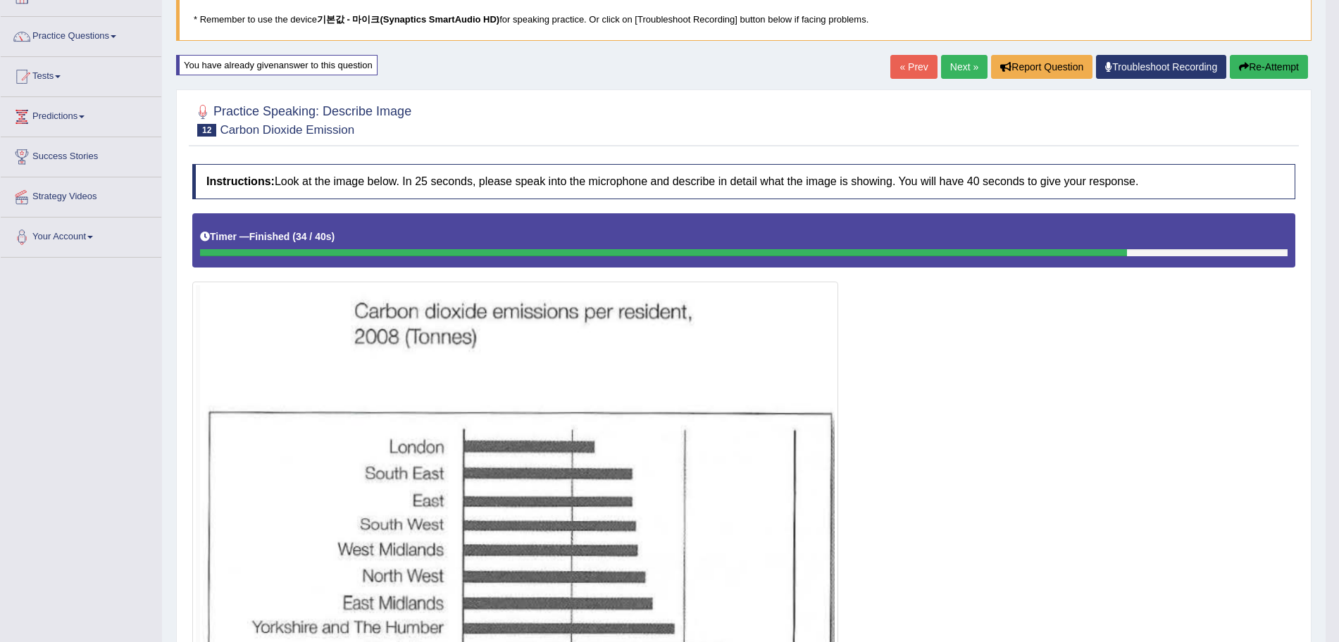
scroll to position [84, 0]
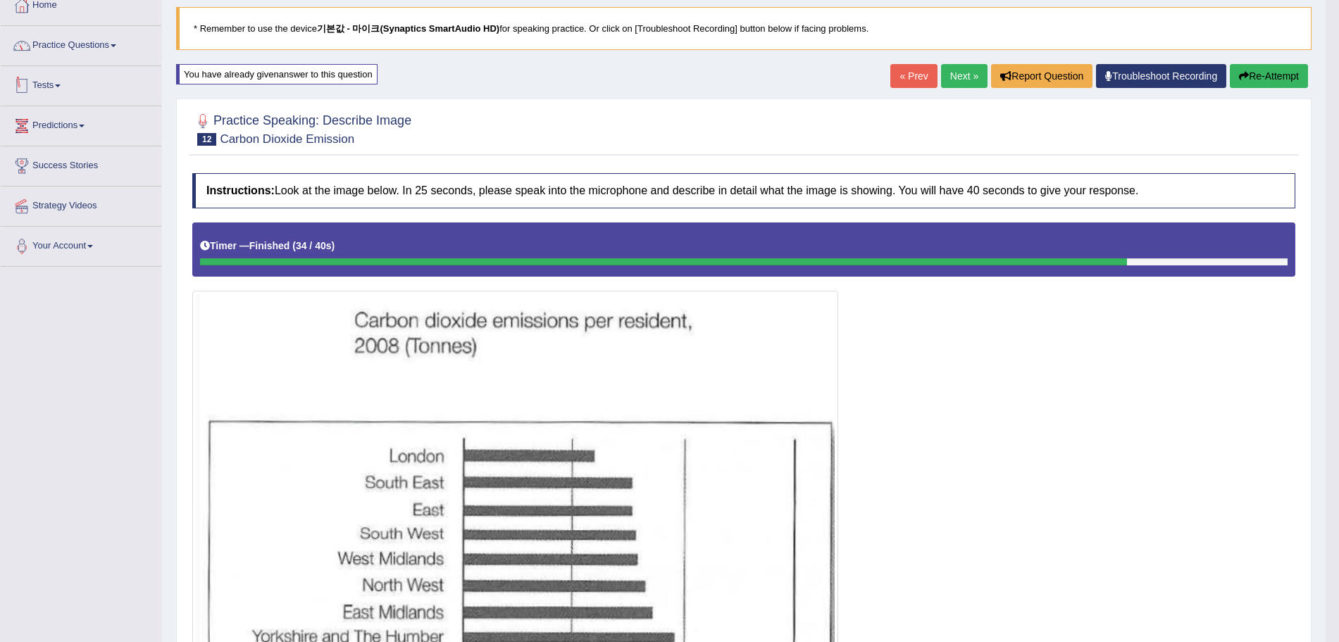
click at [87, 50] on link "Practice Questions" at bounding box center [81, 43] width 161 height 35
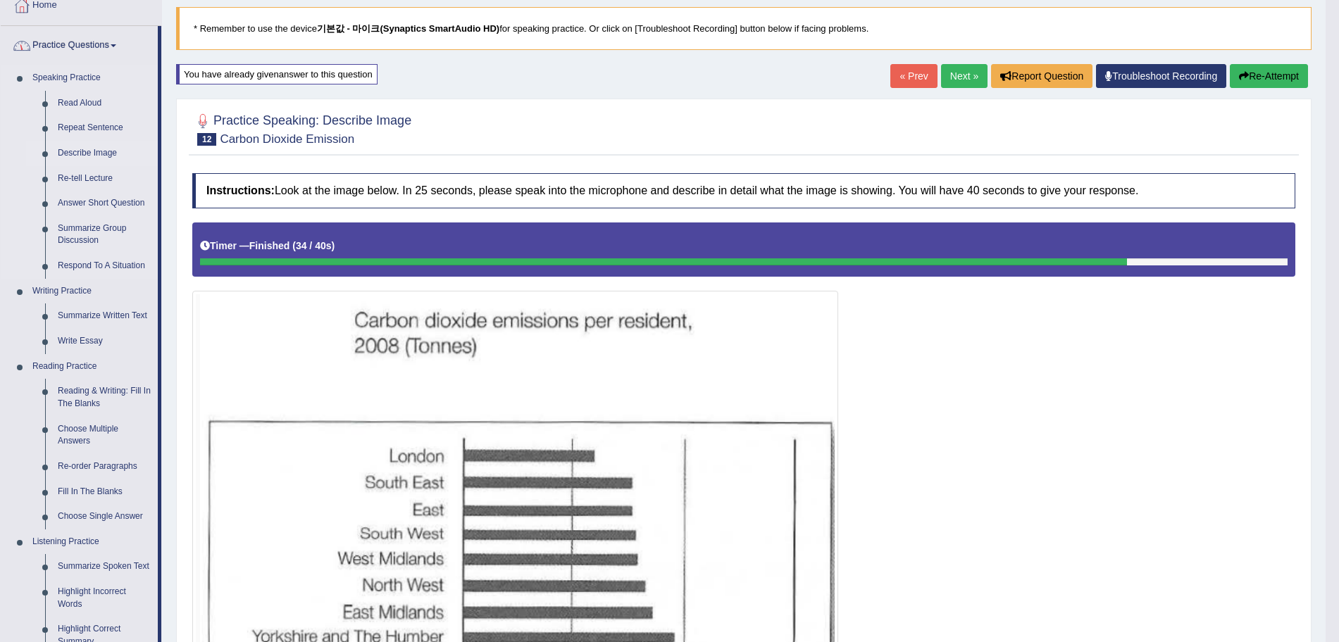
click at [89, 151] on link "Describe Image" at bounding box center [104, 153] width 106 height 25
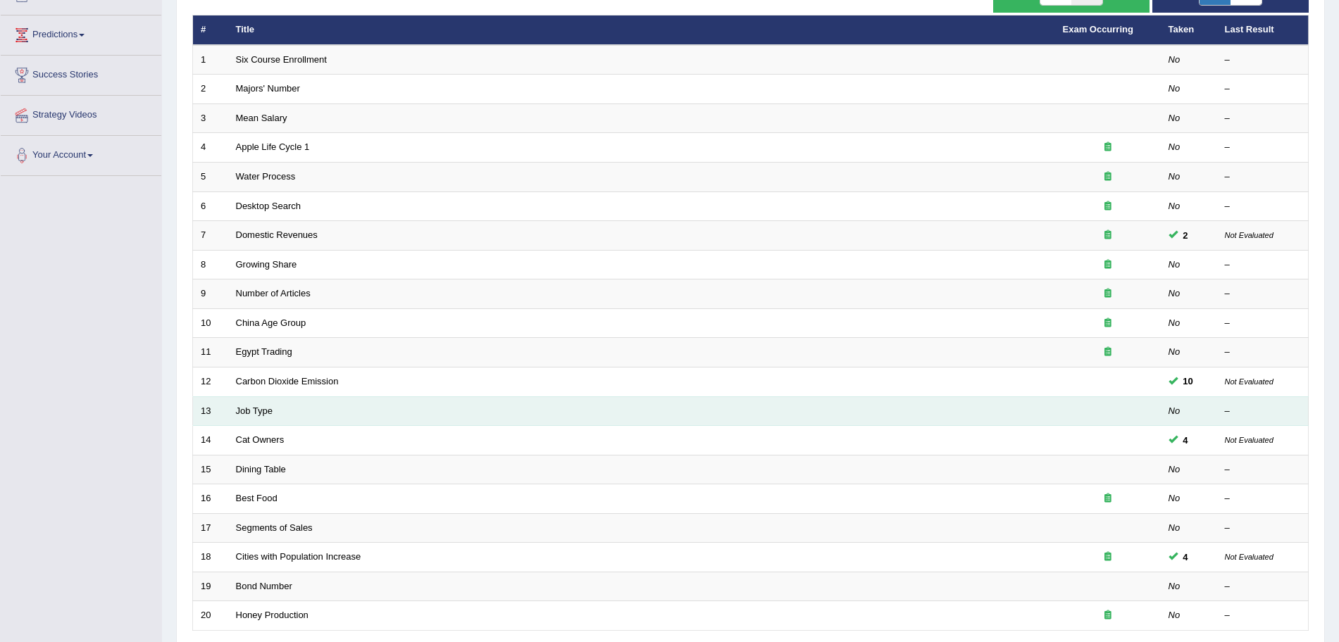
scroll to position [175, 0]
click at [249, 413] on link "Job Type" at bounding box center [254, 411] width 37 height 11
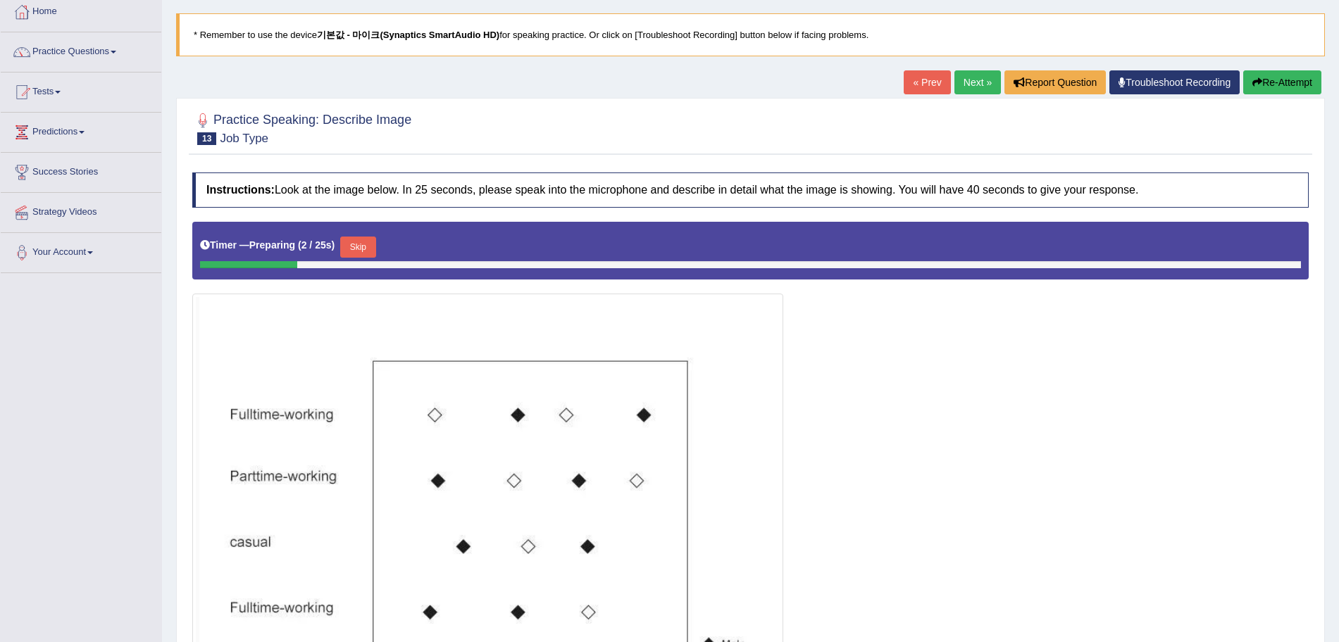
click at [954, 80] on link "Next »" at bounding box center [977, 82] width 46 height 24
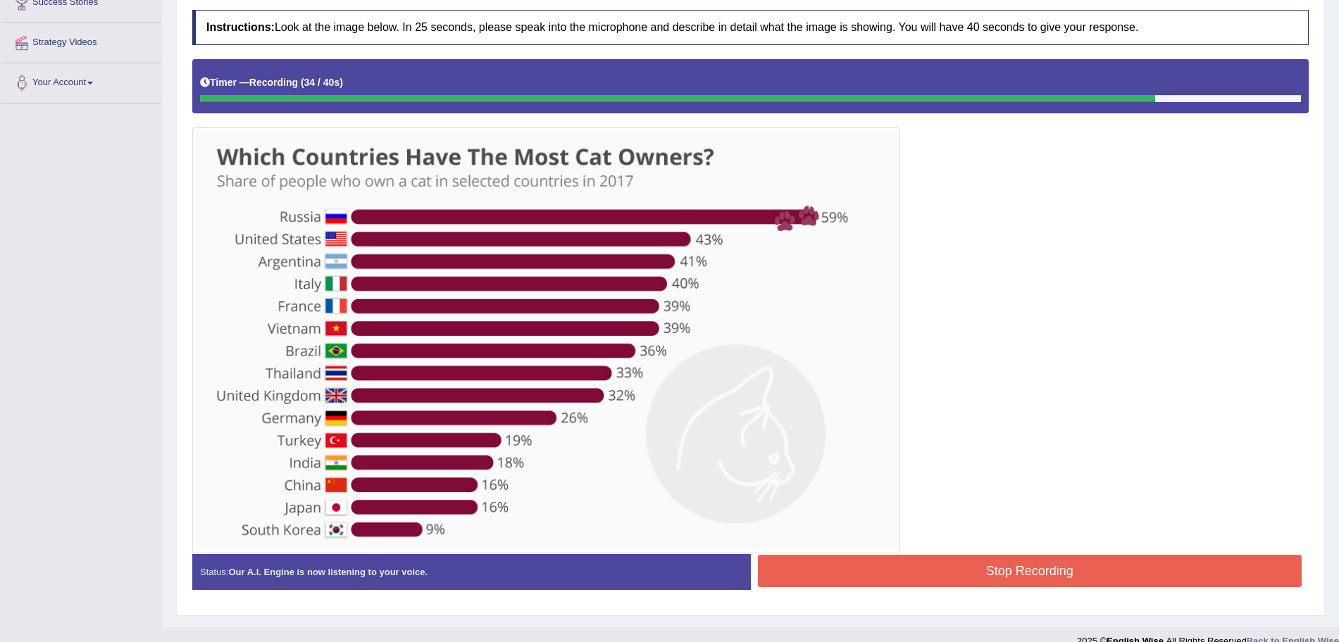
click at [976, 568] on button "Stop Recording" at bounding box center [1030, 571] width 544 height 32
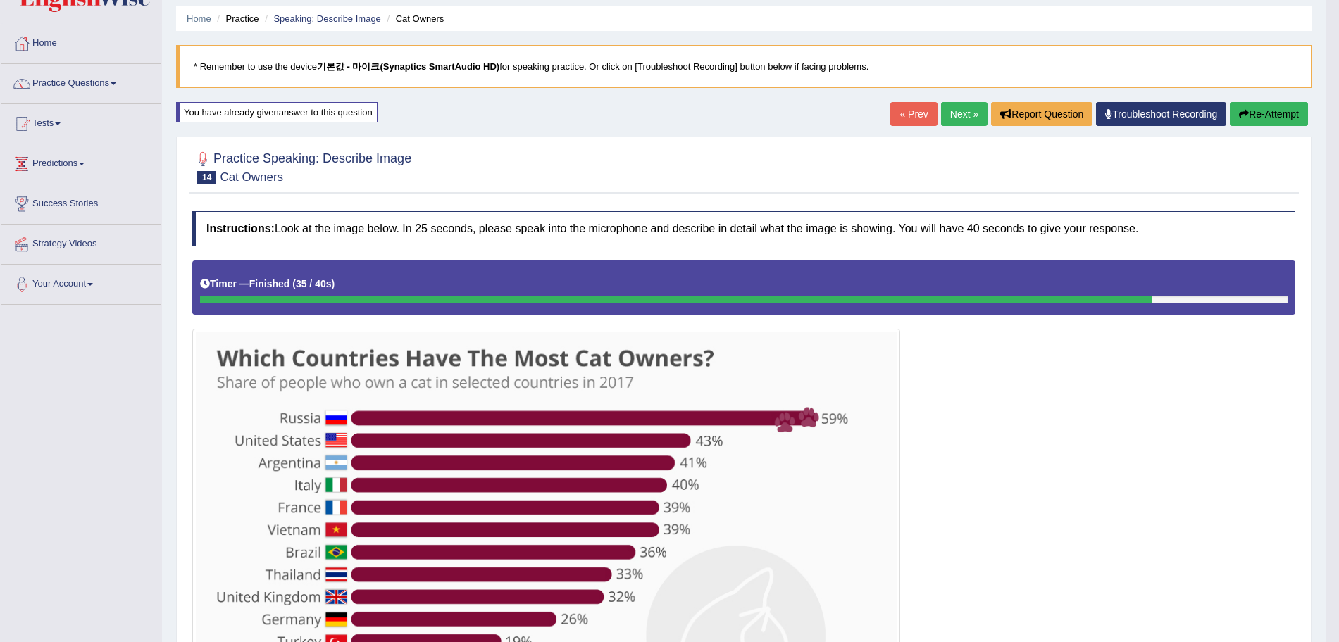
scroll to position [46, 0]
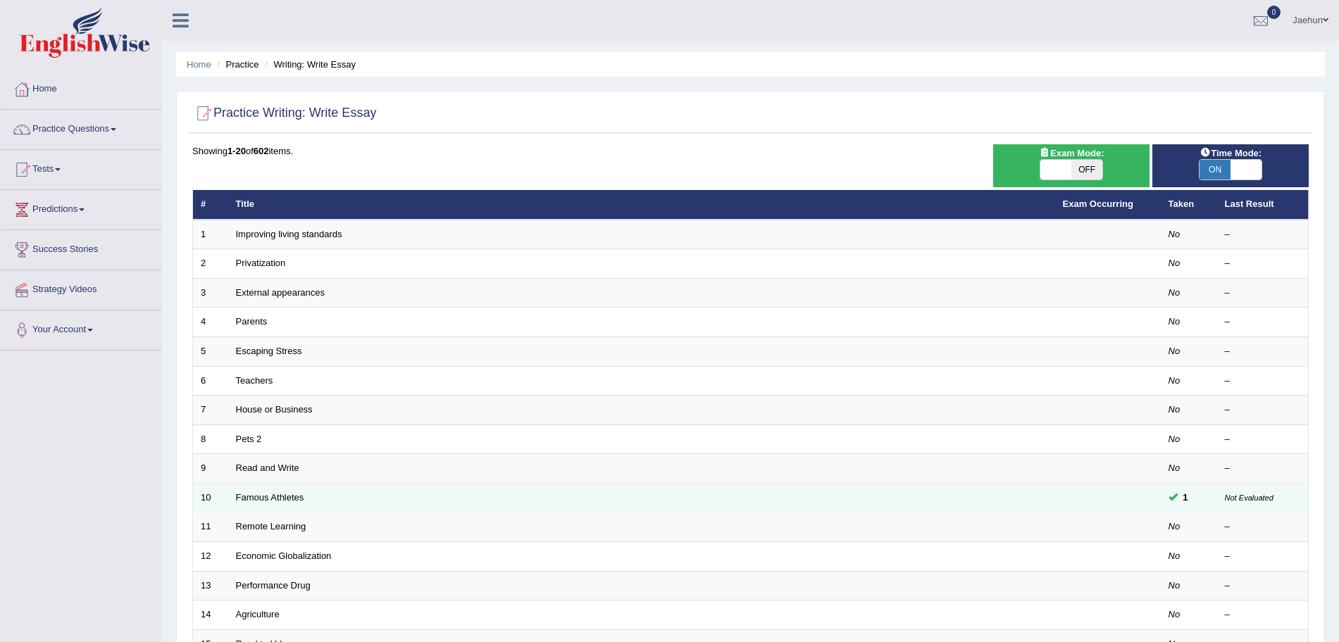
click at [1174, 490] on td "1" at bounding box center [1188, 498] width 56 height 30
click at [1234, 492] on em "Not Evaluated" at bounding box center [1248, 497] width 49 height 11
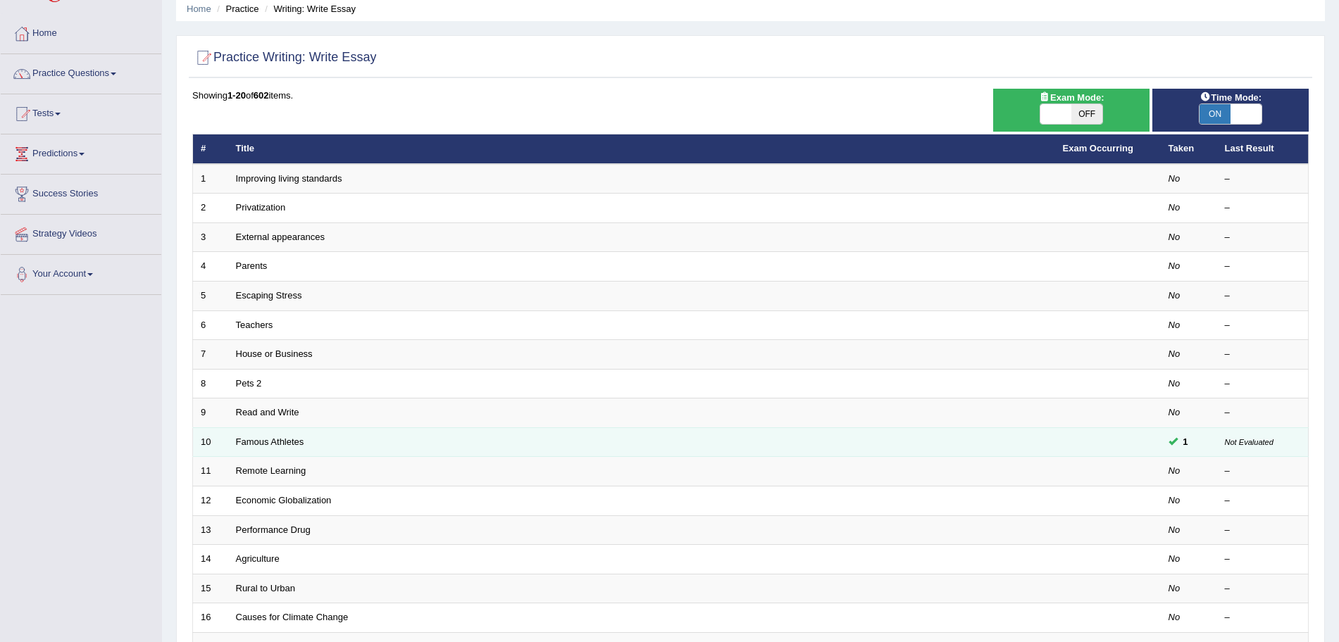
scroll to position [63, 0]
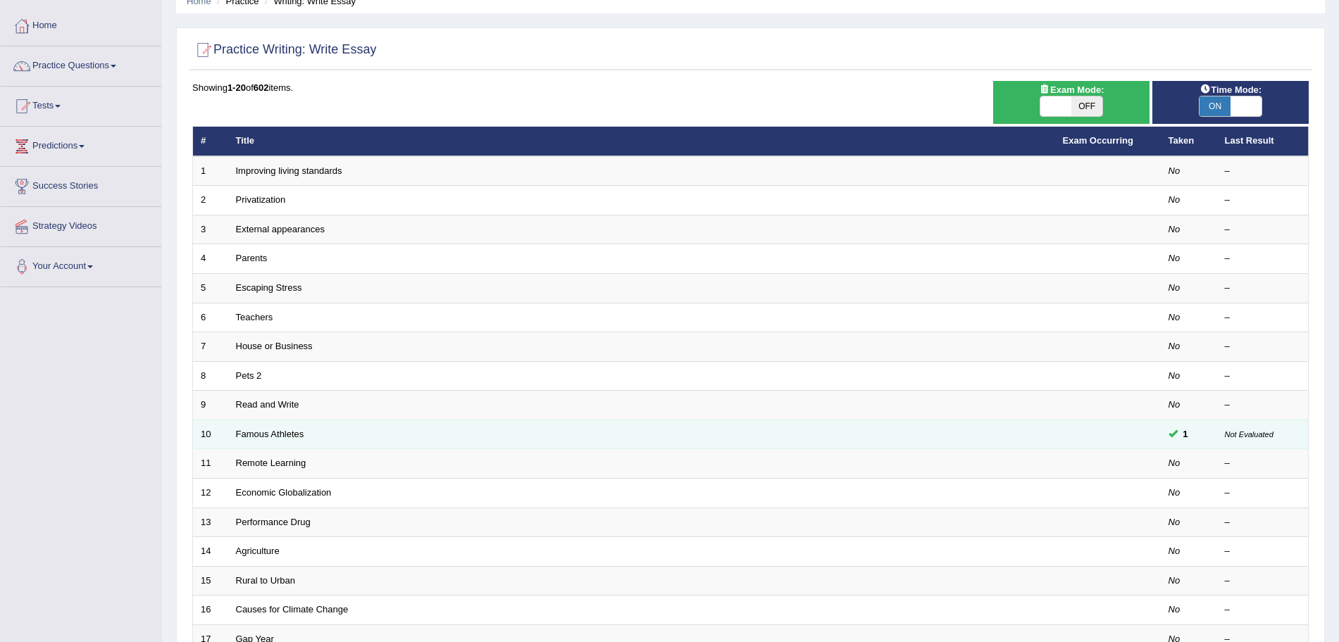
click at [311, 435] on td "Famous Athletes" at bounding box center [641, 435] width 827 height 30
click at [306, 435] on td "Famous Athletes" at bounding box center [641, 435] width 827 height 30
click at [301, 435] on link "Famous Athletes" at bounding box center [270, 434] width 68 height 11
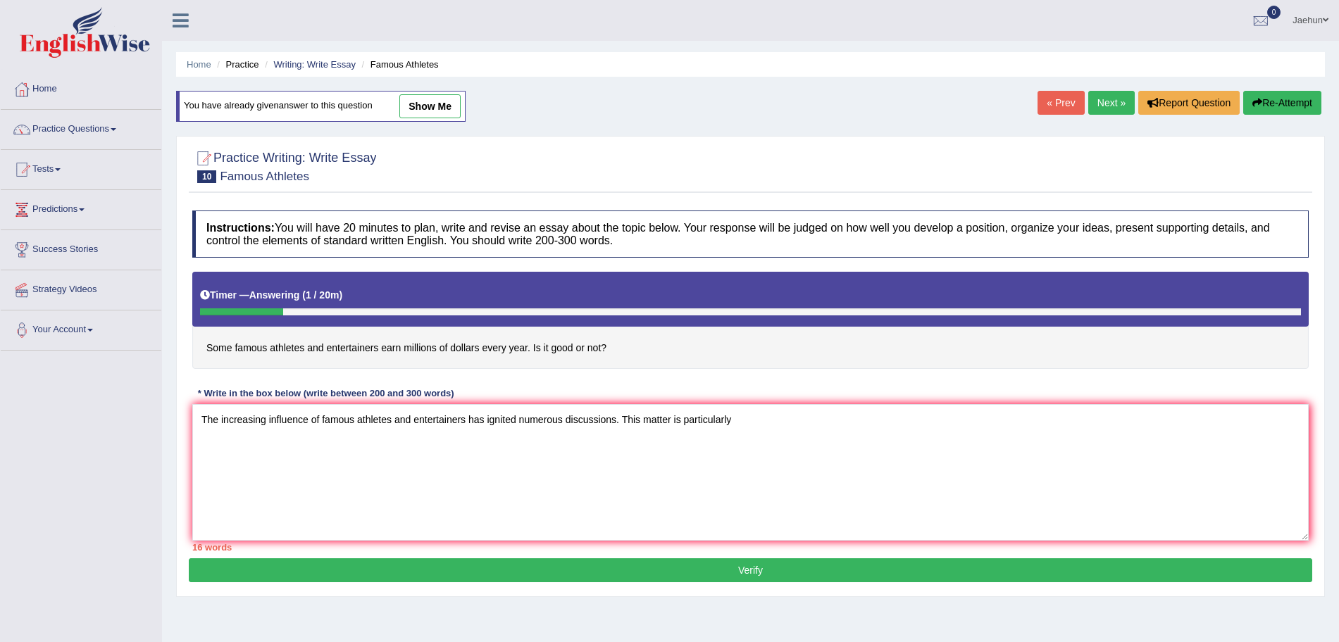
click at [737, 423] on textarea "The increasing influence of famous athletes and entertainers has ignited numero…" at bounding box center [750, 472] width 1116 height 137
click at [1046, 426] on textarea "The increasing influence of famous athletes and entertainers has ignited numero…" at bounding box center [750, 472] width 1116 height 137
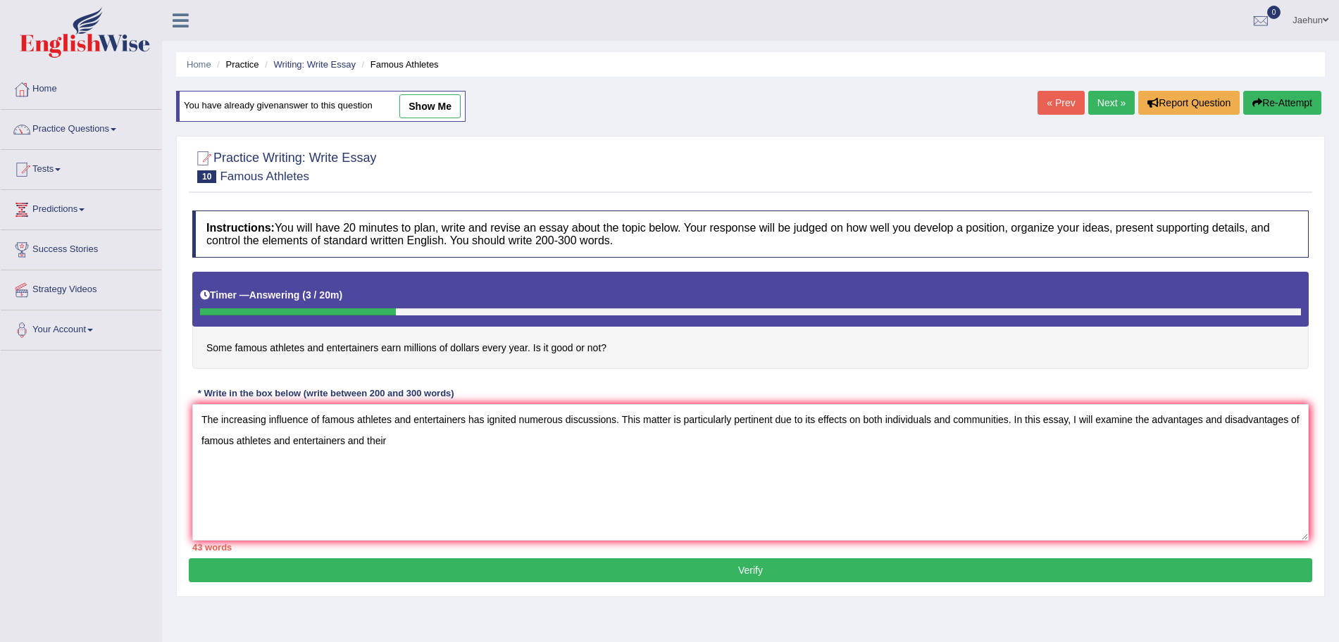
click at [433, 444] on textarea "The increasing influence of famous athletes and entertainers has ignited numero…" at bounding box center [750, 472] width 1116 height 137
drag, startPoint x: 348, startPoint y: 483, endPoint x: 403, endPoint y: 484, distance: 54.9
click at [403, 484] on textarea "The increasing influence of famous athletes and entertainers has ignited numero…" at bounding box center [750, 472] width 1116 height 137
drag, startPoint x: 321, startPoint y: 419, endPoint x: 463, endPoint y: 417, distance: 142.2
click at [463, 417] on textarea "The increasing influence of famous athletes and entertainers has ignited numero…" at bounding box center [750, 472] width 1116 height 137
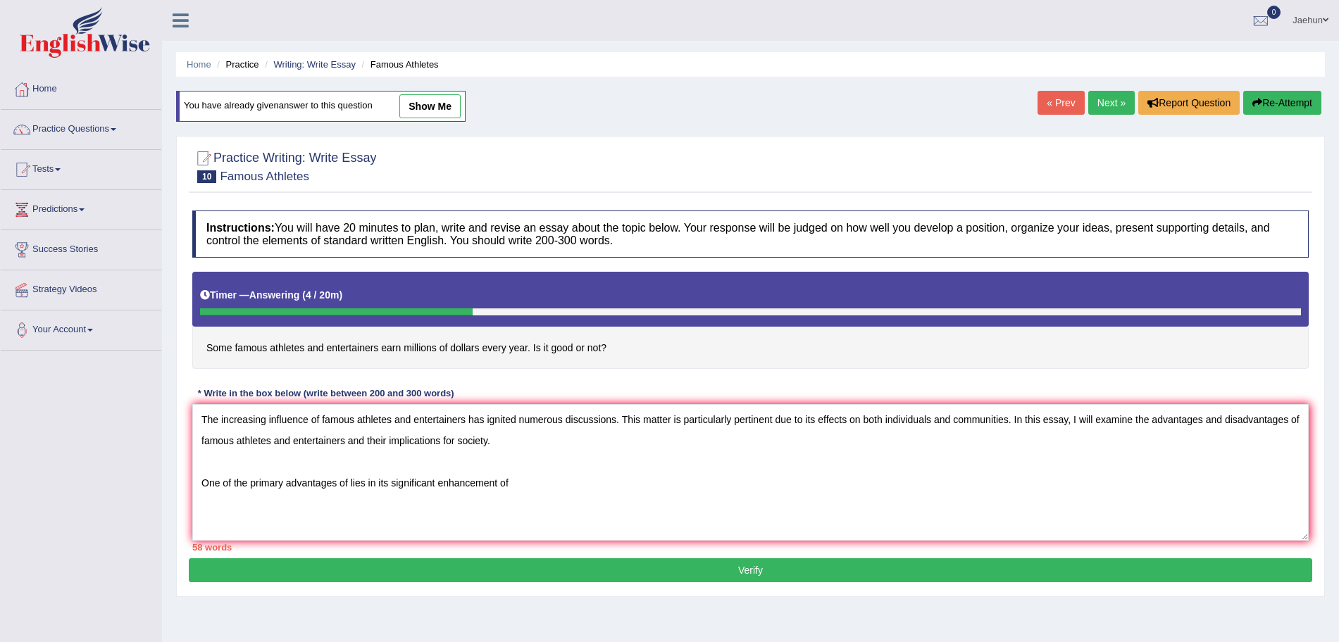
click at [349, 485] on textarea "The increasing influence of famous athletes and entertainers has ignited numero…" at bounding box center [750, 472] width 1116 height 137
click at [658, 487] on textarea "The increasing influence of famous athletes and entertainers has ignited numero…" at bounding box center [750, 472] width 1116 height 137
click at [1042, 481] on textarea "The increasing influence of famous athletes and entertainers has ignited numero…" at bounding box center [750, 472] width 1116 height 137
click at [1105, 482] on textarea "The increasing influence of famous athletes and entertainers has ignited numero…" at bounding box center [750, 472] width 1116 height 137
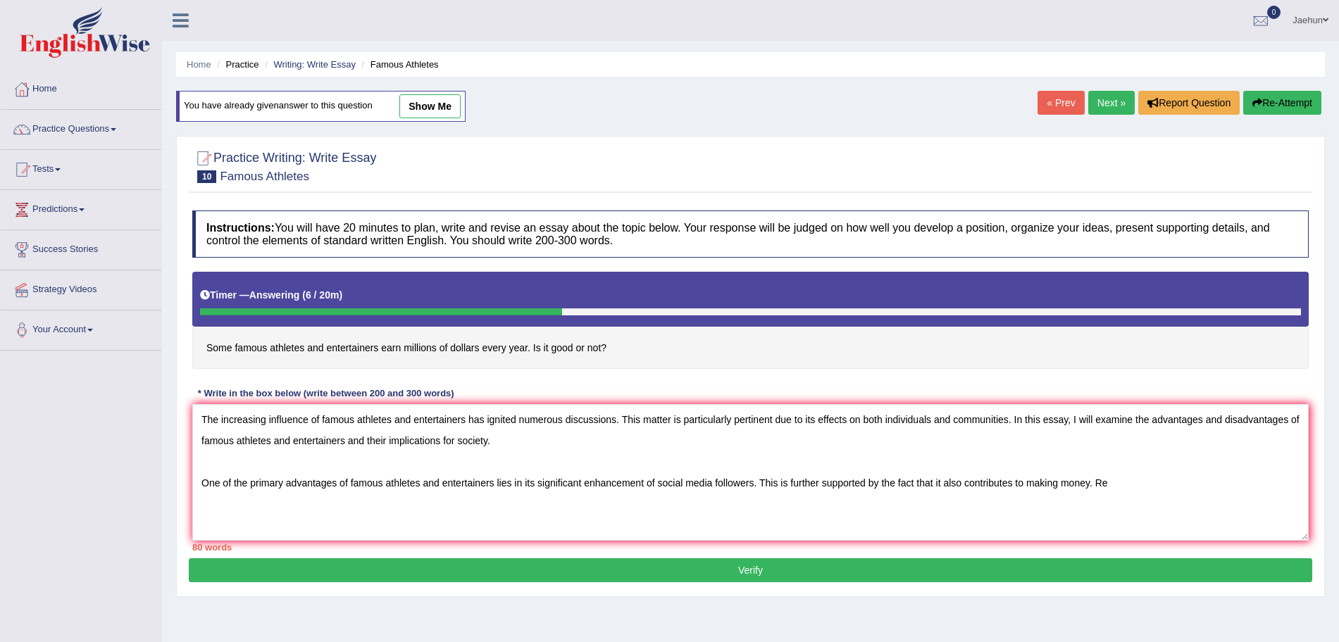
click at [1058, 480] on textarea "The increasing influence of famous athletes and entertainers has ignited numero…" at bounding box center [750, 472] width 1116 height 137
click at [1117, 489] on textarea "The increasing influence of famous athletes and entertainers has ignited numero…" at bounding box center [750, 472] width 1116 height 137
click at [382, 503] on textarea "The increasing influence of famous athletes and entertainers has ignited numero…" at bounding box center [750, 472] width 1116 height 137
click at [434, 500] on textarea "The increasing influence of famous athletes and entertainers has ignited numero…" at bounding box center [750, 472] width 1116 height 137
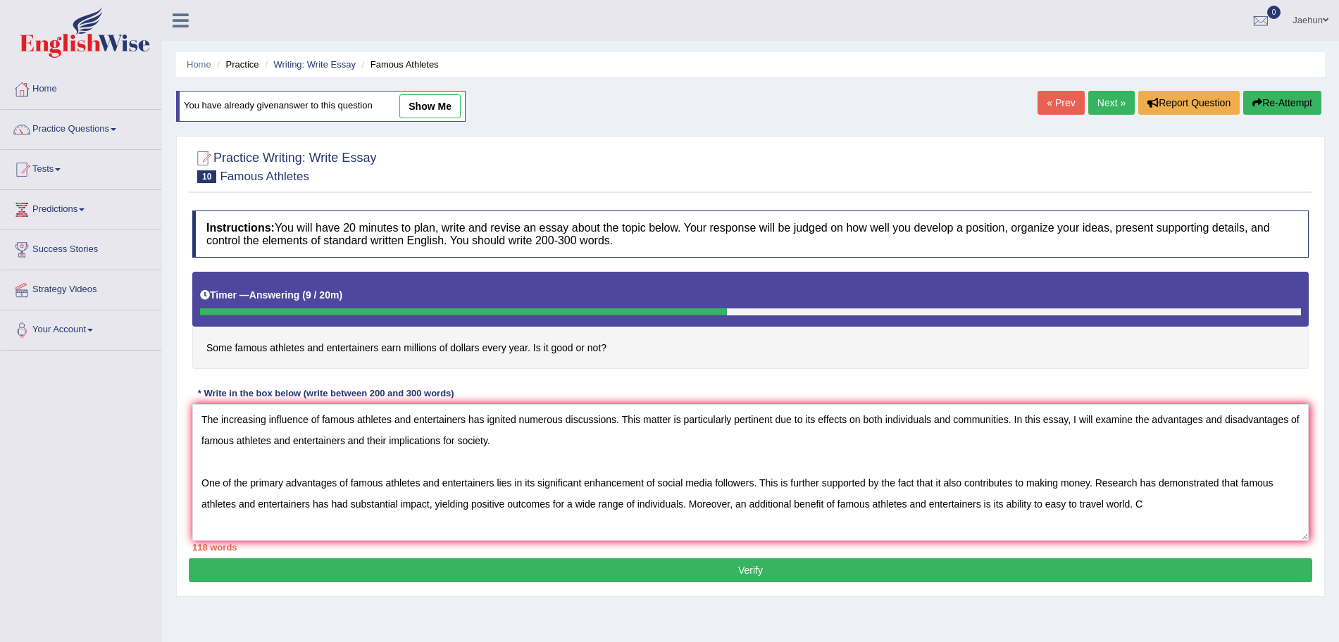
click at [1091, 501] on textarea "The increasing influence of famous athletes and entertainers has ignited numero…" at bounding box center [750, 472] width 1116 height 137
click at [1081, 511] on textarea "The increasing influence of famous athletes and entertainers has ignited numero…" at bounding box center [750, 472] width 1116 height 137
click at [1103, 506] on textarea "The increasing influence of famous athletes and entertainers has ignited numero…" at bounding box center [750, 472] width 1116 height 137
click at [1171, 508] on textarea "The increasing influence of famous athletes and entertainers has ignited numero…" at bounding box center [750, 472] width 1116 height 137
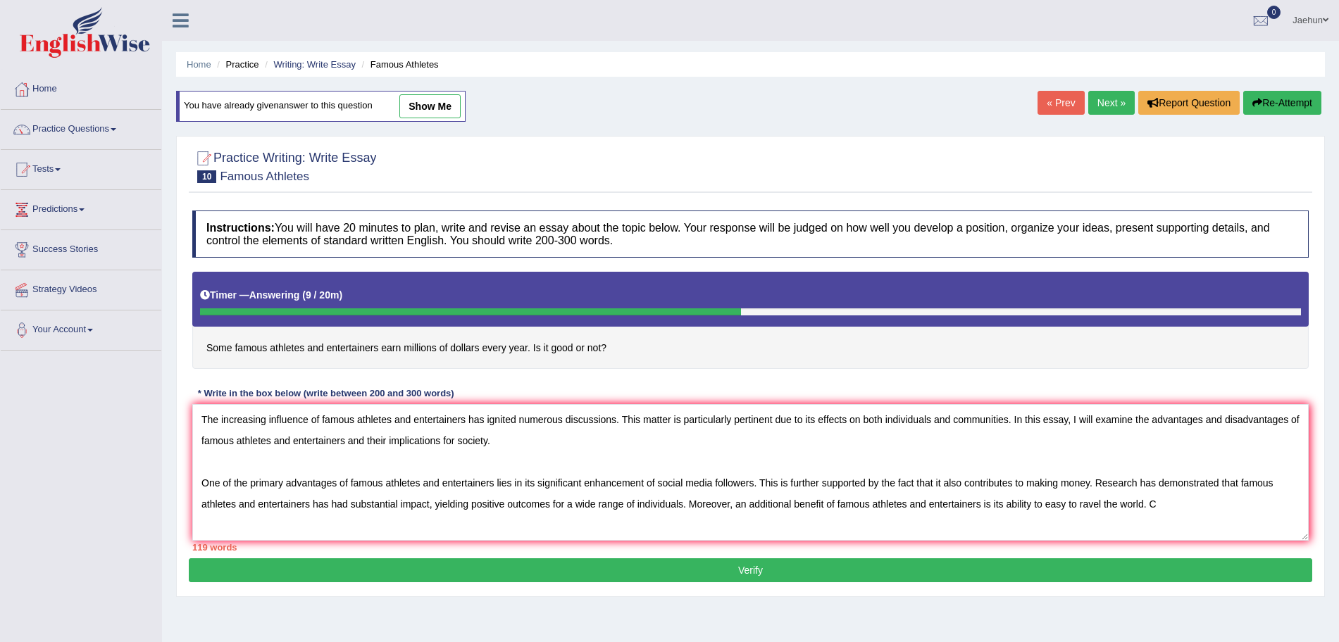
click at [1082, 504] on textarea "The increasing influence of famous athletes and entertainers has ignited numero…" at bounding box center [750, 472] width 1116 height 137
click at [1188, 503] on textarea "The increasing influence of famous athletes and entertainers has ignited numero…" at bounding box center [750, 472] width 1116 height 137
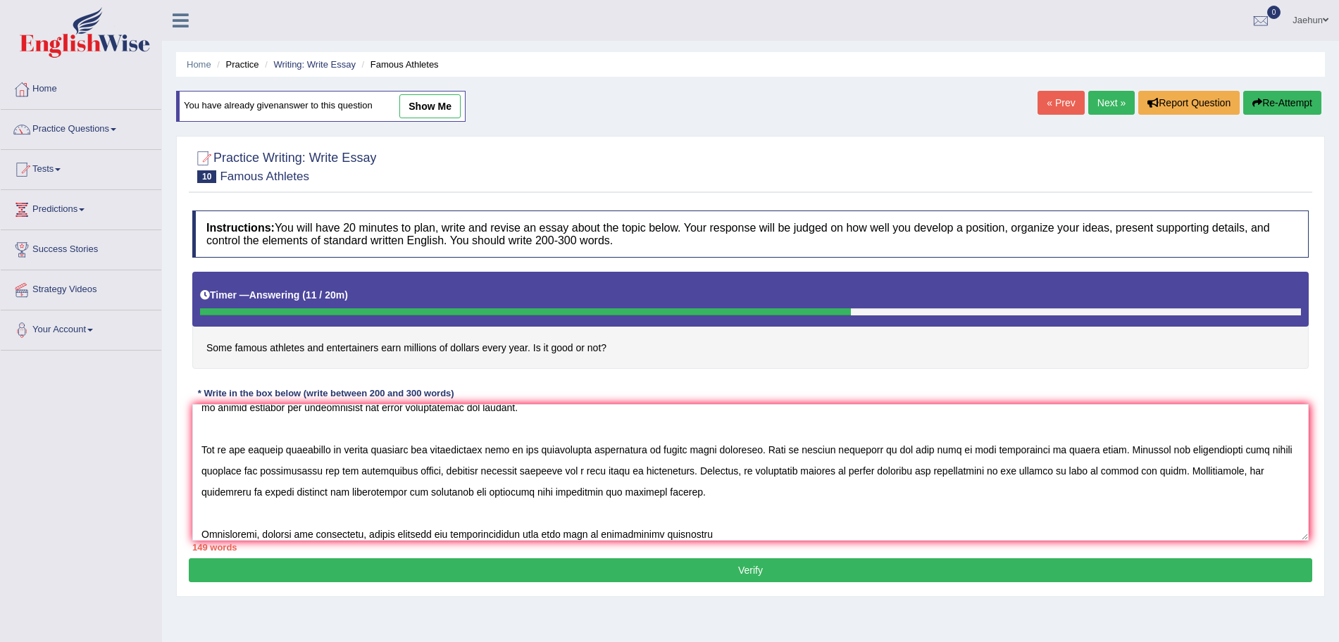
click at [506, 537] on textarea at bounding box center [750, 472] width 1116 height 137
click at [719, 538] on textarea at bounding box center [750, 472] width 1116 height 137
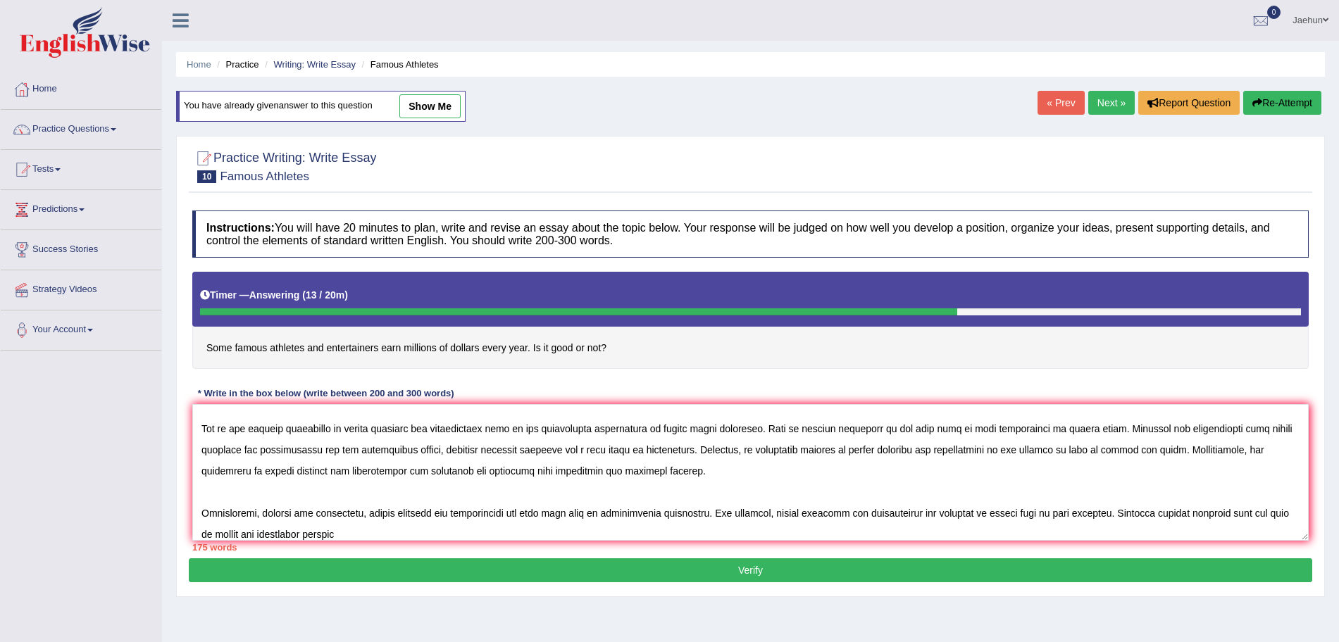
click at [250, 528] on textarea at bounding box center [750, 472] width 1116 height 137
click at [372, 532] on textarea at bounding box center [750, 472] width 1116 height 137
click at [382, 530] on textarea at bounding box center [750, 472] width 1116 height 137
click at [447, 534] on textarea at bounding box center [750, 472] width 1116 height 137
click at [465, 534] on textarea at bounding box center [750, 472] width 1116 height 137
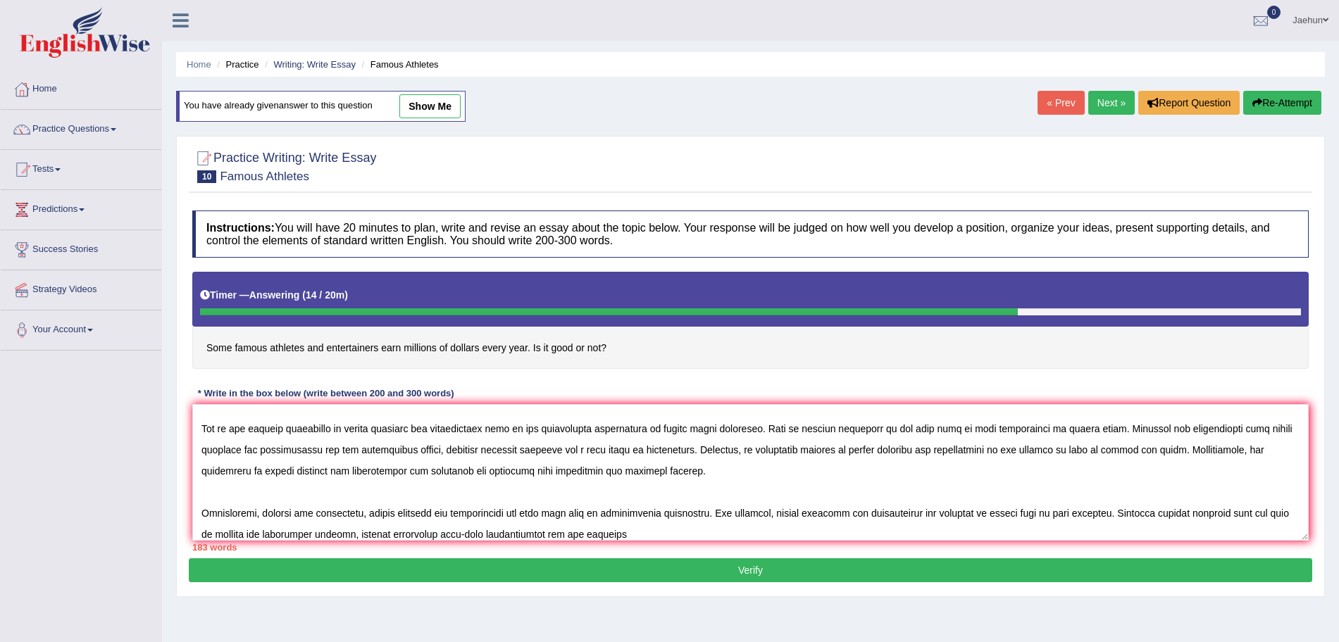
click at [510, 539] on textarea at bounding box center [750, 472] width 1116 height 137
click at [541, 534] on textarea at bounding box center [750, 472] width 1116 height 137
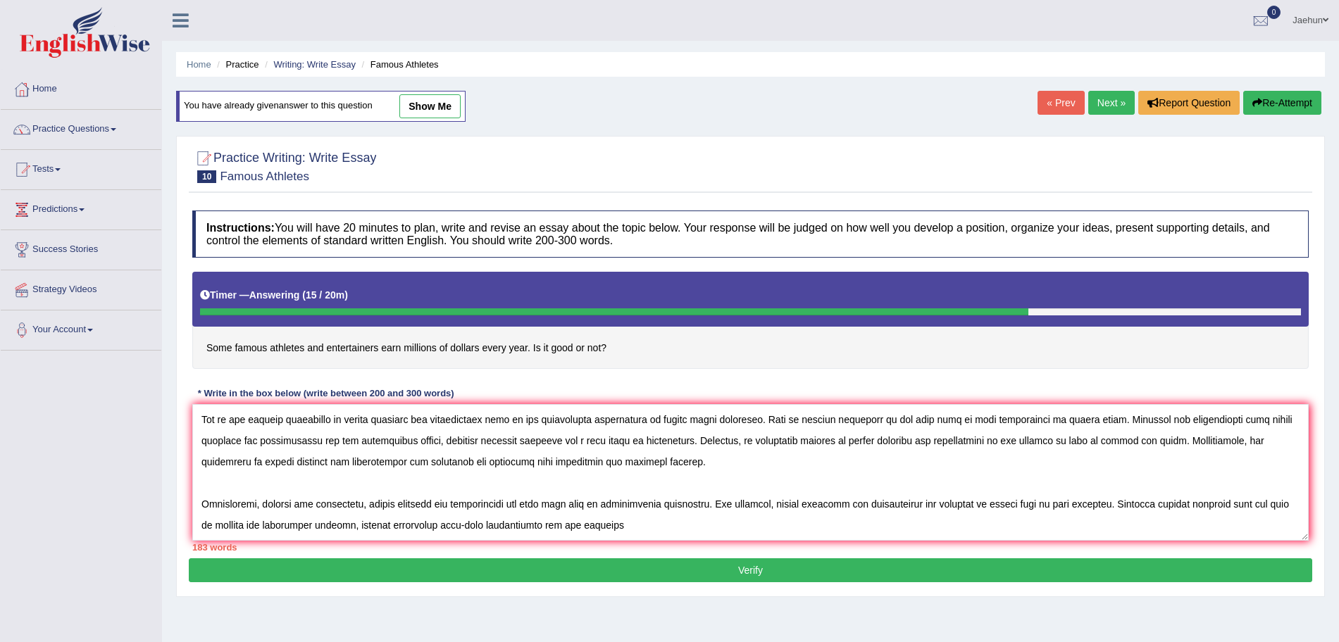
drag, startPoint x: 497, startPoint y: 535, endPoint x: 548, endPoint y: 537, distance: 50.7
click at [548, 537] on textarea at bounding box center [750, 472] width 1116 height 137
click at [651, 530] on textarea at bounding box center [750, 472] width 1116 height 137
click at [705, 531] on textarea at bounding box center [750, 472] width 1116 height 137
click at [981, 522] on textarea at bounding box center [750, 472] width 1116 height 137
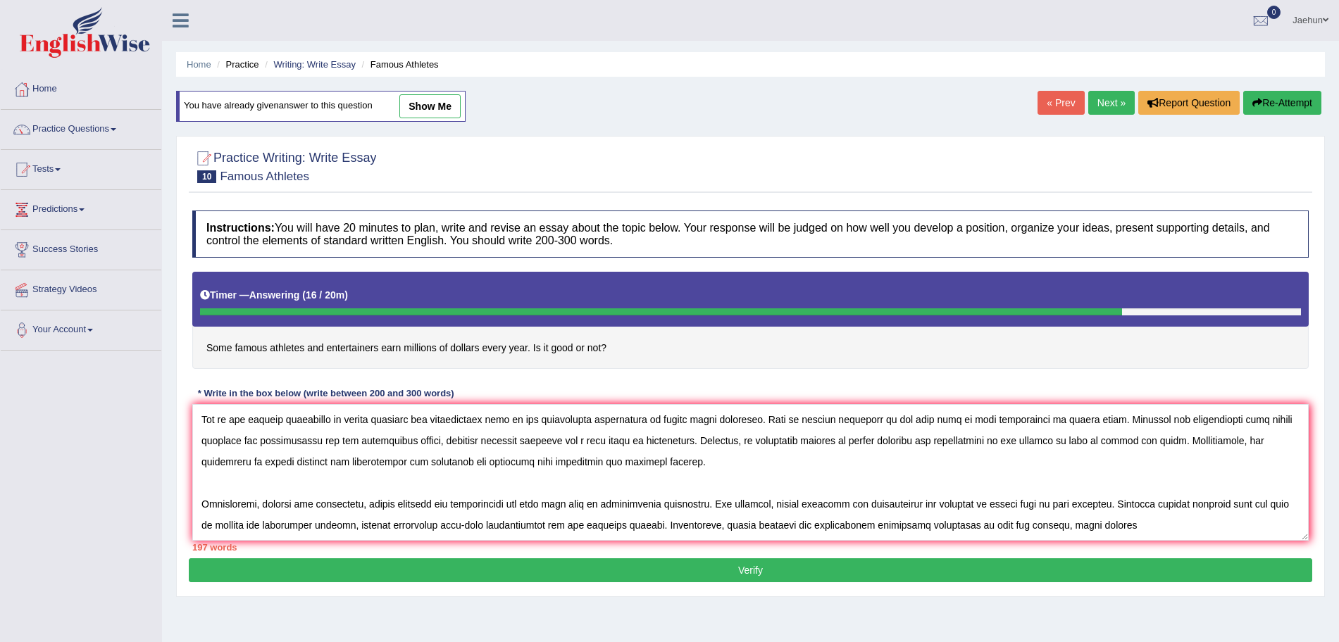
click at [1043, 527] on textarea at bounding box center [750, 472] width 1116 height 137
click at [1133, 527] on textarea at bounding box center [750, 472] width 1116 height 137
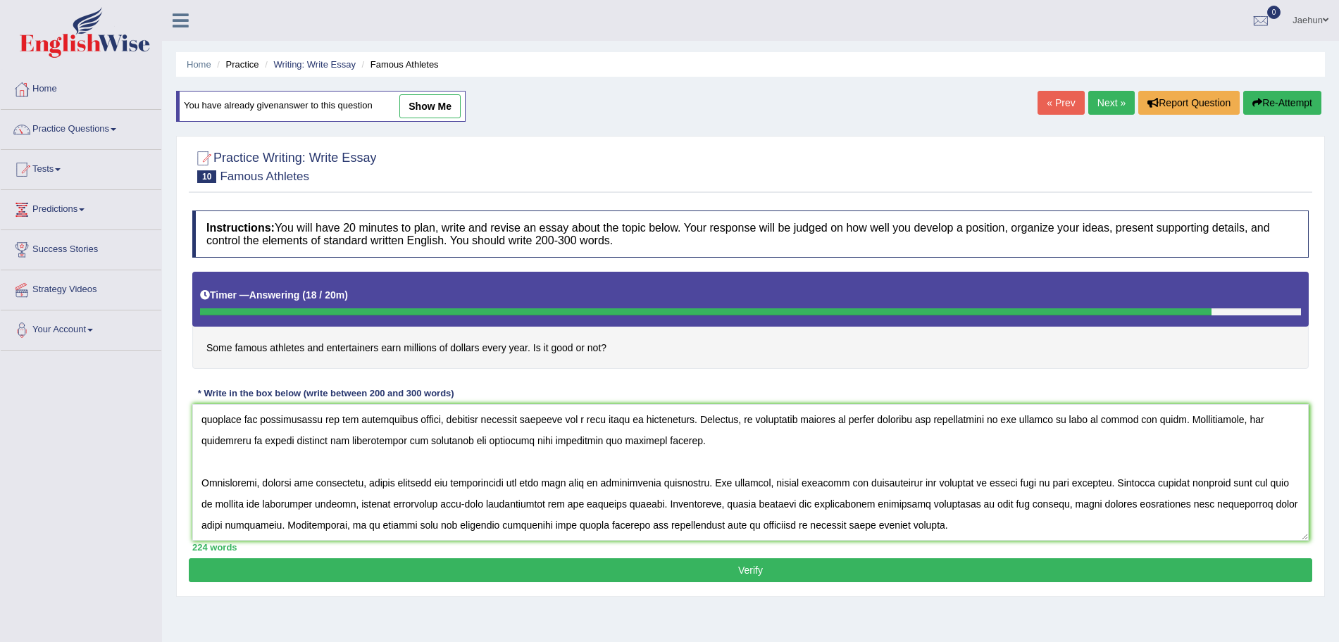
scroll to position [118, 0]
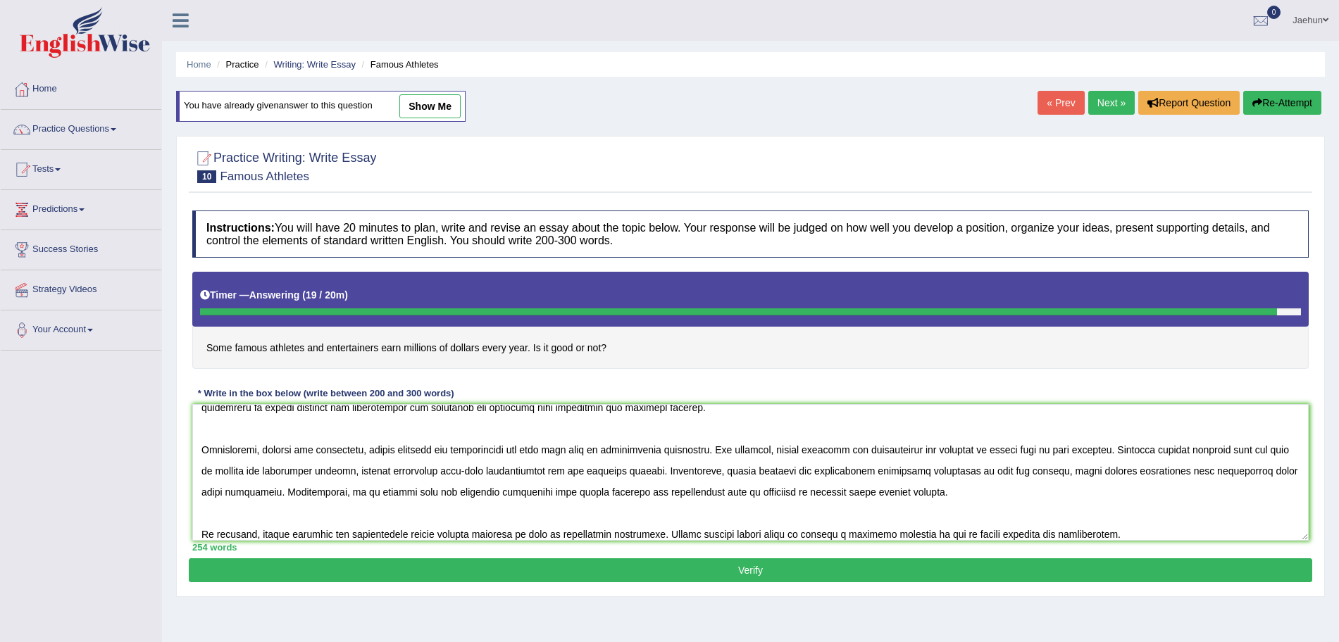
type textarea "The increasing influence of famous athletes and entertainers has ignited numero…"
click at [1031, 575] on button "Verify" at bounding box center [750, 570] width 1123 height 24
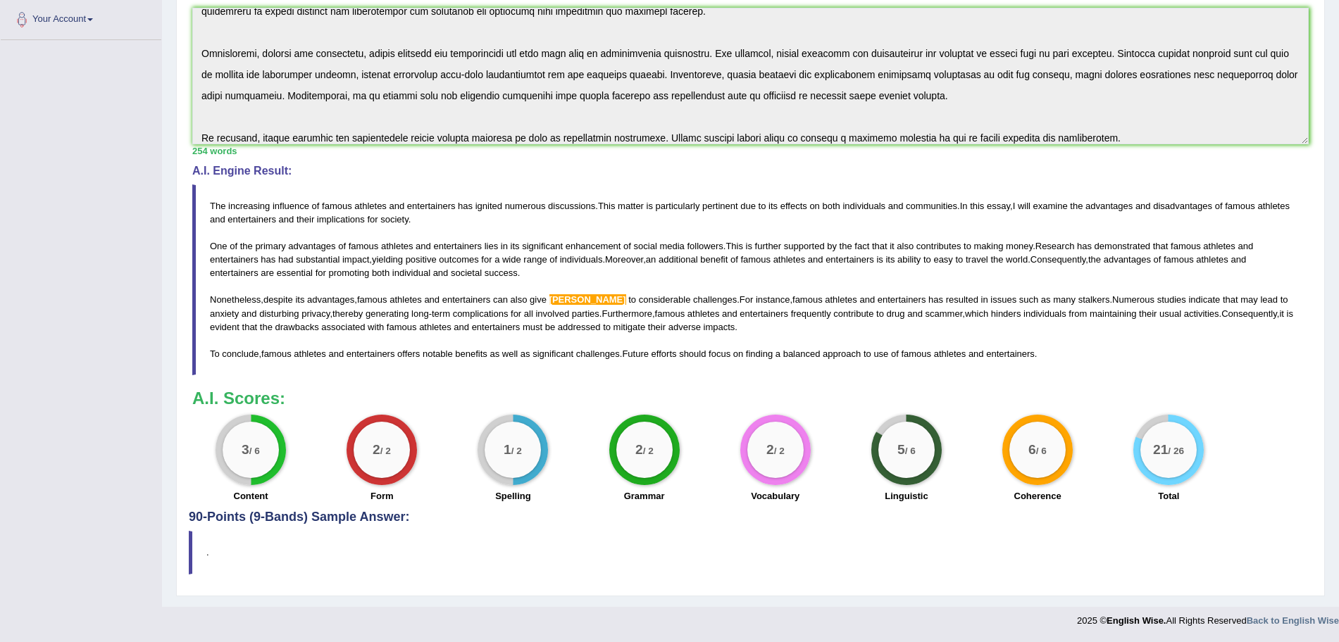
scroll to position [0, 0]
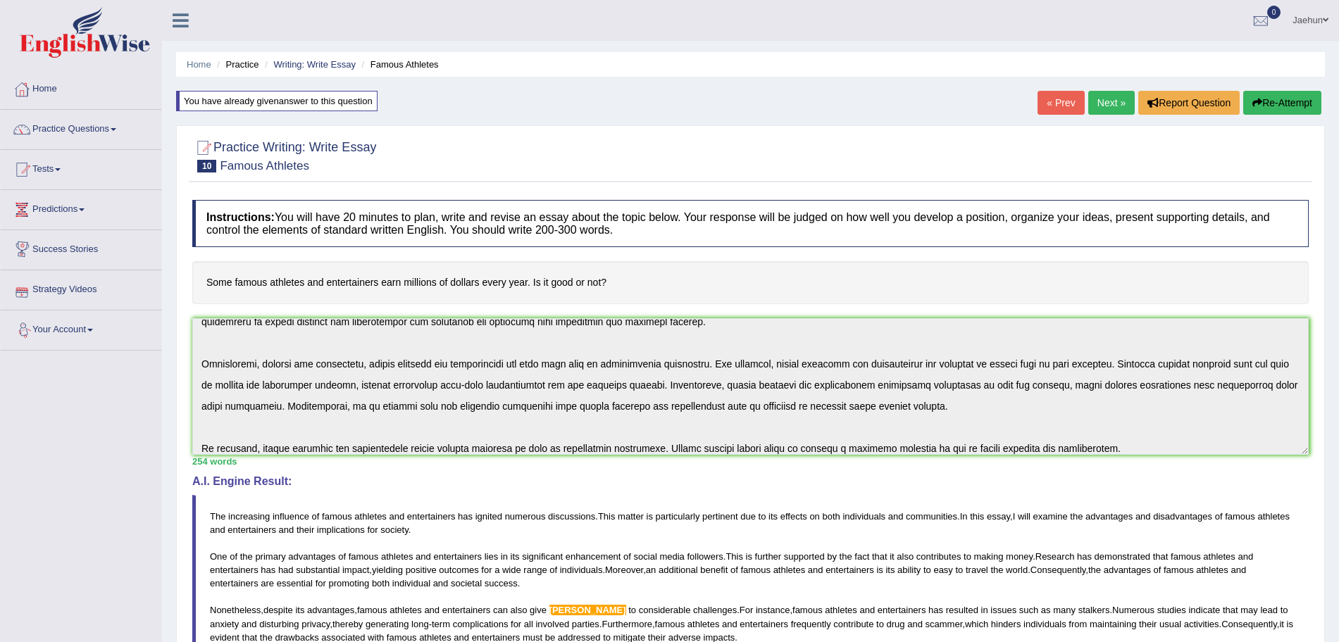
click at [70, 339] on link "Your Account" at bounding box center [81, 328] width 161 height 35
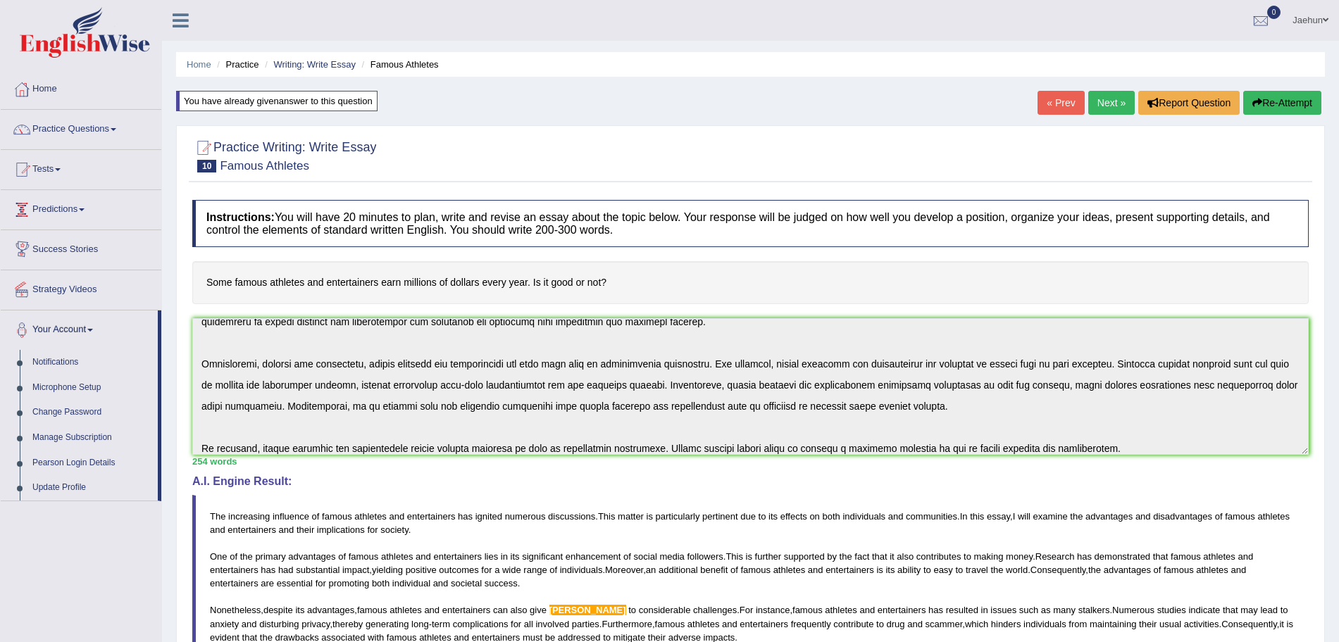
click at [75, 209] on link "Predictions" at bounding box center [81, 207] width 161 height 35
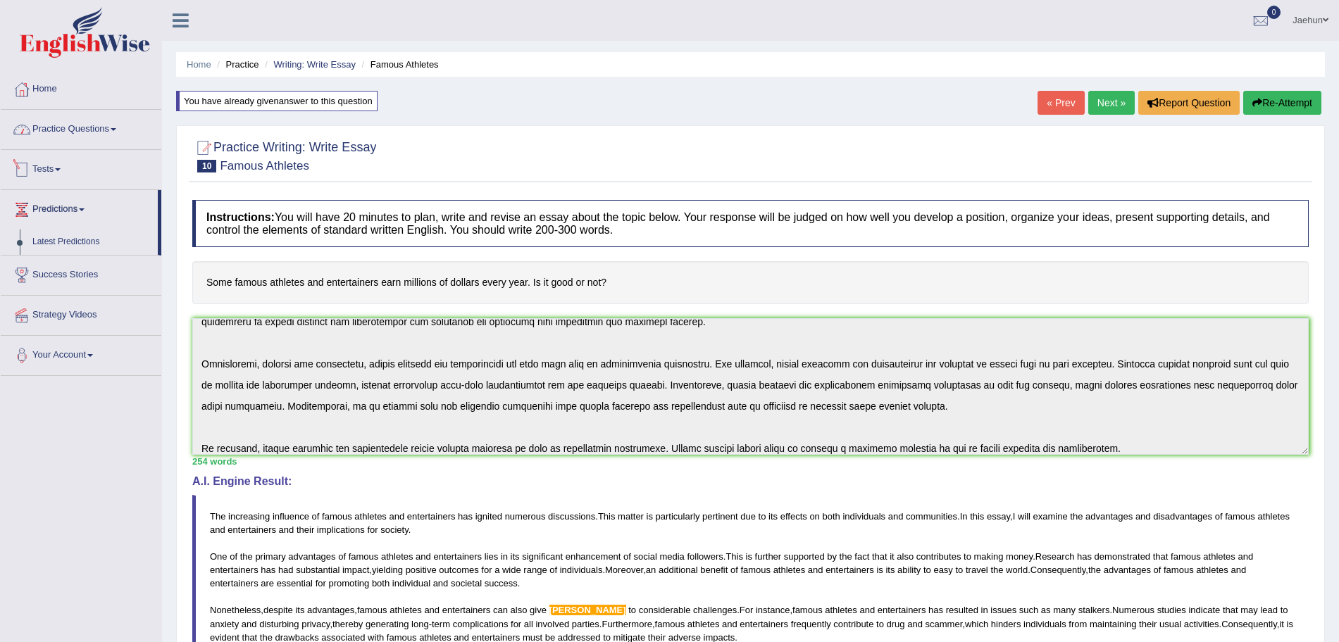
click at [54, 144] on link "Practice Questions" at bounding box center [81, 127] width 161 height 35
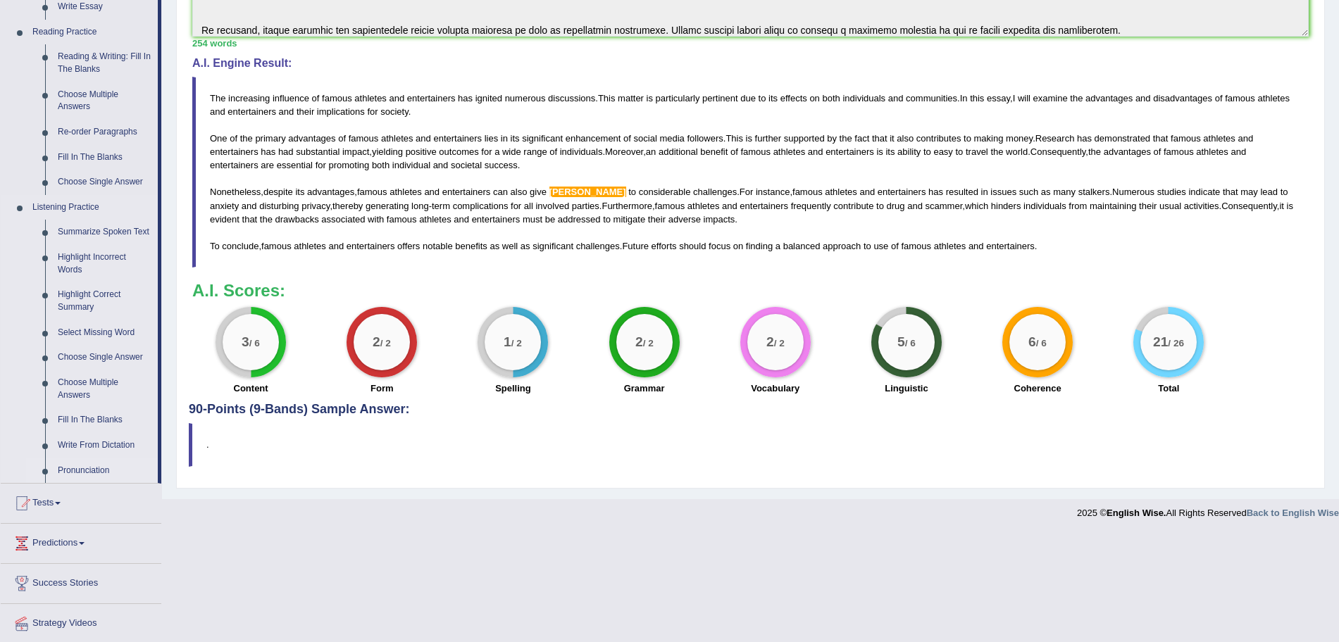
click at [54, 461] on link "Pronunciation" at bounding box center [104, 470] width 106 height 25
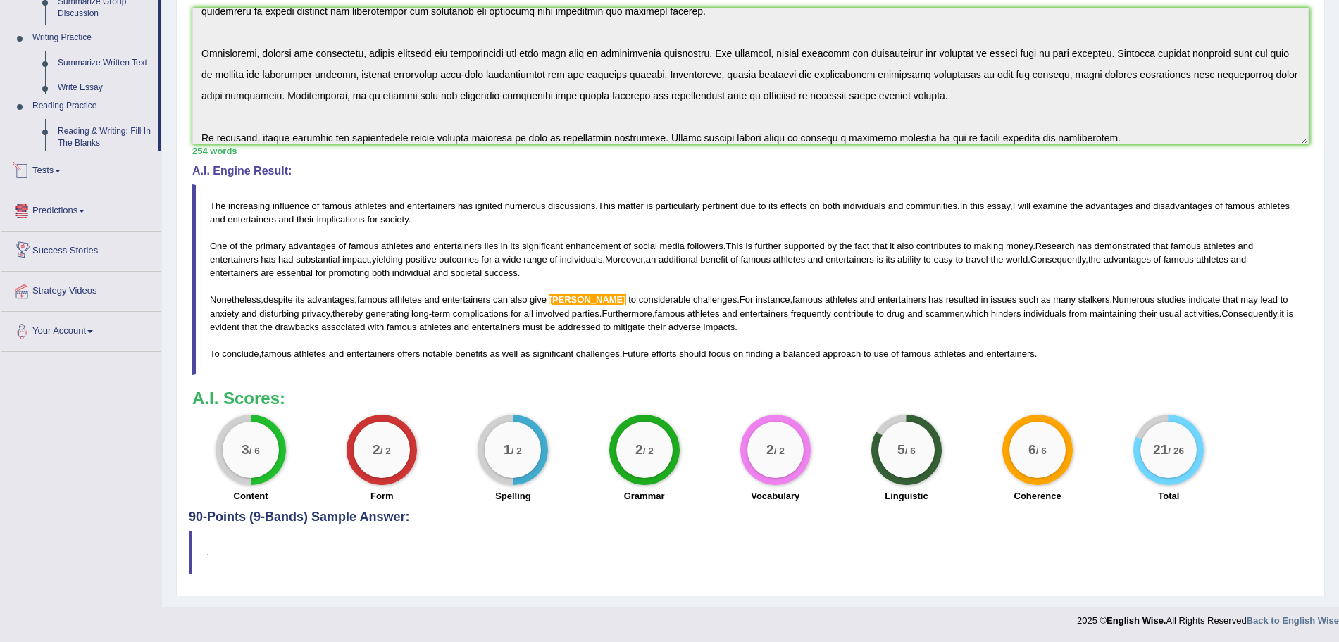
scroll to position [461, 0]
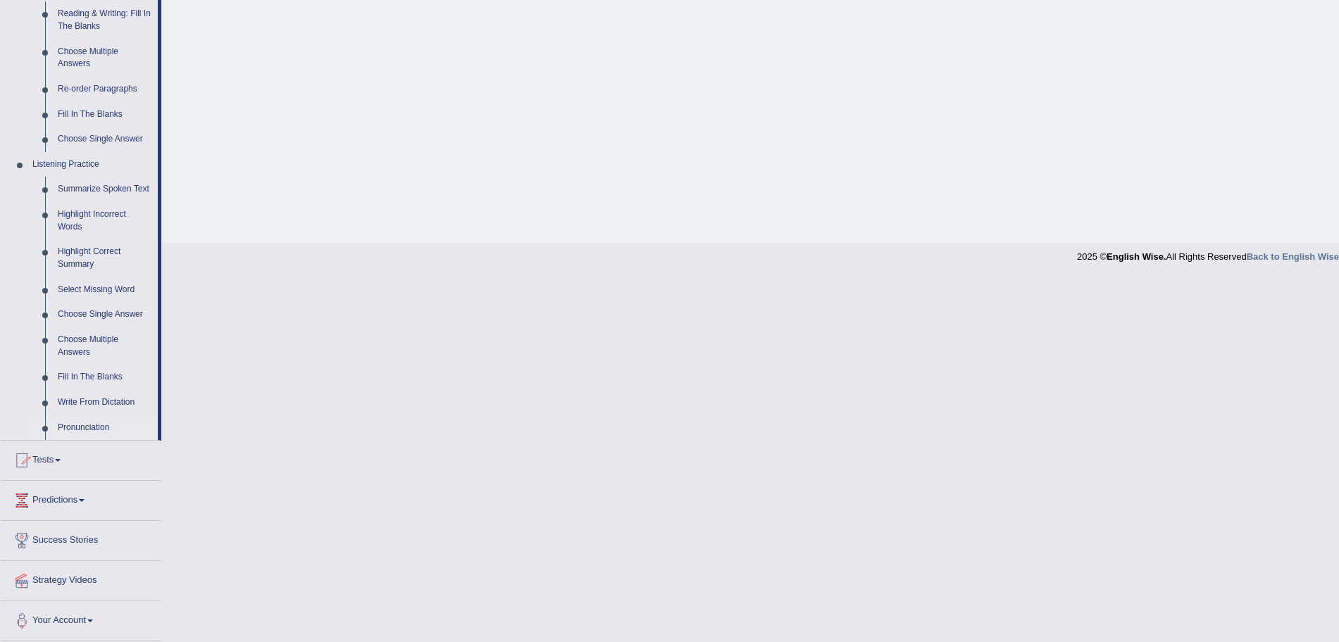
scroll to position [461, 0]
click at [87, 402] on link "Write From Dictation" at bounding box center [104, 403] width 106 height 25
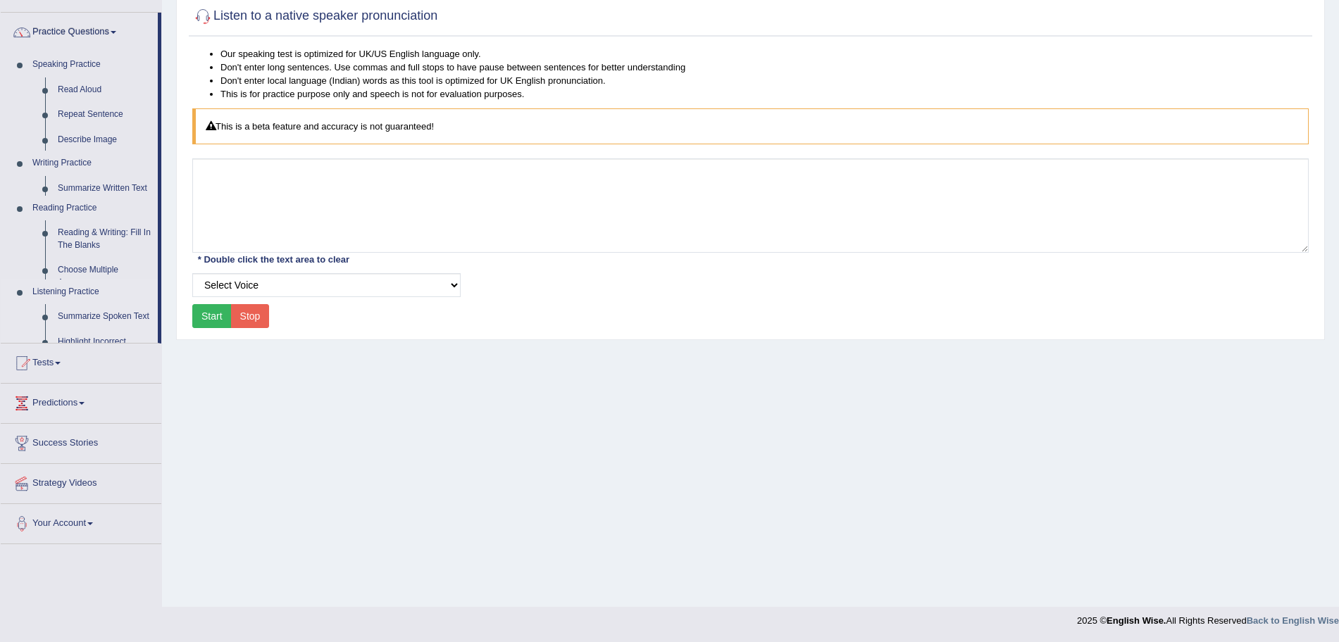
scroll to position [97, 0]
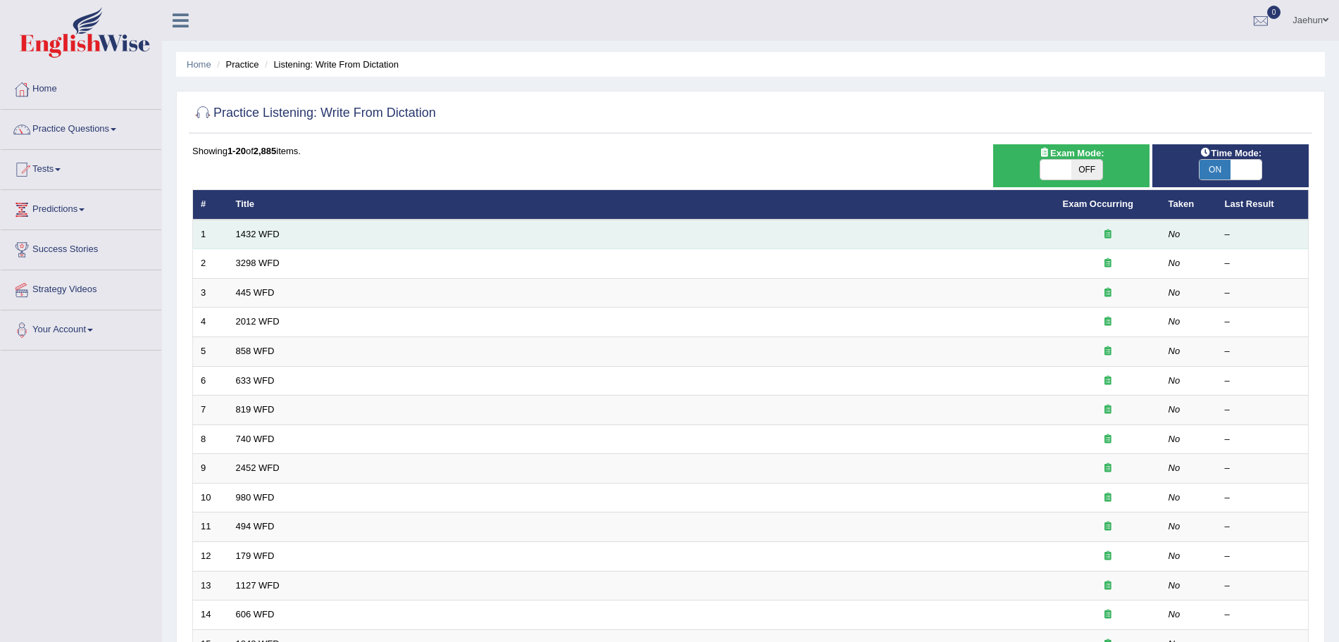
click at [257, 240] on td "1432 WFD" at bounding box center [641, 235] width 827 height 30
click at [251, 229] on link "1432 WFD" at bounding box center [258, 234] width 44 height 11
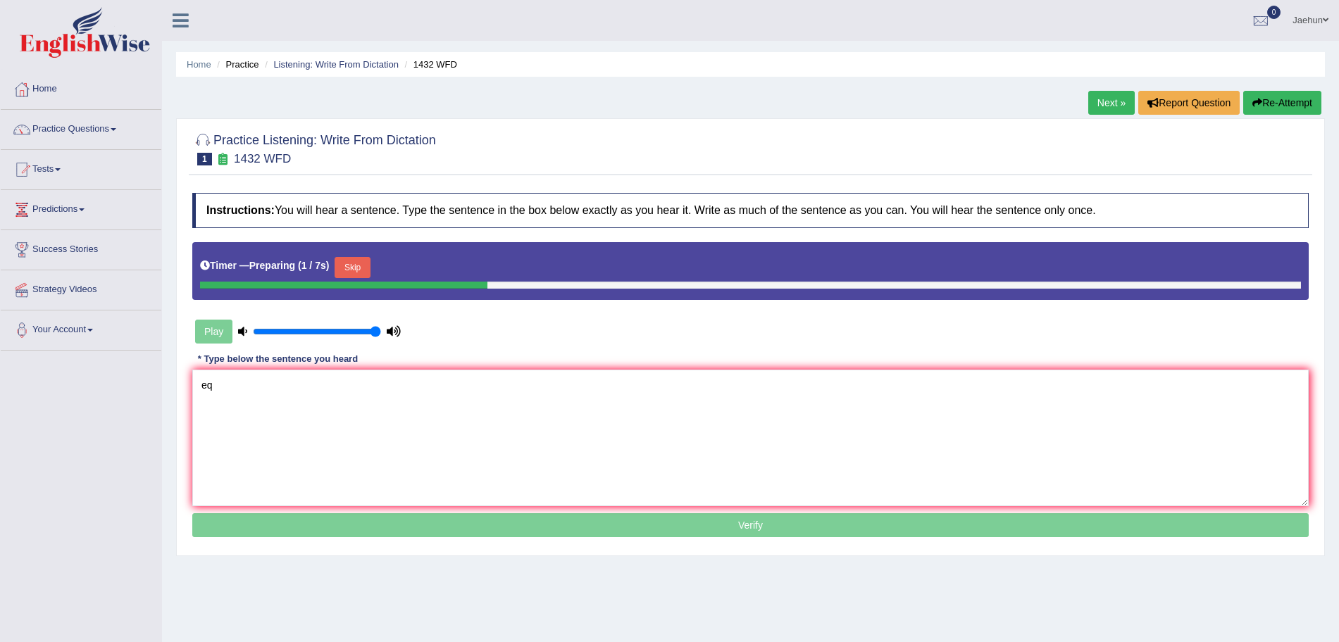
type textarea "e"
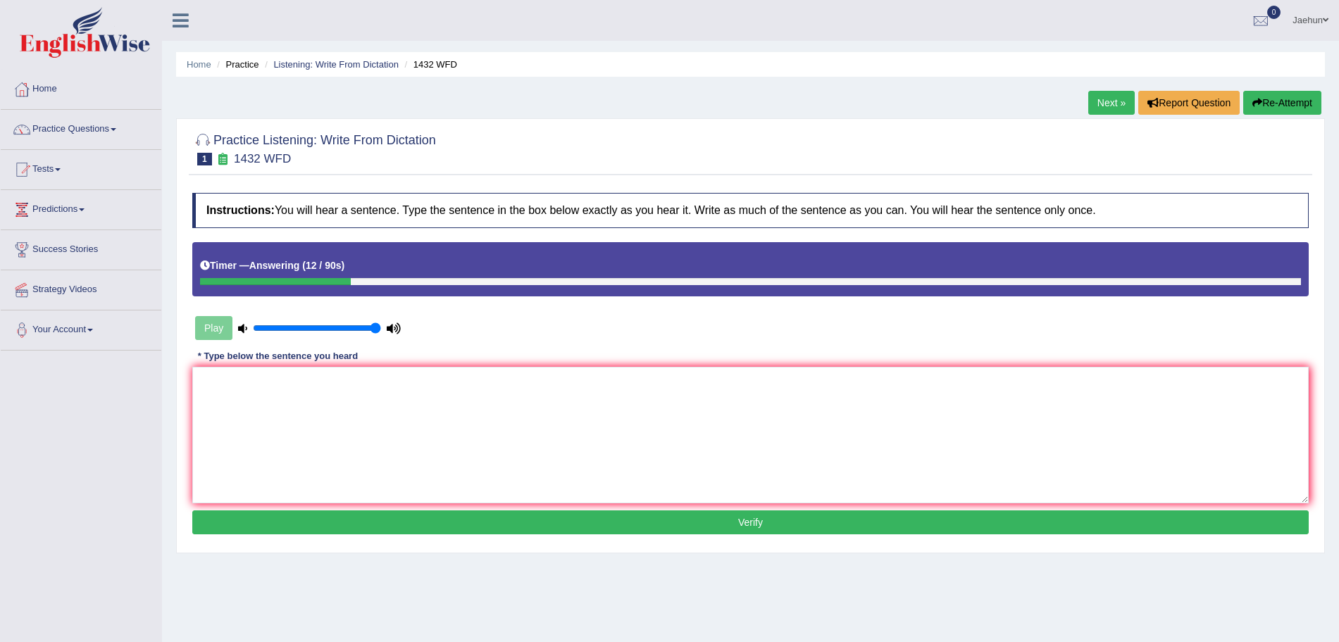
click at [1288, 106] on button "Re-Attempt" at bounding box center [1282, 103] width 78 height 24
click at [1064, 396] on textarea at bounding box center [750, 435] width 1116 height 137
click at [246, 385] on textarea "More phycial activit" at bounding box center [750, 435] width 1116 height 137
click at [246, 382] on textarea "More phycial activit" at bounding box center [750, 435] width 1116 height 137
click at [319, 392] on textarea "More physical activity" at bounding box center [750, 435] width 1116 height 137
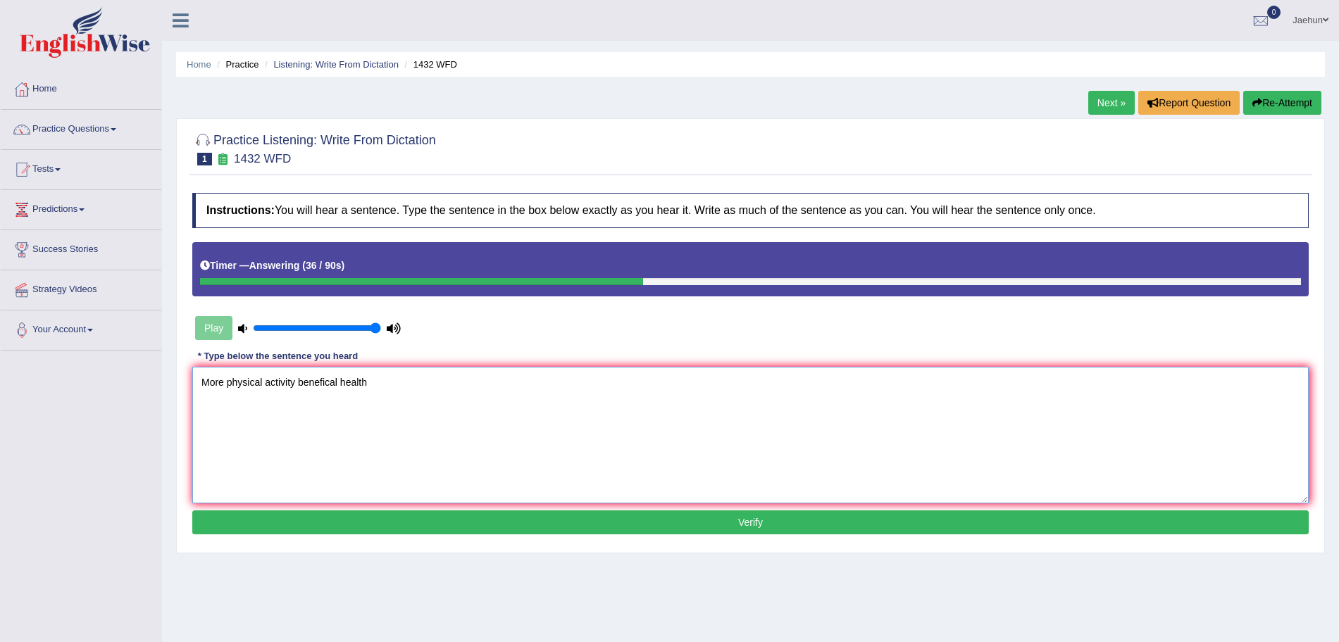
click at [315, 385] on textarea "More physical activity benefical health" at bounding box center [750, 435] width 1116 height 137
click at [322, 383] on textarea "More physical activity benefical health" at bounding box center [750, 435] width 1116 height 137
click at [360, 389] on textarea "More physical activity beneficial health" at bounding box center [750, 435] width 1116 height 137
click at [367, 384] on textarea "More physical activity beneficial health" at bounding box center [750, 435] width 1116 height 137
click at [323, 384] on textarea "More physical activity beneficial health" at bounding box center [750, 435] width 1116 height 137
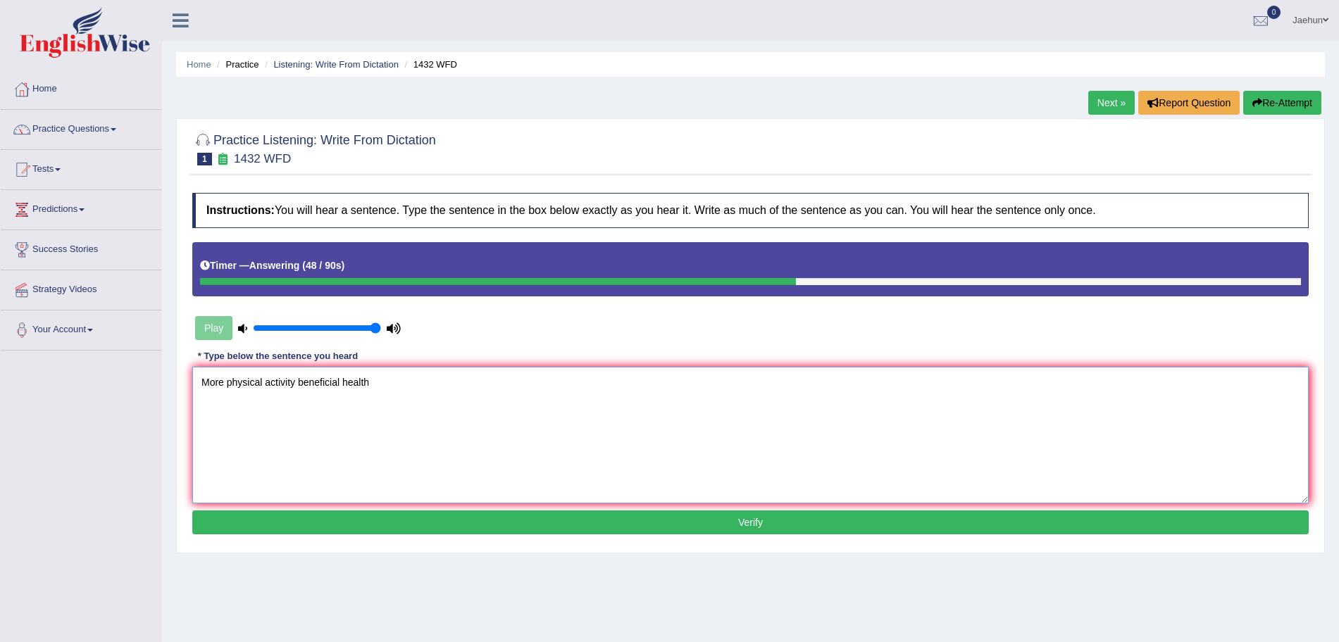
click at [327, 385] on textarea "More physical activity beneficial health" at bounding box center [750, 435] width 1116 height 137
click at [292, 386] on textarea "More physical activity beneficial health" at bounding box center [750, 435] width 1116 height 137
click at [372, 380] on textarea "More physical activity beneficial health" at bounding box center [750, 435] width 1116 height 137
type textarea "More physical activity beneficial health is and a an of is."
click at [477, 517] on button "Verify" at bounding box center [750, 522] width 1116 height 24
